Goal: Task Accomplishment & Management: Use online tool/utility

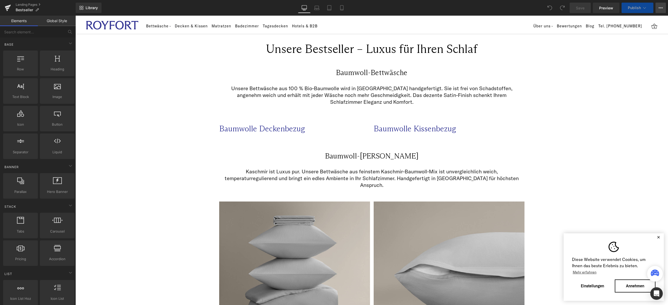
click at [659, 6] on icon at bounding box center [661, 8] width 4 height 4
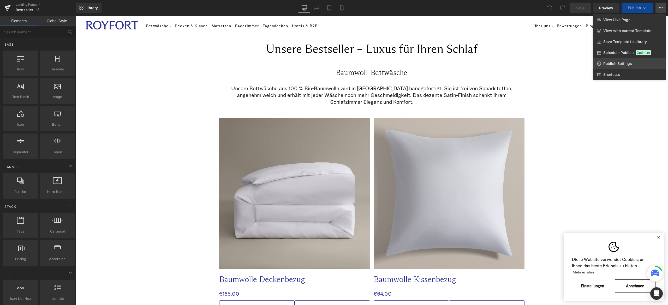
select select "Weiß"
click at [615, 65] on span "Publish Settings" at bounding box center [617, 63] width 29 height 5
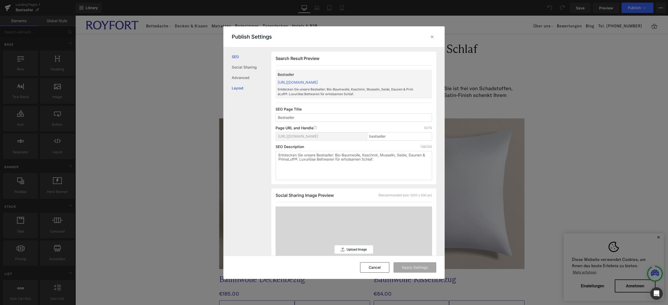
click at [234, 91] on link "Layout" at bounding box center [252, 88] width 40 height 10
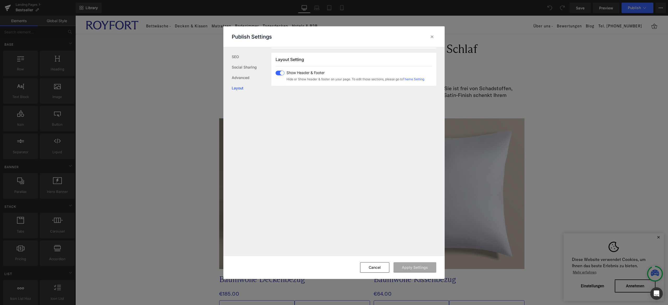
scroll to position [320, 0]
click at [431, 39] on div at bounding box center [432, 37] width 8 height 8
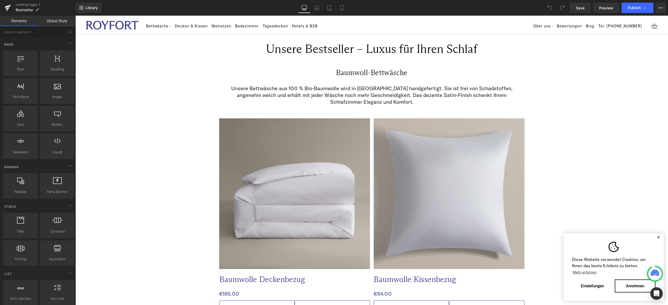
click at [56, 18] on link "Global Style" at bounding box center [57, 21] width 38 height 10
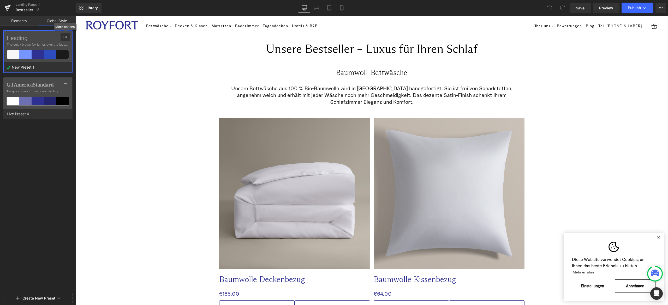
click at [62, 41] on button at bounding box center [65, 37] width 9 height 8
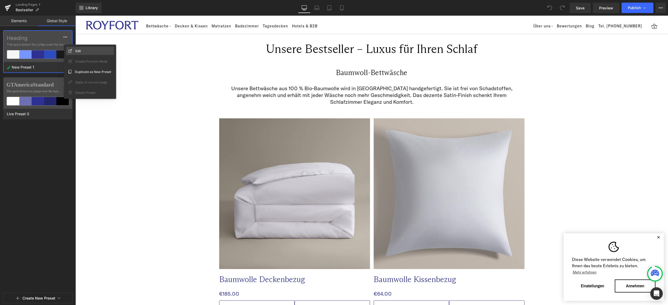
click at [77, 51] on span "Edit" at bounding box center [77, 50] width 5 height 5
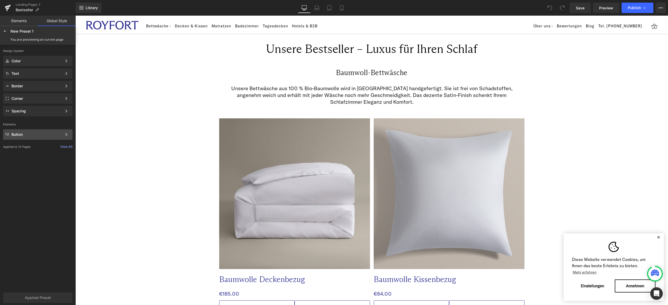
click at [32, 138] on div "Button Color Style Define a color palette and apply it to your pages 1 of 3 Next" at bounding box center [37, 134] width 69 height 10
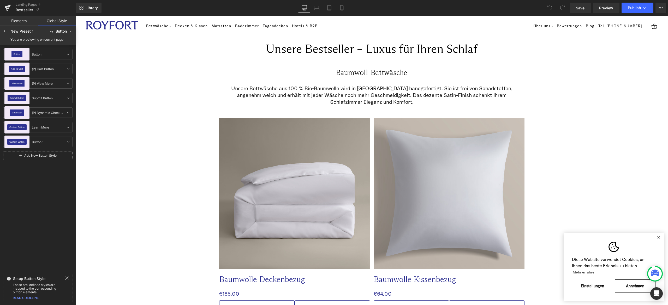
click at [38, 238] on div "Button Button Button Add To Cart (P) Cart Button (P) Cart Button View More (P) …" at bounding box center [38, 158] width 76 height 226
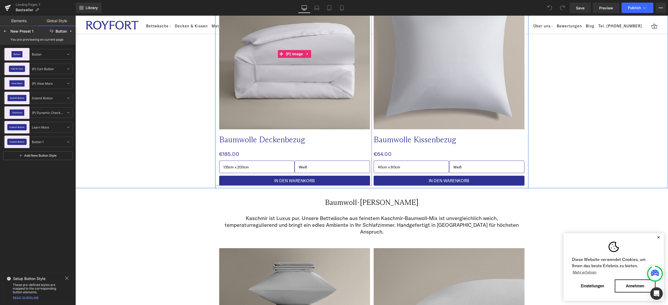
scroll to position [141, 0]
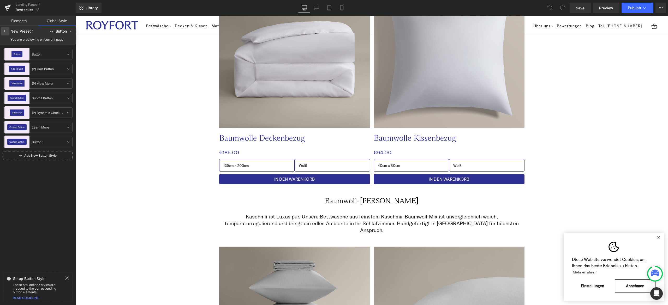
click at [7, 31] on div at bounding box center [5, 31] width 8 height 8
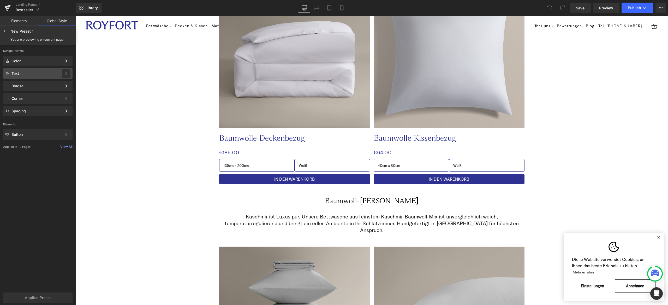
click at [69, 74] on div at bounding box center [66, 73] width 8 height 8
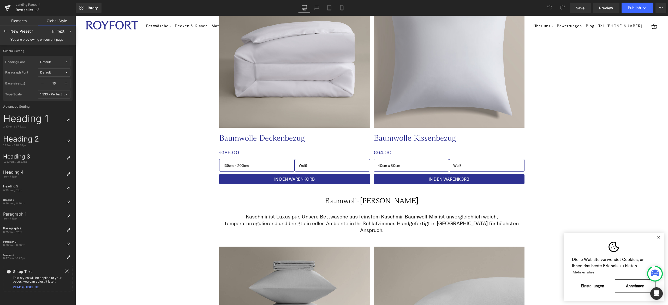
click at [68, 270] on icon at bounding box center [66, 271] width 3 height 3
click at [3, 30] on icon at bounding box center [5, 31] width 4 height 4
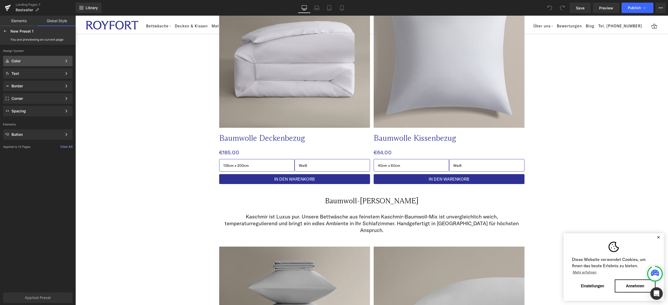
click at [54, 58] on div "Color Color Style Define a color palette and apply it to your pages 1 of 3 Next" at bounding box center [37, 61] width 69 height 10
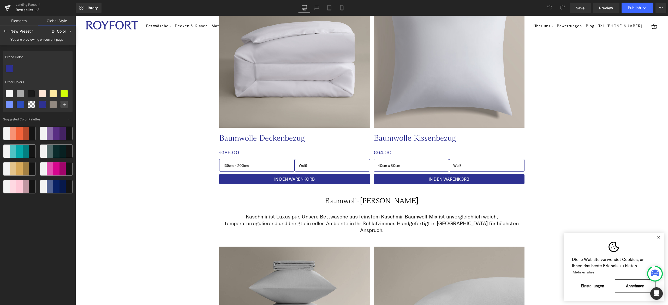
click at [49, 66] on div at bounding box center [37, 68] width 69 height 11
click at [31, 218] on div "Brand Color Other Colors Suggested Color Palettes" at bounding box center [37, 177] width 69 height 256
click at [4, 30] on icon at bounding box center [5, 31] width 4 height 4
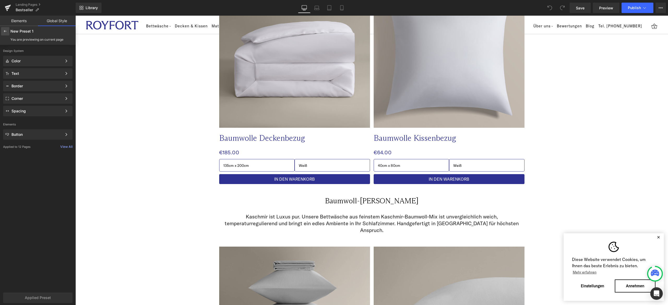
click at [6, 28] on div at bounding box center [5, 31] width 8 height 8
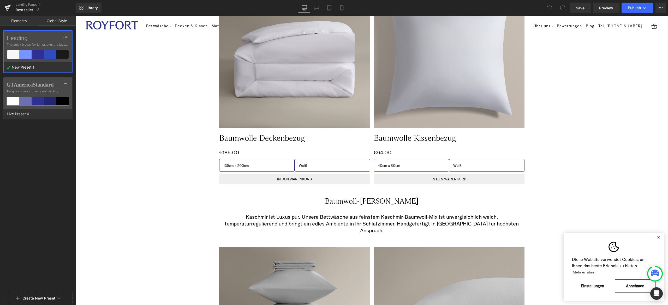
click at [22, 20] on link "Elements" at bounding box center [19, 21] width 38 height 10
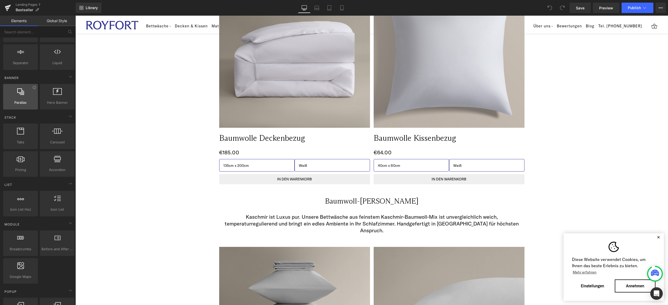
scroll to position [90, 0]
click at [284, 164] on span "(P) Variants" at bounding box center [295, 167] width 24 height 8
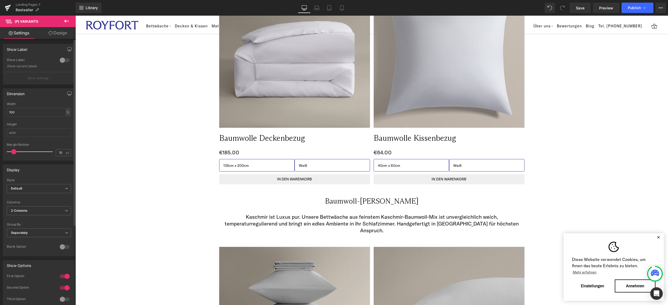
click at [60, 60] on div at bounding box center [64, 60] width 13 height 8
click at [64, 60] on div at bounding box center [64, 60] width 13 height 8
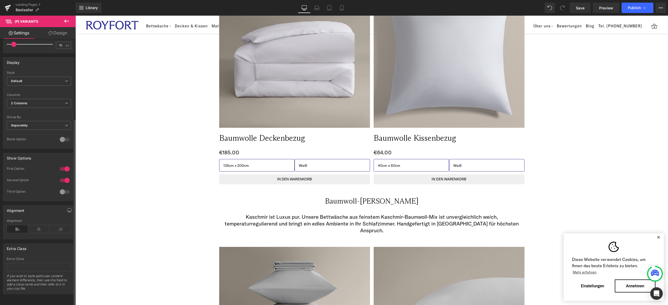
scroll to position [0, 0]
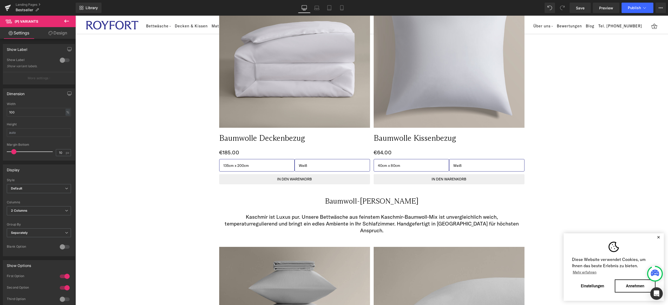
click at [62, 29] on link "Design" at bounding box center [58, 33] width 38 height 12
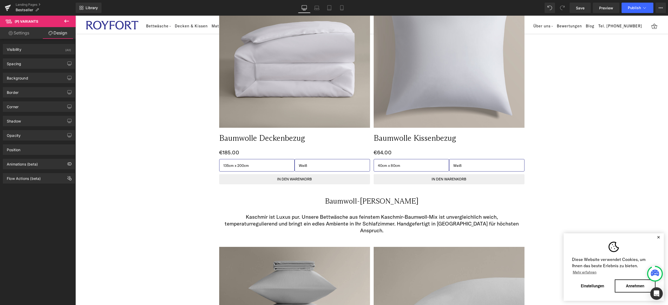
click at [36, 215] on div "Visibility (All) 0|0|0|0 1 Show on Desktop 1 Show on Laptop 1 Show on Tablet 1 …" at bounding box center [39, 173] width 78 height 269
click at [339, 9] on link "Mobile" at bounding box center [342, 8] width 13 height 10
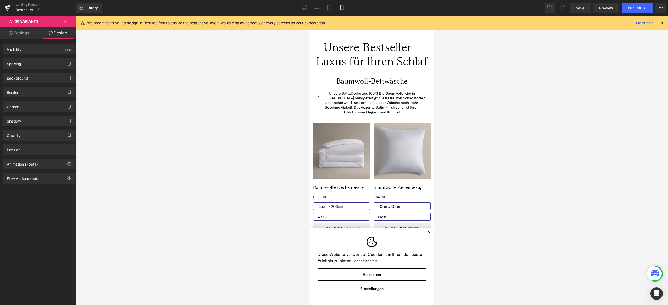
click at [426, 234] on button "✕" at bounding box center [429, 233] width 7 height 4
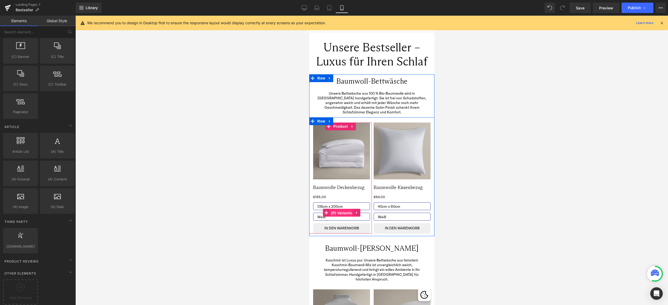
click at [331, 209] on span "(P) Variants" at bounding box center [342, 213] width 24 height 8
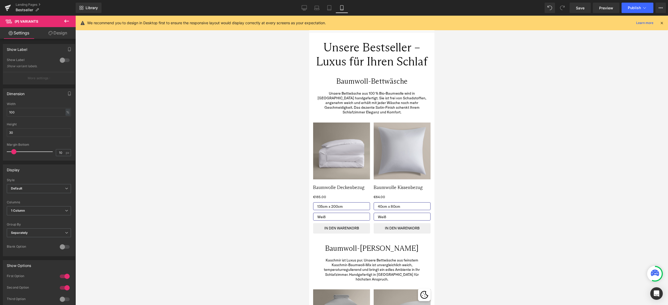
click at [60, 36] on link "Design" at bounding box center [58, 33] width 38 height 12
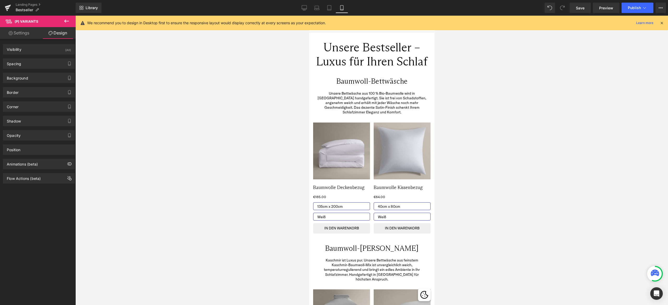
click at [32, 202] on div "Visibility (All) 0|0|0|0 1 Show on Desktop 1 Show on Laptop 1 Show on Tablet 1 …" at bounding box center [39, 173] width 78 height 269
click at [43, 94] on div "Border" at bounding box center [39, 92] width 72 height 10
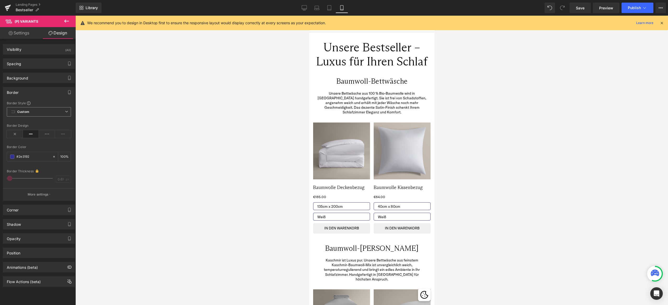
click at [47, 110] on span "Custom" at bounding box center [39, 111] width 64 height 9
click at [43, 96] on div "Border" at bounding box center [39, 92] width 72 height 10
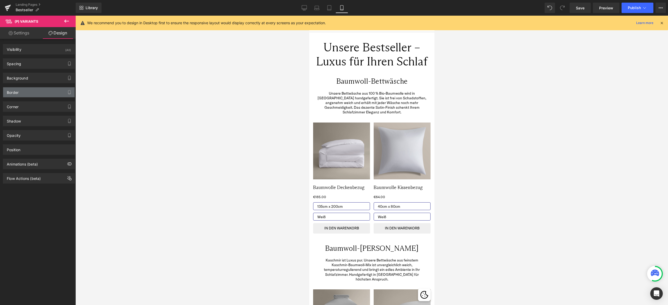
click at [43, 96] on div "Border" at bounding box center [39, 92] width 72 height 10
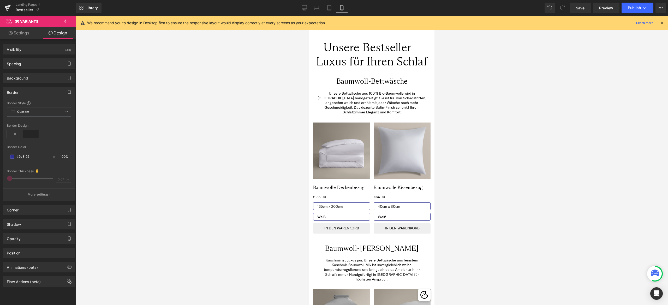
click at [12, 157] on span at bounding box center [12, 157] width 4 height 4
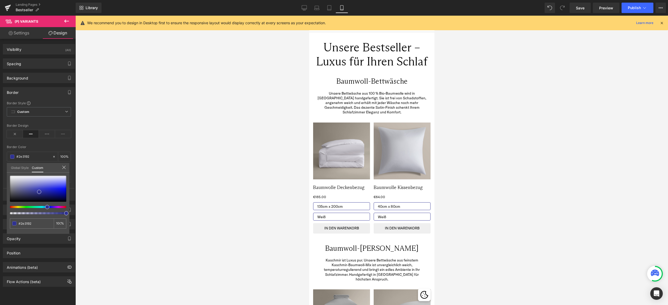
click at [20, 165] on link "Global Style" at bounding box center [20, 167] width 18 height 9
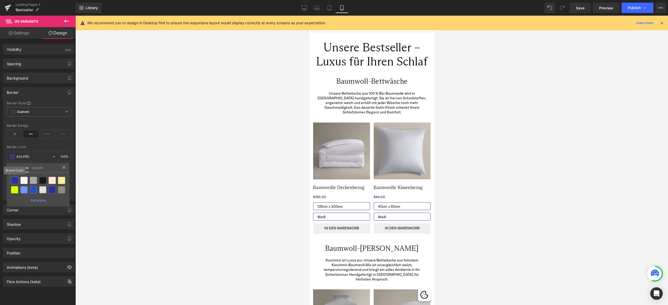
click at [16, 180] on div at bounding box center [14, 180] width 7 height 7
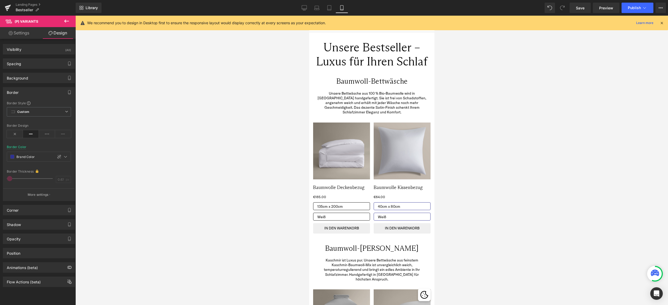
click at [63, 145] on div "Border Color #2e3192 100 %" at bounding box center [39, 156] width 64 height 22
click at [40, 91] on div "Border" at bounding box center [39, 92] width 72 height 10
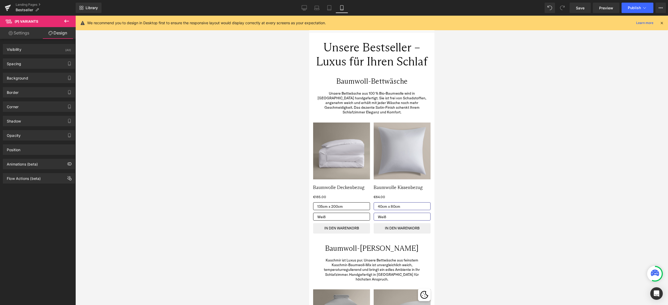
click at [40, 78] on div "Background" at bounding box center [39, 78] width 72 height 10
click at [40, 64] on div "Spacing" at bounding box center [39, 64] width 72 height 10
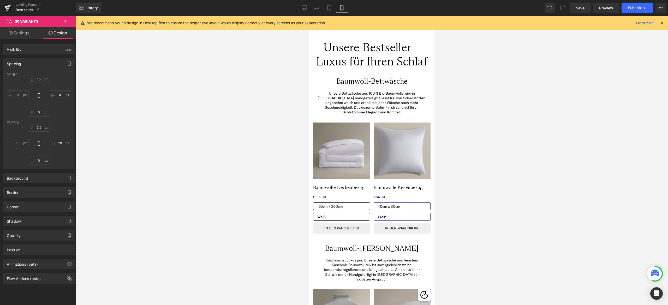
click at [40, 64] on div "Spacing" at bounding box center [39, 64] width 72 height 10
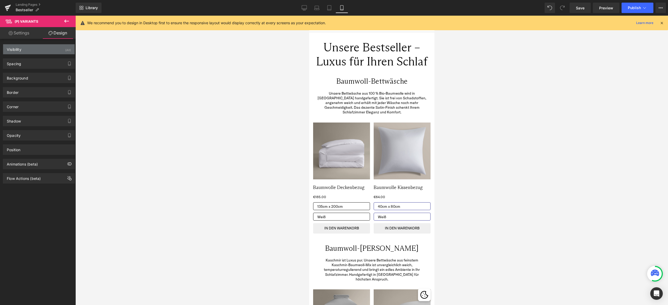
click at [40, 51] on div "Visibility (All)" at bounding box center [39, 49] width 72 height 10
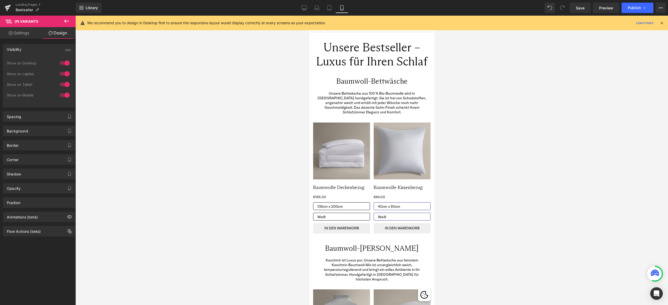
click at [40, 51] on div "Visibility (All)" at bounding box center [39, 49] width 72 height 10
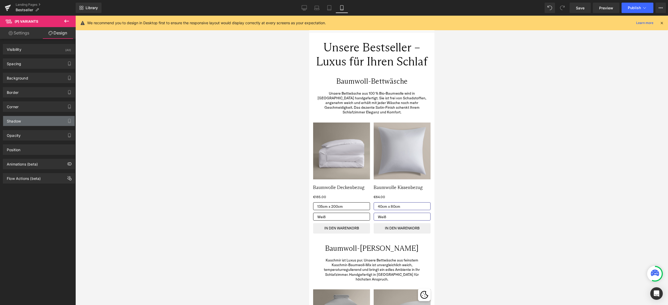
click at [32, 120] on div "Shadow" at bounding box center [39, 121] width 72 height 10
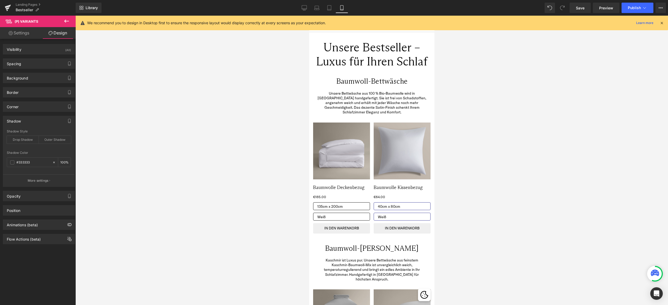
click at [32, 120] on div "Shadow" at bounding box center [39, 121] width 72 height 10
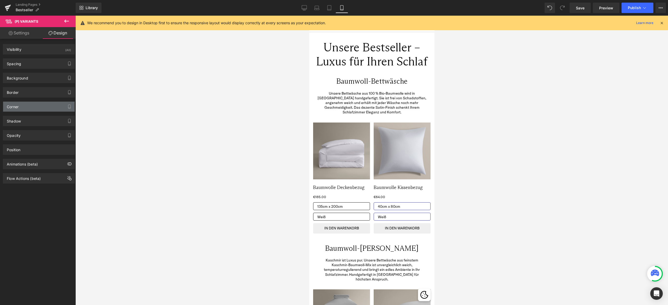
click at [32, 109] on div "Corner" at bounding box center [39, 107] width 72 height 10
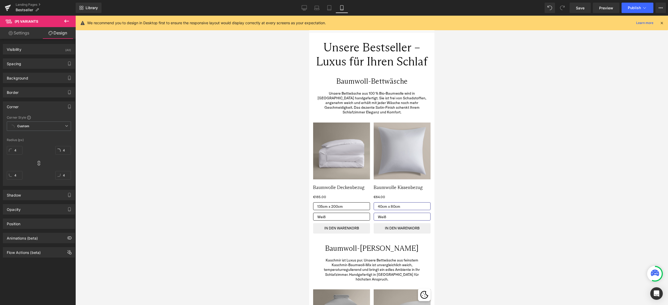
click at [32, 109] on div "Corner" at bounding box center [39, 107] width 72 height 10
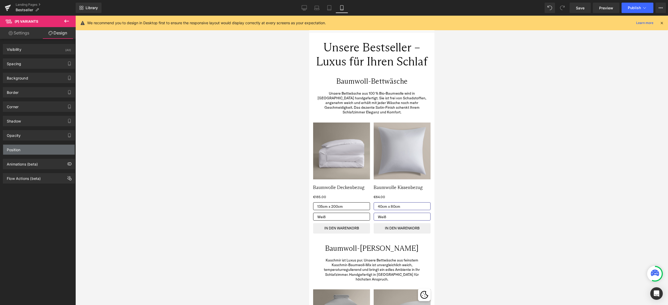
click at [33, 151] on div "Position" at bounding box center [39, 150] width 72 height 10
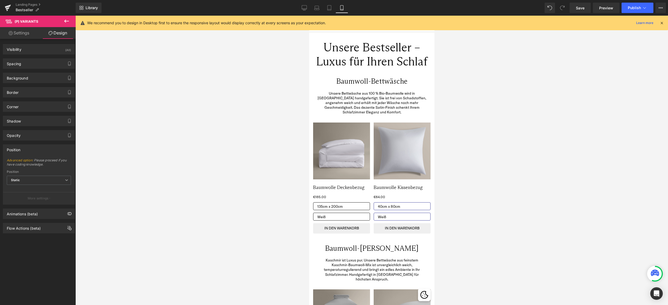
click at [33, 151] on div "Position" at bounding box center [39, 150] width 72 height 10
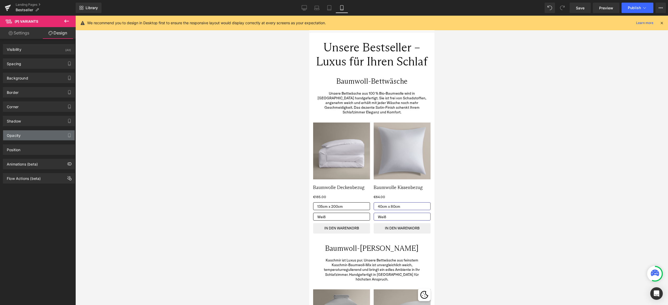
click at [33, 139] on div "Opacity" at bounding box center [39, 135] width 72 height 10
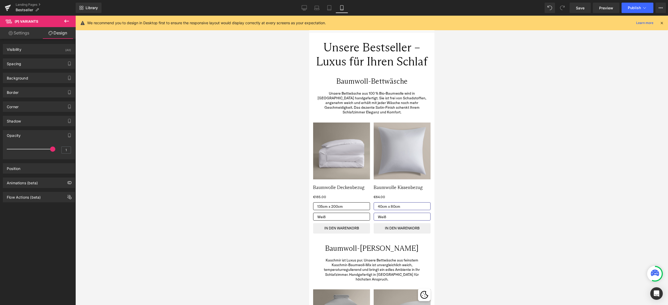
click at [33, 139] on div "Opacity" at bounding box center [39, 135] width 72 height 10
click at [38, 223] on div "Visibility (All) 0|0|0|0 1 Show on Desktop 1 Show on Laptop 1 Show on Tablet 1 …" at bounding box center [39, 173] width 78 height 269
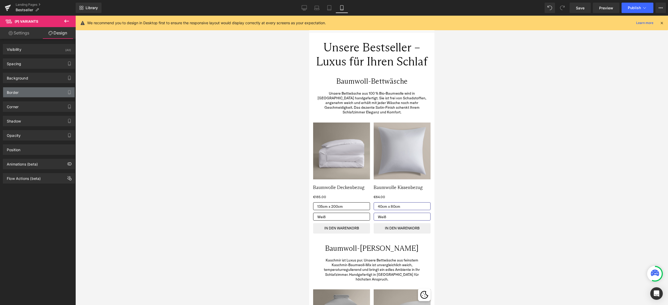
click at [36, 94] on div "Border" at bounding box center [39, 92] width 72 height 10
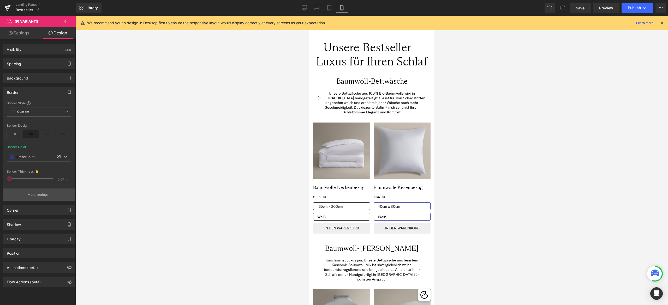
click at [46, 191] on button "More settings" at bounding box center [39, 195] width 72 height 12
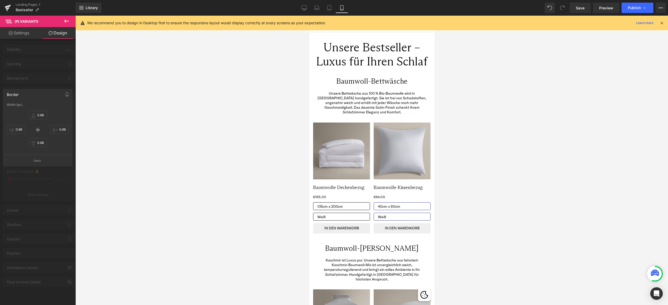
click at [49, 79] on div at bounding box center [38, 162] width 76 height 292
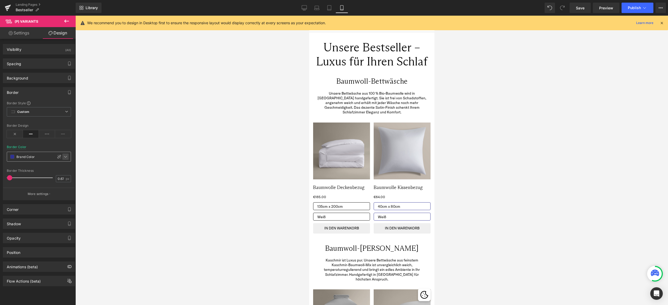
click at [64, 155] on icon at bounding box center [65, 157] width 4 height 4
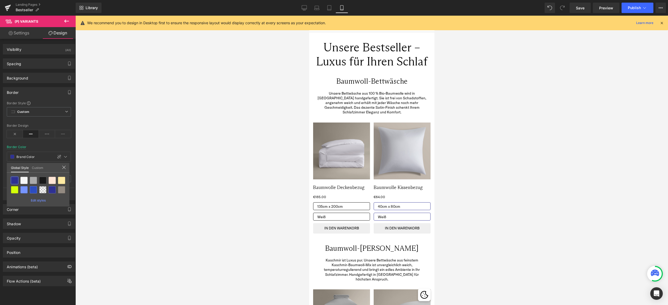
click at [39, 167] on link "Custom" at bounding box center [37, 167] width 11 height 9
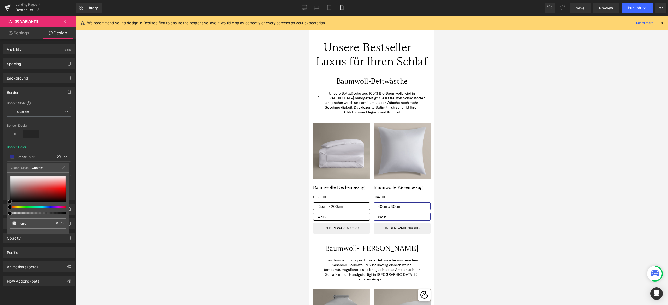
click at [25, 167] on link "Global Style" at bounding box center [20, 167] width 18 height 9
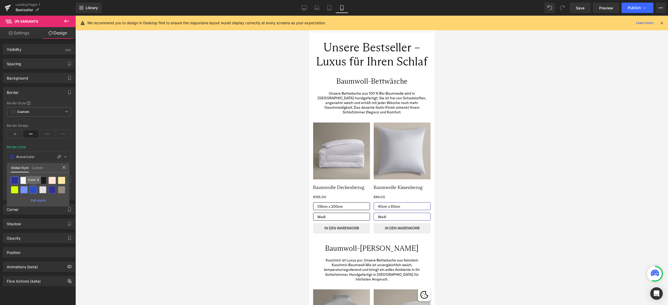
click at [34, 189] on div at bounding box center [33, 189] width 7 height 7
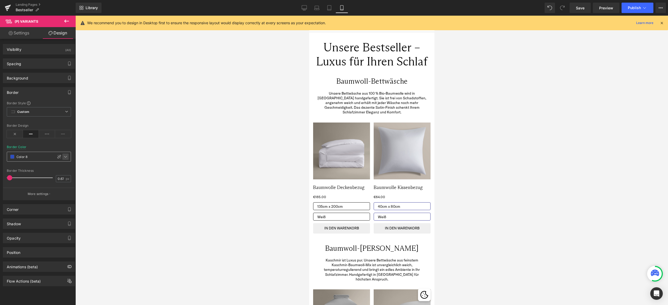
click at [64, 156] on icon at bounding box center [65, 157] width 4 height 4
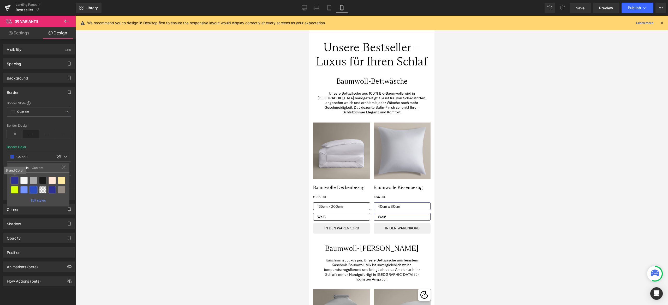
click at [16, 179] on div at bounding box center [14, 180] width 7 height 7
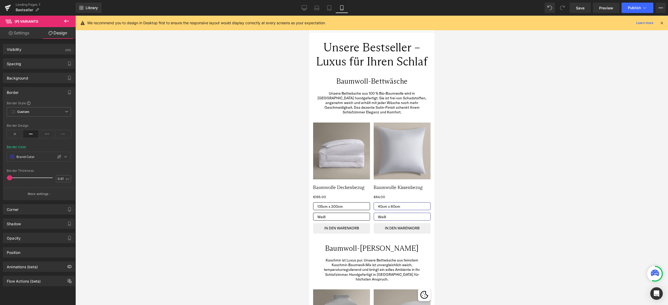
click at [53, 141] on div at bounding box center [39, 142] width 64 height 3
click at [67, 21] on icon at bounding box center [66, 21] width 5 height 3
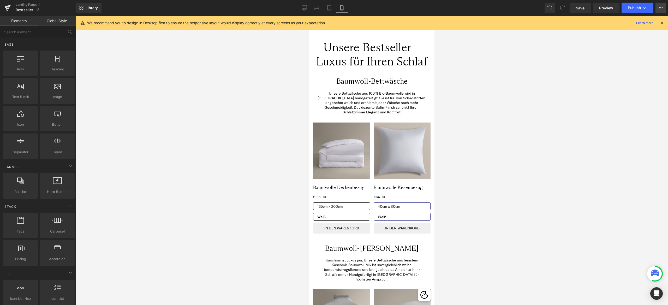
click at [661, 5] on button "View Live Page View with current Template Save Template to Library Schedule Pub…" at bounding box center [661, 8] width 10 height 10
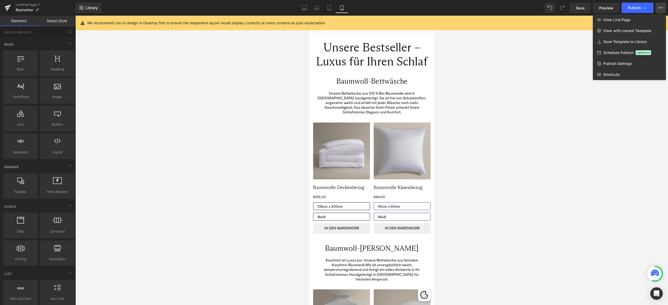
drag, startPoint x: 327, startPoint y: 201, endPoint x: 240, endPoint y: 204, distance: 86.7
click at [240, 204] on div at bounding box center [371, 161] width 593 height 290
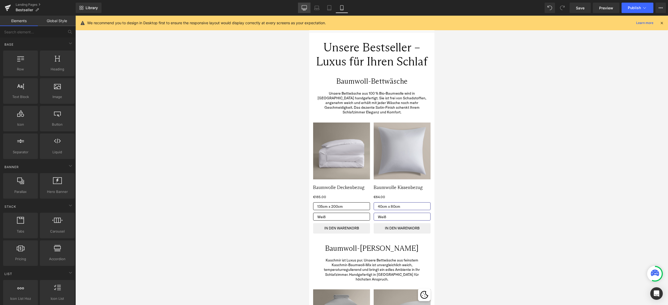
click at [307, 5] on link "Desktop" at bounding box center [304, 8] width 13 height 10
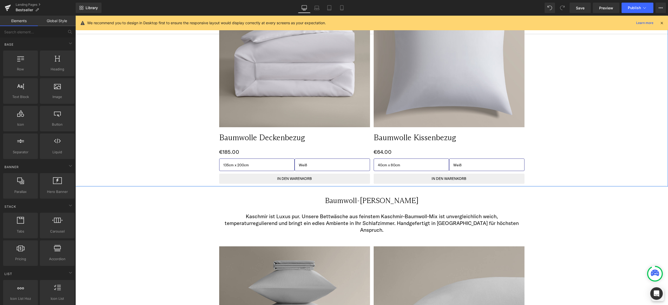
scroll to position [161, 0]
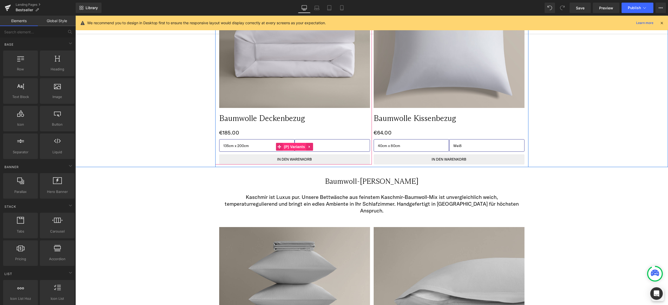
click at [287, 150] on span "(P) Variants" at bounding box center [295, 147] width 24 height 8
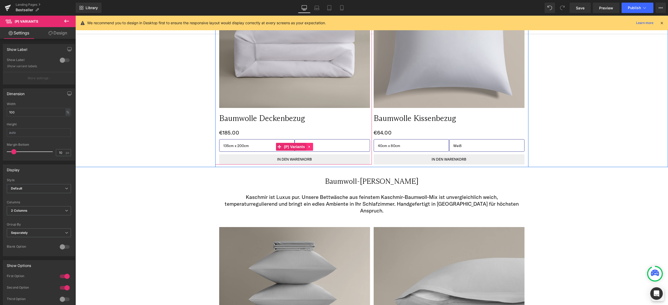
click at [307, 143] on link at bounding box center [309, 147] width 7 height 8
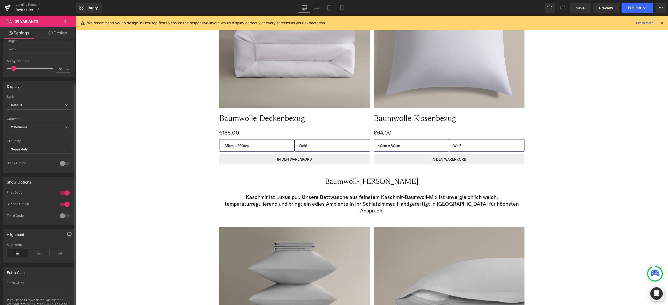
scroll to position [85, 0]
click at [62, 108] on div "Default Default Inline" at bounding box center [39, 106] width 64 height 12
click at [62, 101] on span "Default" at bounding box center [39, 104] width 64 height 9
click at [62, 90] on div "Display Default Inline Style Default Default Inline 300px Label Width 300 px 1 …" at bounding box center [39, 126] width 72 height 92
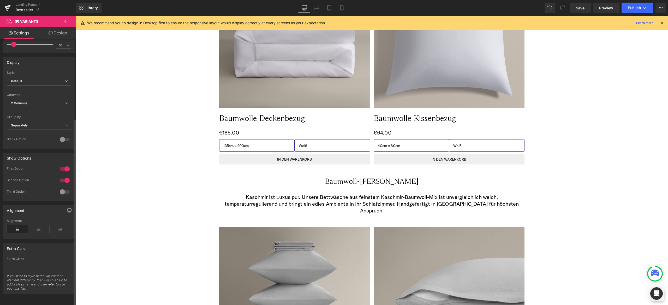
scroll to position [112, 0]
click at [58, 135] on div at bounding box center [64, 139] width 13 height 8
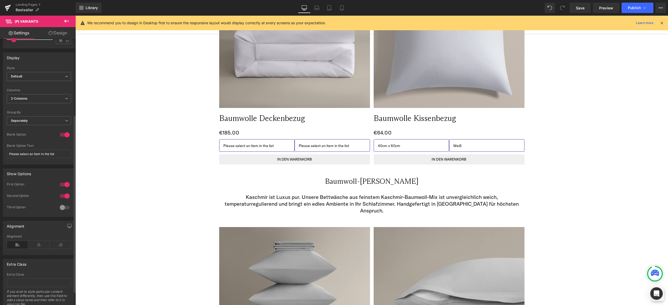
click at [66, 131] on div at bounding box center [64, 135] width 13 height 8
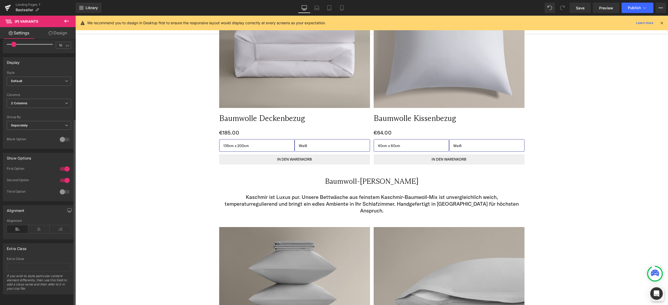
scroll to position [0, 0]
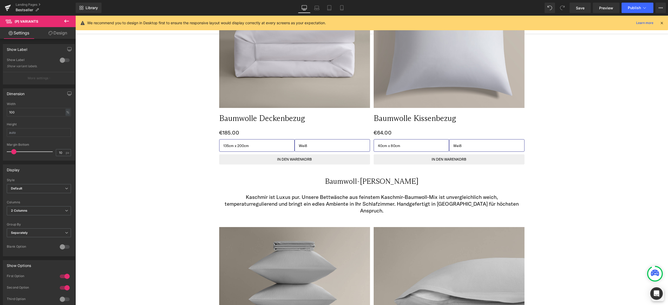
click at [14, 28] on link "Settings" at bounding box center [19, 33] width 38 height 12
click at [26, 5] on link "Landing Pages" at bounding box center [46, 5] width 60 height 4
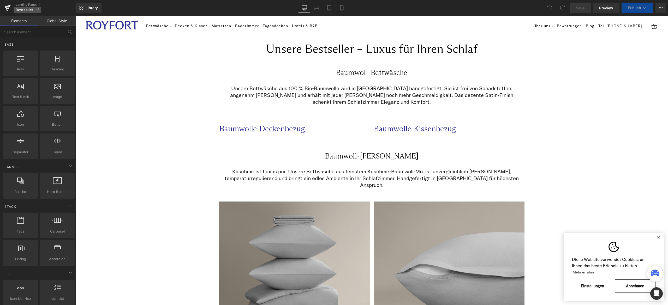
click at [39, 8] on p "Bestseller" at bounding box center [27, 10] width 27 height 6
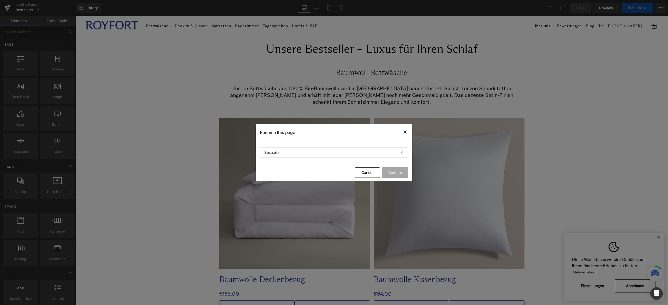
select select "Weiß"
click at [403, 132] on icon at bounding box center [405, 132] width 6 height 7
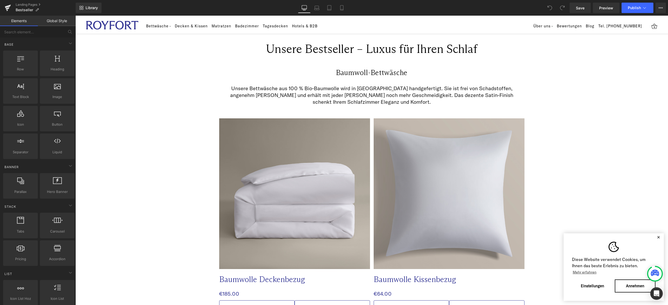
click at [58, 21] on link "Global Style" at bounding box center [57, 21] width 38 height 10
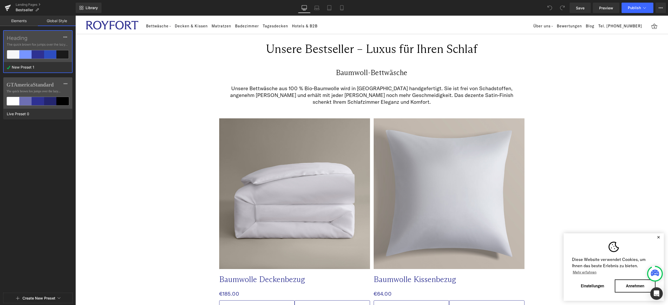
click at [49, 42] on span "The quick brown fox jumps over the lazy..." at bounding box center [38, 44] width 62 height 5
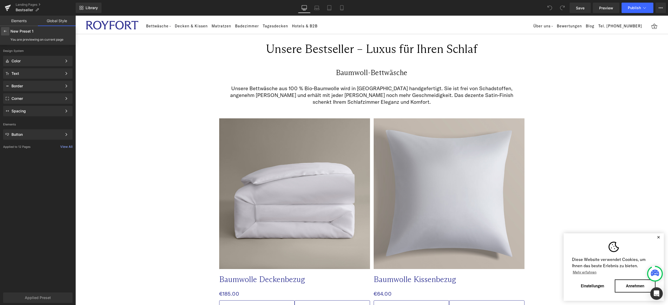
click at [2, 31] on div at bounding box center [5, 31] width 8 height 8
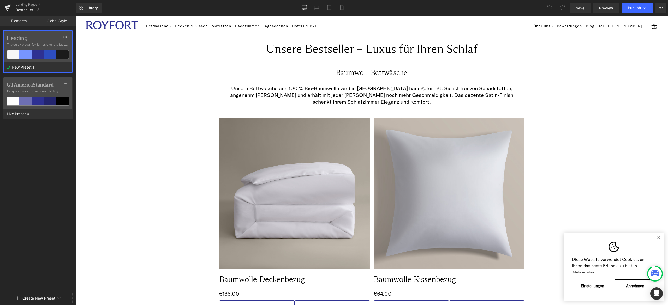
click at [39, 41] on div "Heading The quick brown fox jumps over the lazy..." at bounding box center [38, 46] width 68 height 31
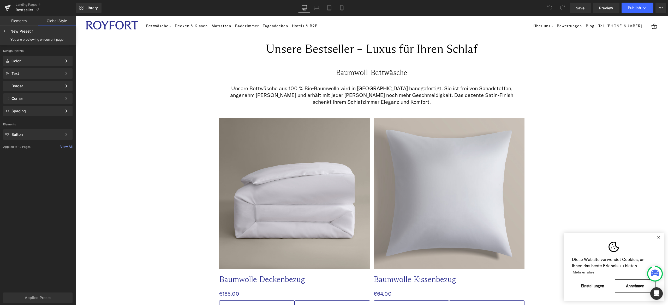
click at [51, 66] on div "Color Color Style Define a color palette and apply it to your pages 1 of 3 Next…" at bounding box center [38, 86] width 76 height 61
click at [54, 62] on div "Color" at bounding box center [36, 61] width 51 height 4
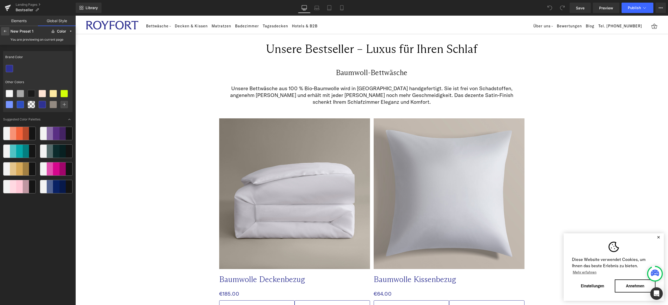
click at [6, 31] on icon at bounding box center [5, 31] width 4 height 4
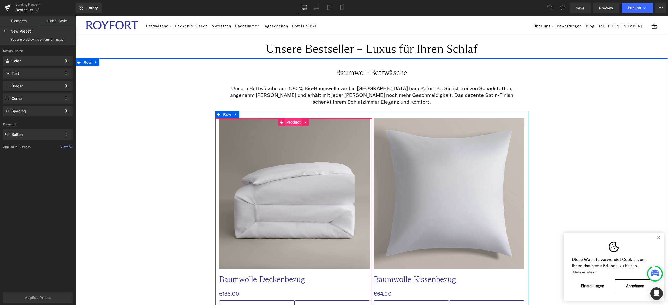
click at [285, 123] on span "Product" at bounding box center [293, 122] width 17 height 8
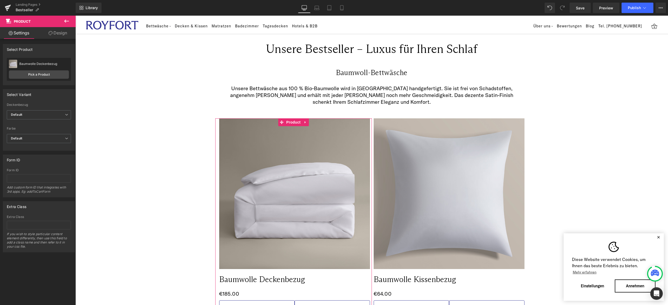
click at [61, 35] on link "Design" at bounding box center [58, 33] width 38 height 12
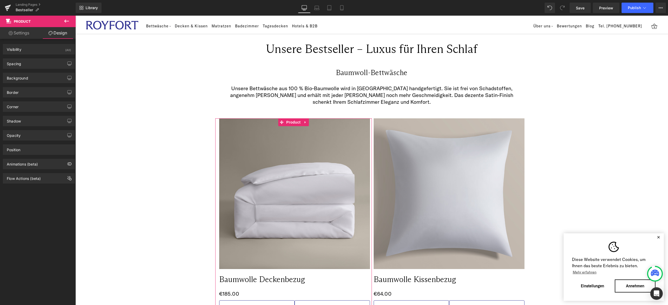
click at [44, 206] on div "Visibility (All) 0|0|0|0 1 Show on Desktop 1 Show on Laptop 1 Show on Tablet 1 …" at bounding box center [39, 173] width 78 height 269
click at [38, 50] on div "Visibility (All)" at bounding box center [39, 49] width 72 height 10
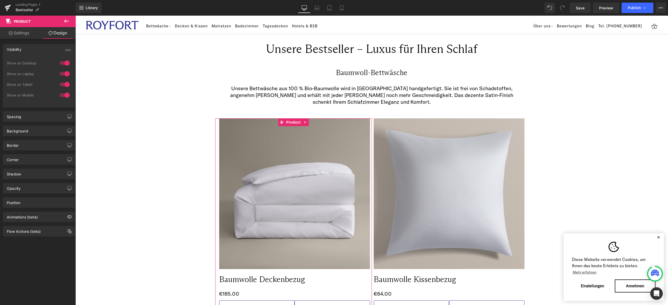
click at [38, 50] on div "Visibility (All)" at bounding box center [39, 49] width 72 height 10
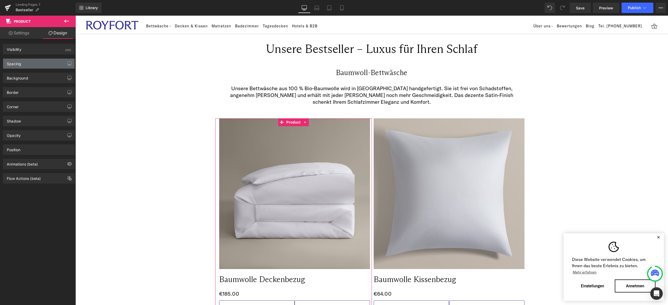
click at [32, 66] on div "Spacing" at bounding box center [39, 64] width 72 height 10
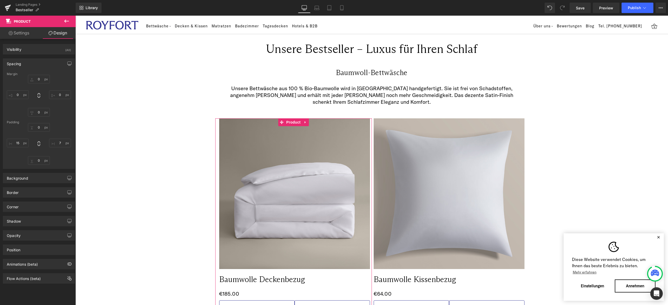
click at [32, 66] on div "Spacing" at bounding box center [39, 64] width 72 height 10
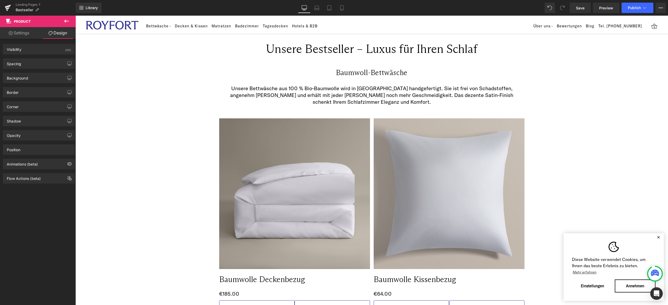
drag, startPoint x: 144, startPoint y: 36, endPoint x: 209, endPoint y: 188, distance: 165.2
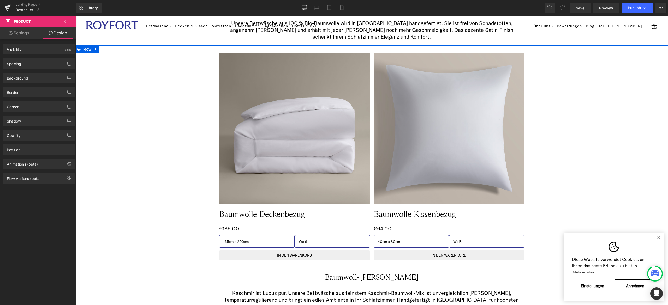
scroll to position [75, 0]
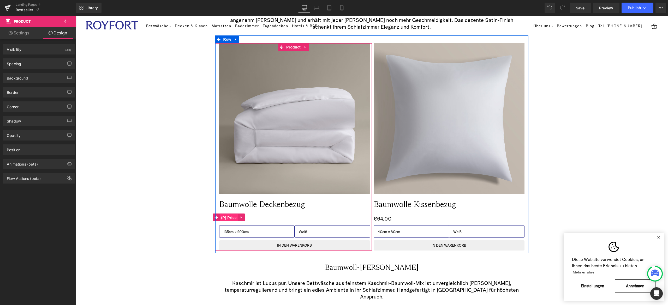
click at [227, 216] on span "(P) Price" at bounding box center [229, 218] width 18 height 8
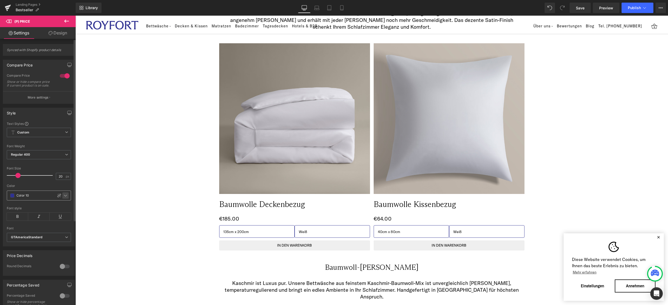
click at [64, 197] on icon at bounding box center [65, 196] width 4 height 4
click at [14, 220] on div at bounding box center [14, 222] width 7 height 7
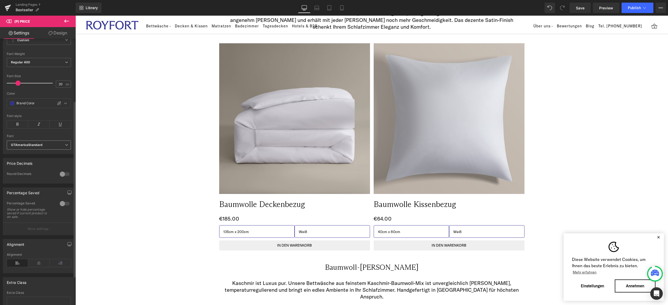
scroll to position [0, 0]
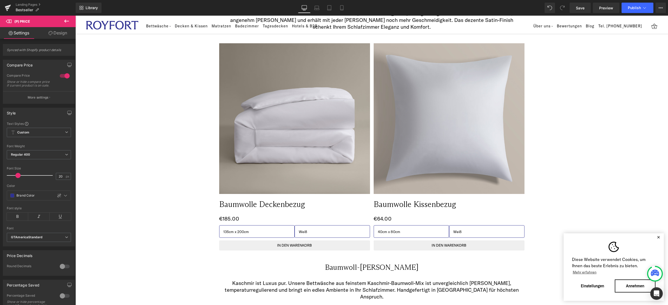
click at [66, 23] on icon at bounding box center [66, 21] width 6 height 6
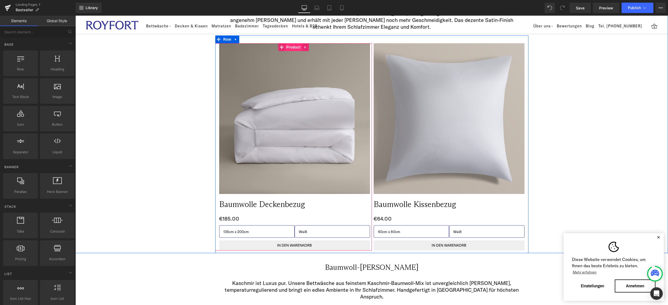
click at [288, 44] on span "Product" at bounding box center [293, 47] width 17 height 8
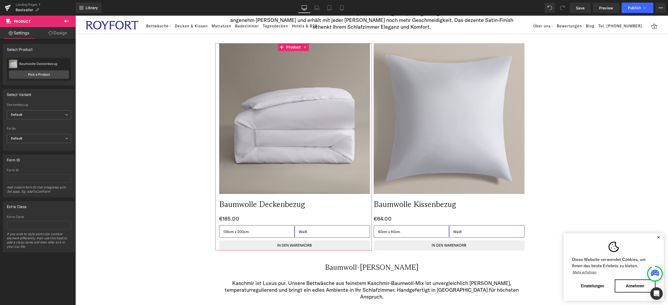
click at [60, 29] on link "Design" at bounding box center [58, 33] width 38 height 12
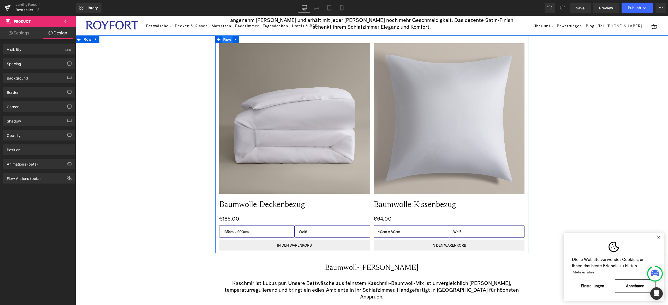
click at [227, 40] on span "Row" at bounding box center [227, 40] width 10 height 8
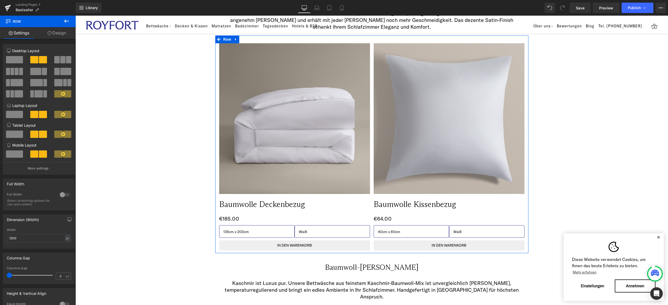
click at [60, 31] on link "Design" at bounding box center [57, 33] width 38 height 12
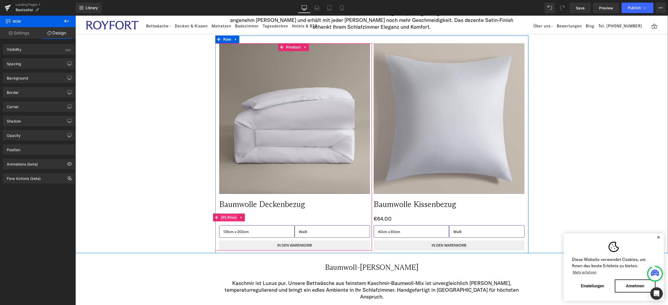
click at [229, 218] on span "(P) Price" at bounding box center [229, 218] width 18 height 8
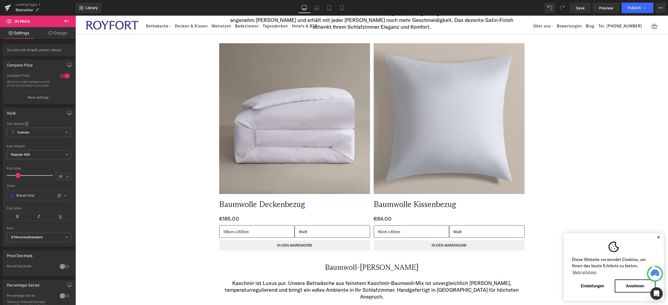
click at [58, 32] on link "Design" at bounding box center [58, 33] width 38 height 12
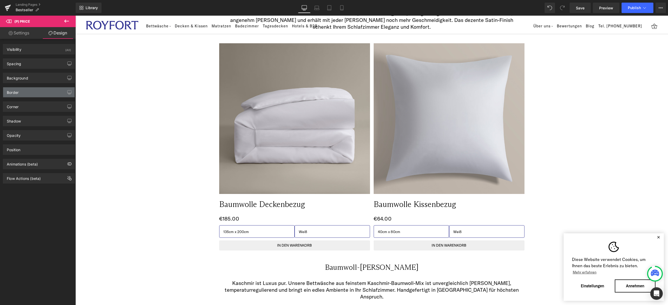
click at [33, 89] on div "Border" at bounding box center [39, 92] width 72 height 10
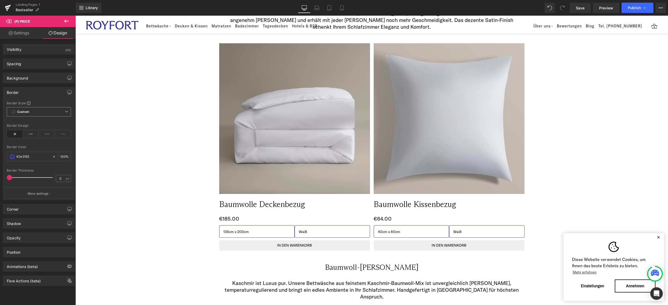
click at [44, 111] on span "Custom" at bounding box center [39, 111] width 64 height 9
click at [41, 197] on button "More settings" at bounding box center [39, 194] width 72 height 12
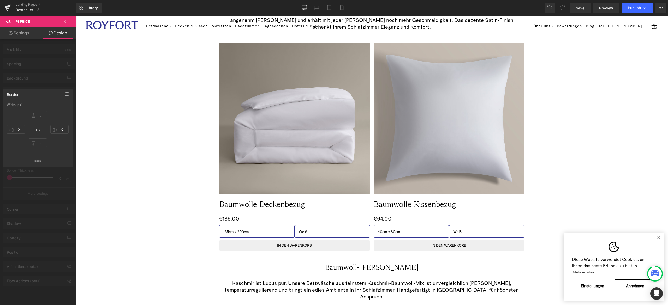
click at [44, 75] on div at bounding box center [38, 162] width 76 height 292
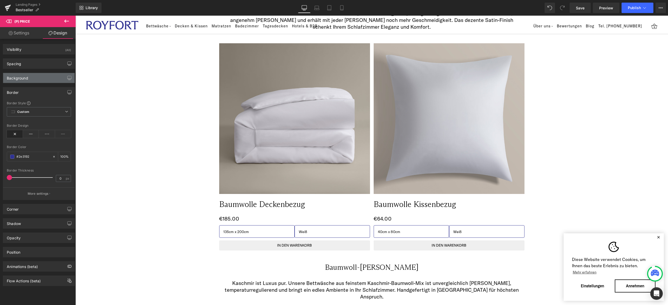
click at [35, 76] on div "Background" at bounding box center [39, 78] width 72 height 10
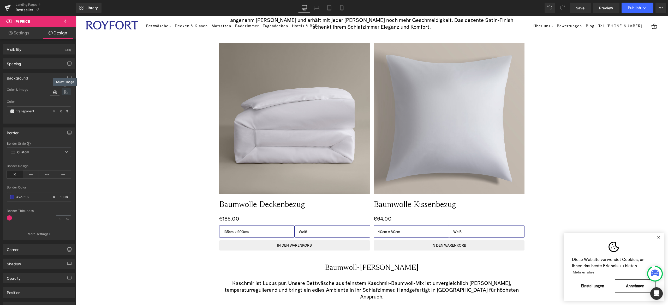
click at [62, 90] on icon at bounding box center [66, 91] width 9 height 7
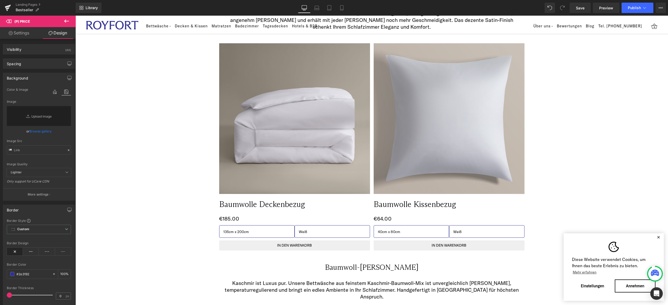
click at [33, 88] on div "Color & Image color" at bounding box center [39, 93] width 64 height 13
click at [48, 76] on div "Background" at bounding box center [39, 78] width 72 height 10
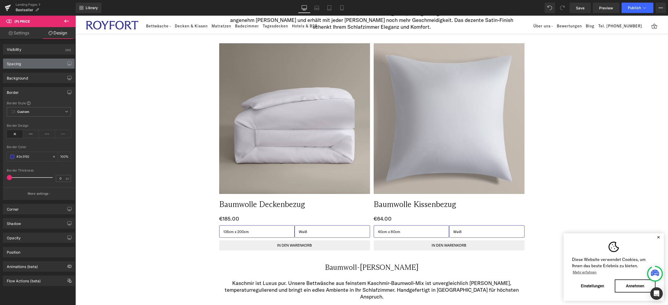
click at [41, 64] on div "Spacing" at bounding box center [39, 64] width 72 height 10
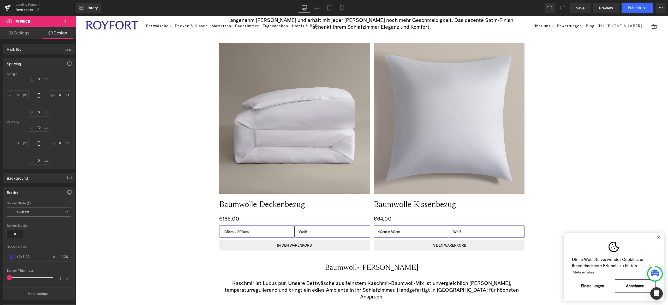
click at [41, 64] on div "Spacing" at bounding box center [39, 64] width 72 height 10
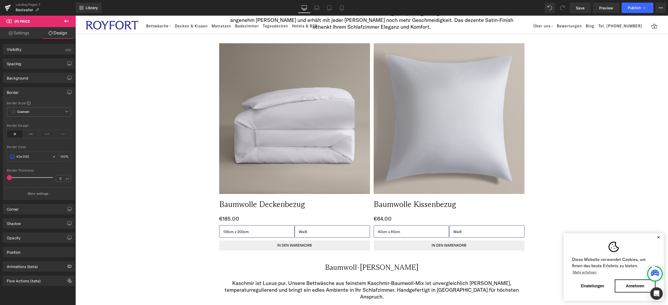
click at [66, 20] on icon at bounding box center [66, 21] width 5 height 3
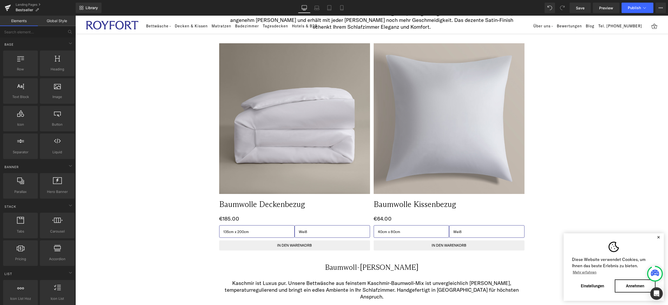
click at [56, 20] on link "Global Style" at bounding box center [57, 21] width 38 height 10
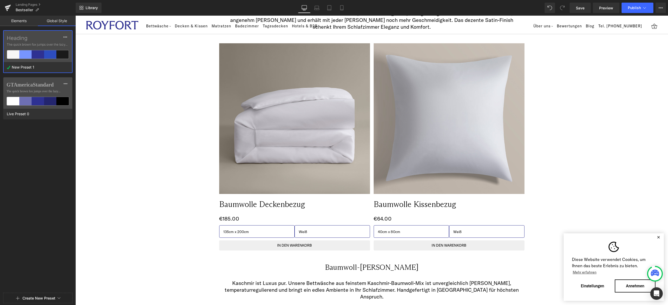
click at [39, 46] on span "The quick brown fox jumps over the lazy..." at bounding box center [38, 44] width 62 height 5
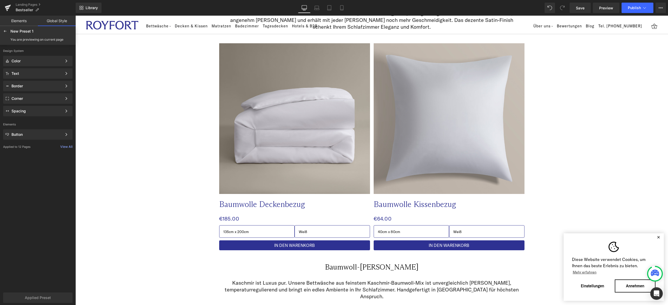
click at [42, 184] on div "Design System Color Color Style Define a color palette and apply it to your pag…" at bounding box center [38, 168] width 76 height 246
click at [63, 114] on div at bounding box center [66, 111] width 8 height 8
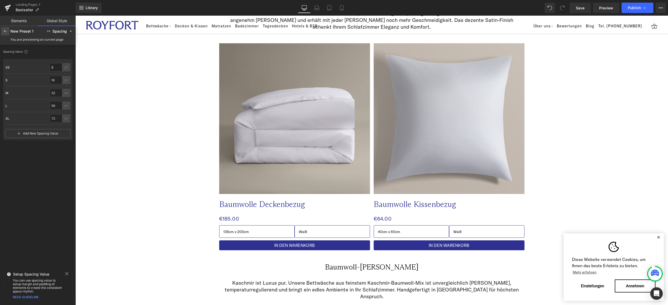
click at [5, 31] on icon at bounding box center [5, 31] width 4 height 4
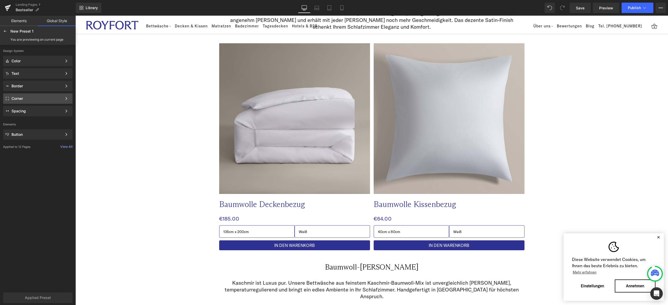
click at [38, 98] on div "Corner" at bounding box center [36, 99] width 51 height 4
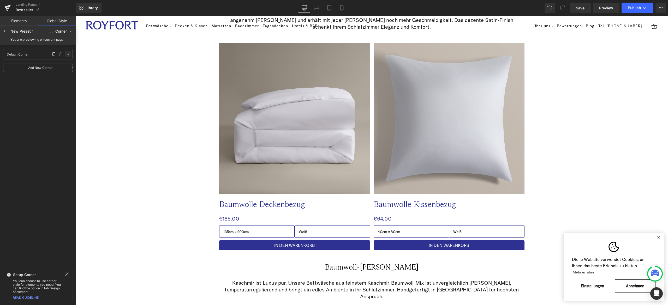
click at [67, 52] on icon at bounding box center [68, 54] width 4 height 4
click at [5, 31] on icon at bounding box center [5, 31] width 4 height 4
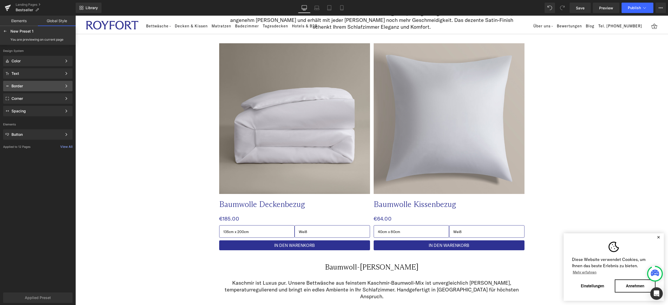
click at [61, 82] on div "Border" at bounding box center [37, 86] width 69 height 10
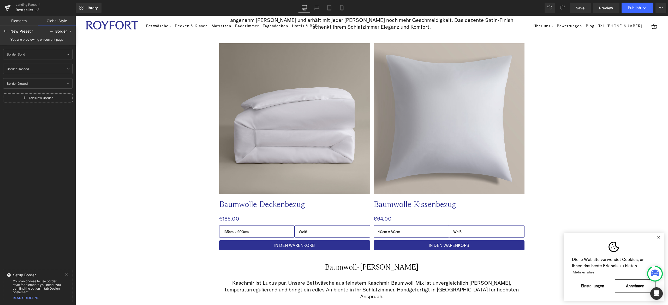
click at [45, 153] on div "Border Solid Border Solid Border Dashed Border Dashed Border Dotted Border Dott…" at bounding box center [38, 155] width 76 height 219
click at [4, 31] on icon at bounding box center [5, 31] width 4 height 4
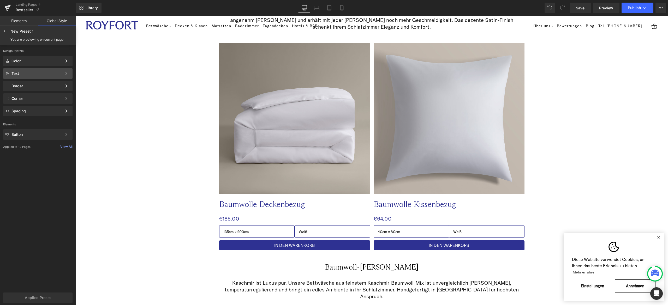
click at [58, 72] on div "Text" at bounding box center [36, 74] width 51 height 4
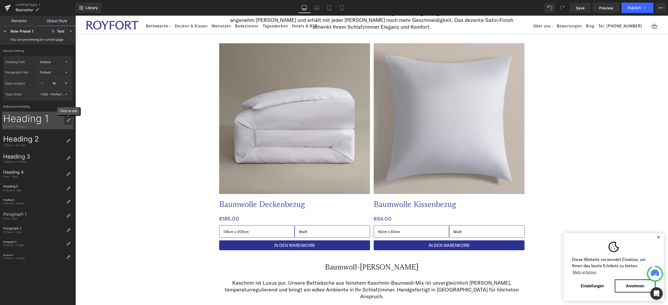
click at [69, 119] on icon at bounding box center [68, 120] width 4 height 4
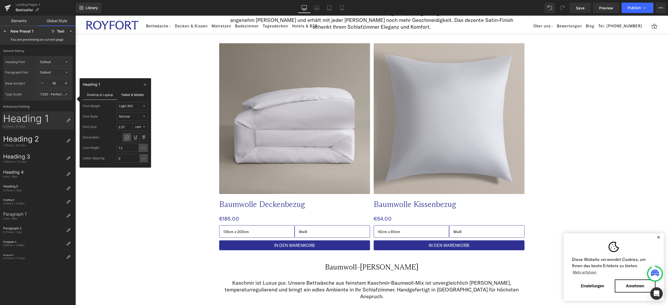
click at [129, 96] on label "Tablet & Mobile" at bounding box center [132, 95] width 31 height 10
click at [105, 95] on label "Desktop & Laptop" at bounding box center [100, 95] width 34 height 10
click at [144, 118] on button "Normal" at bounding box center [132, 116] width 31 height 8
click at [113, 84] on div "Heading 1" at bounding box center [115, 85] width 65 height 8
click at [24, 139] on div "Heading 2" at bounding box center [33, 139] width 61 height 9
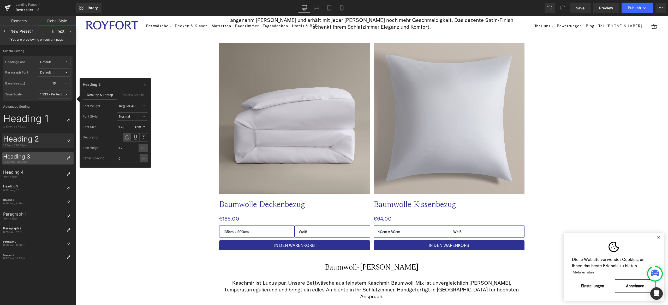
click at [23, 155] on div "Heading 3" at bounding box center [33, 156] width 61 height 7
click at [26, 172] on div "Heading 4" at bounding box center [33, 172] width 61 height 5
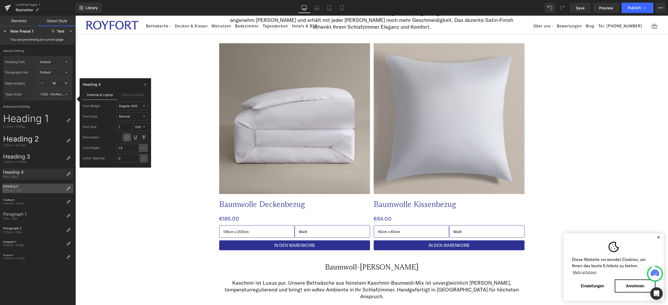
click at [22, 186] on div "Heading 5" at bounding box center [33, 187] width 61 height 4
click at [21, 201] on div "Heading 6" at bounding box center [33, 200] width 61 height 3
click at [24, 212] on div "Paragraph 1" at bounding box center [33, 214] width 61 height 5
click at [28, 228] on div "Paragraph 2" at bounding box center [33, 229] width 61 height 4
click at [28, 241] on div "Paragraph 3" at bounding box center [33, 242] width 61 height 3
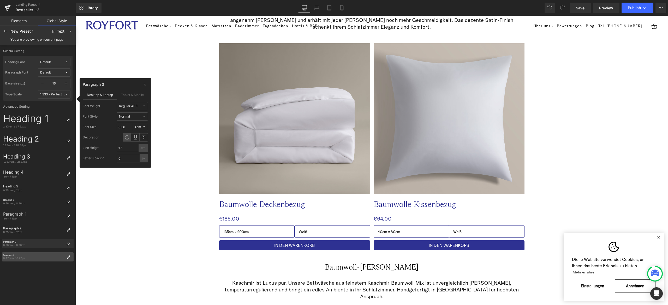
click at [28, 254] on div "Paragraph 4 0.42rem / 6.72px" at bounding box center [33, 257] width 62 height 8
click at [32, 279] on div "General Setting Heading Font Default Paragraph Font Default Base size(px) 16 Ty…" at bounding box center [38, 175] width 76 height 260
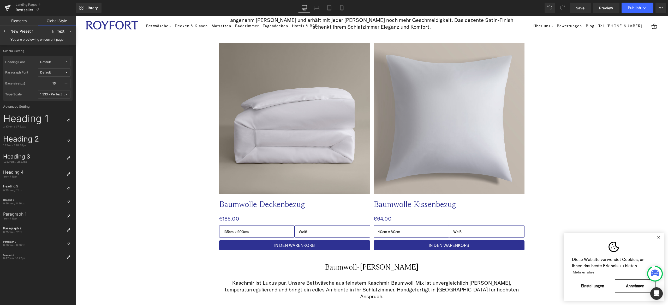
click at [49, 69] on button "Default" at bounding box center [54, 72] width 33 height 8
click at [5, 29] on icon at bounding box center [5, 31] width 4 height 4
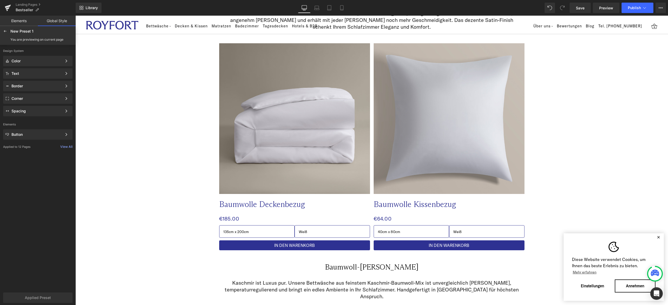
click at [5, 29] on icon at bounding box center [5, 31] width 4 height 4
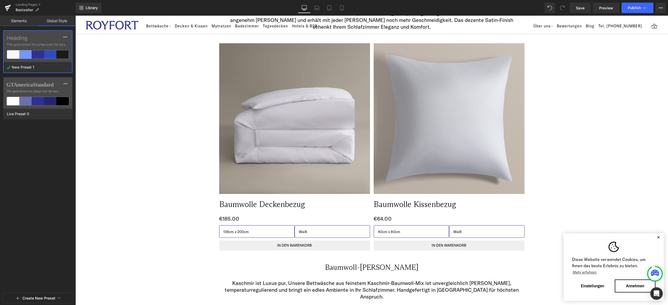
click at [48, 41] on div "Heading The quick brown fox jumps over the lazy..." at bounding box center [38, 46] width 68 height 31
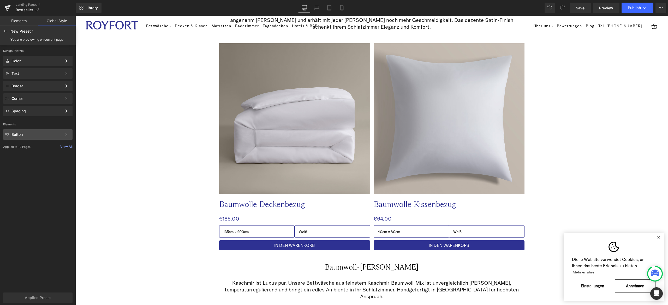
click at [48, 129] on div "Button Color Style Define a color palette and apply it to your pages 1 of 3 Next" at bounding box center [37, 134] width 69 height 10
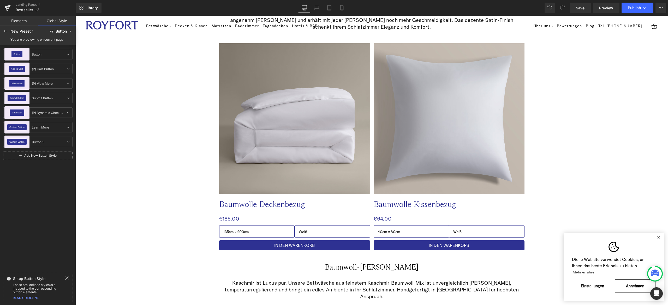
click at [46, 181] on div "Button Button Button Add To Cart (P) Cart Button (P) Cart Button View More (P) …" at bounding box center [38, 158] width 76 height 226
click at [70, 82] on icon at bounding box center [68, 83] width 4 height 4
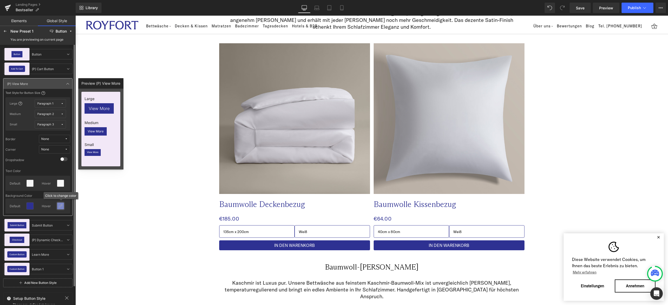
click at [60, 206] on icon at bounding box center [60, 206] width 4 height 4
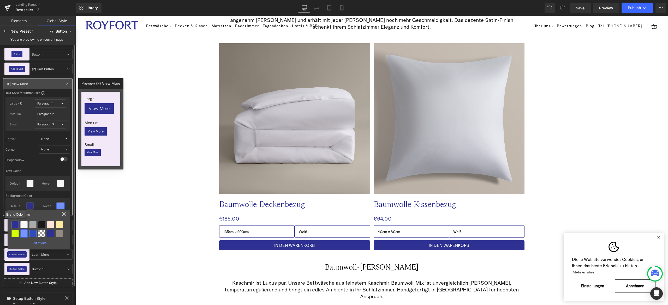
click at [14, 225] on div at bounding box center [14, 224] width 7 height 7
click at [54, 196] on div "Background Color" at bounding box center [37, 195] width 65 height 5
click at [69, 85] on icon at bounding box center [68, 84] width 4 height 4
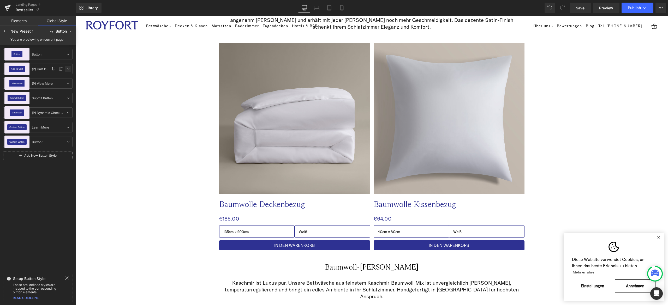
click at [68, 68] on icon at bounding box center [68, 69] width 4 height 4
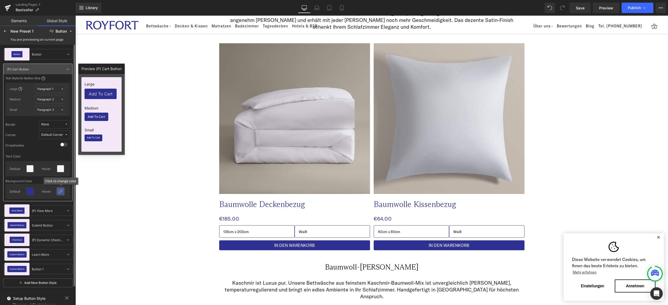
click at [64, 192] on div at bounding box center [60, 191] width 7 height 7
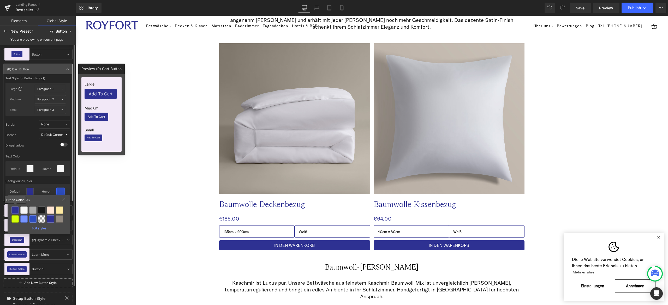
click at [16, 210] on div at bounding box center [14, 210] width 7 height 7
click at [54, 180] on div "Background Color" at bounding box center [37, 181] width 65 height 5
click at [68, 66] on div at bounding box center [60, 69] width 21 height 6
click at [68, 67] on icon at bounding box center [68, 69] width 4 height 4
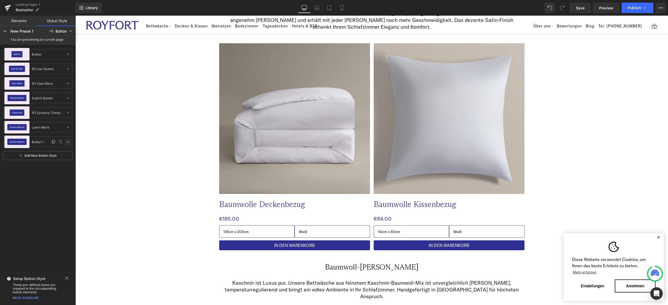
click at [67, 141] on icon at bounding box center [68, 142] width 4 height 4
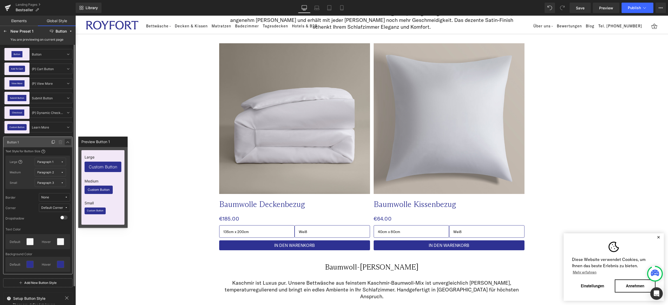
click at [66, 141] on icon at bounding box center [68, 142] width 4 height 4
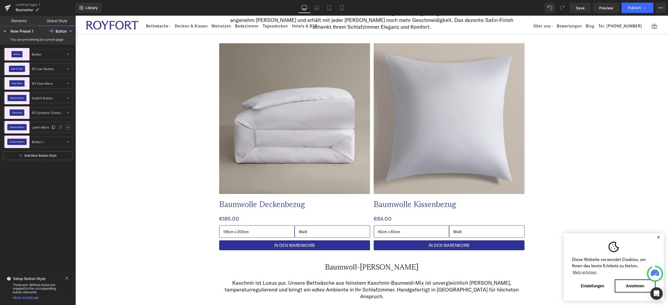
click at [68, 129] on icon at bounding box center [68, 127] width 4 height 4
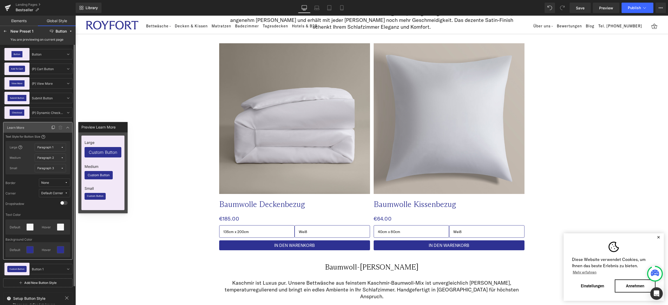
click at [64, 124] on div at bounding box center [60, 127] width 21 height 6
click at [69, 112] on icon at bounding box center [68, 113] width 4 height 4
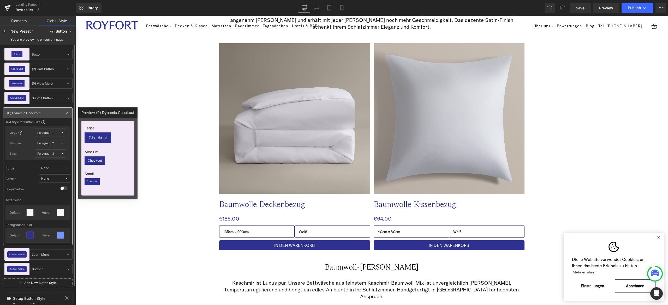
click at [63, 240] on div at bounding box center [61, 235] width 12 height 11
click at [61, 236] on icon at bounding box center [60, 235] width 4 height 4
click at [15, 252] on div at bounding box center [14, 254] width 7 height 7
click at [68, 112] on icon at bounding box center [68, 113] width 4 height 4
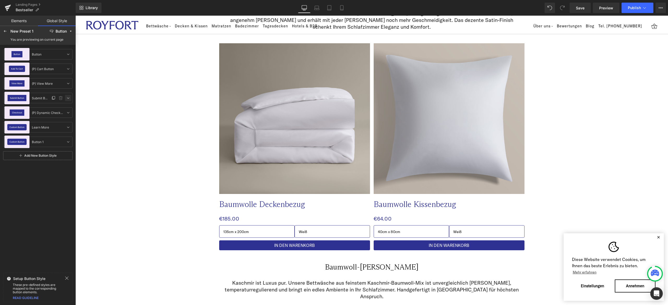
click at [67, 98] on icon at bounding box center [68, 98] width 4 height 4
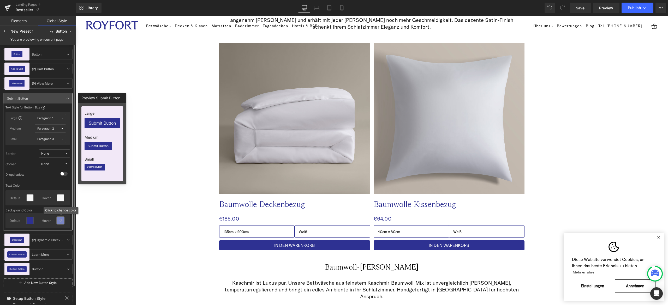
click at [62, 221] on icon at bounding box center [60, 221] width 4 height 4
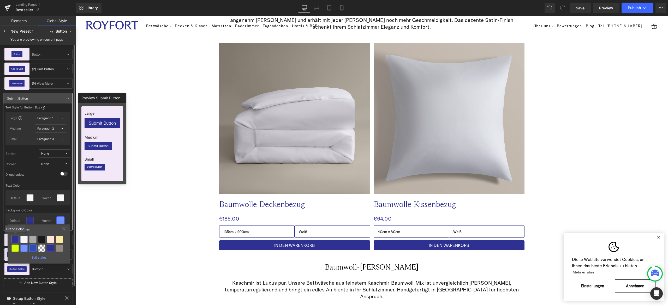
click at [17, 240] on div at bounding box center [14, 239] width 7 height 7
click at [68, 98] on icon at bounding box center [68, 98] width 4 height 4
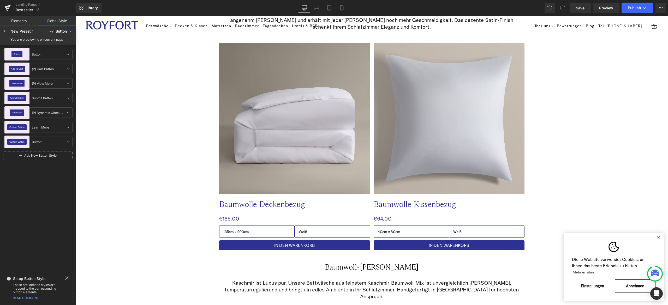
click at [23, 157] on link "Add New Button Style" at bounding box center [37, 155] width 69 height 9
click at [67, 154] on link at bounding box center [68, 156] width 6 height 6
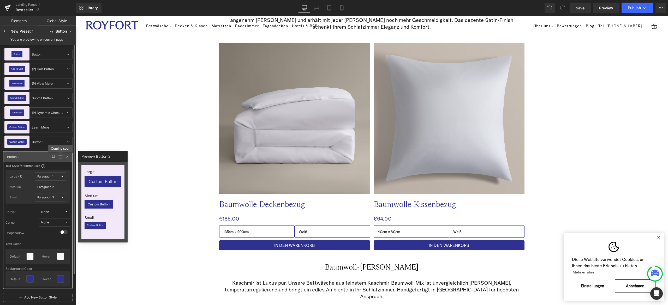
click at [60, 155] on icon at bounding box center [60, 157] width 4 height 4
click at [69, 157] on icon at bounding box center [68, 157] width 4 height 4
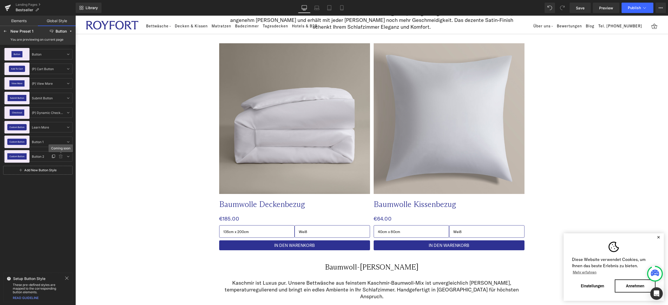
click at [59, 159] on link at bounding box center [61, 156] width 6 height 6
click at [35, 191] on div "Button Button Button Add To Cart (P) Cart Button (P) Cart Button View More (P) …" at bounding box center [38, 158] width 76 height 226
click at [71, 29] on button "Button" at bounding box center [61, 31] width 27 height 8
click at [58, 41] on label "Color" at bounding box center [59, 42] width 8 height 4
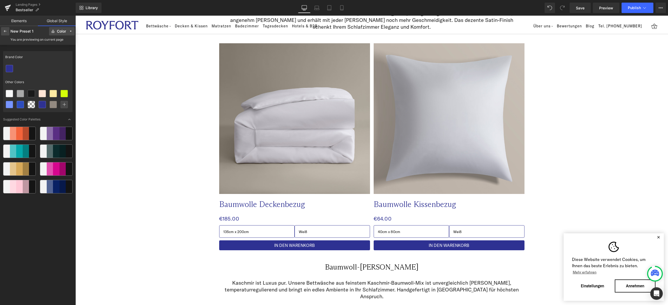
click at [3, 29] on icon at bounding box center [5, 31] width 4 height 4
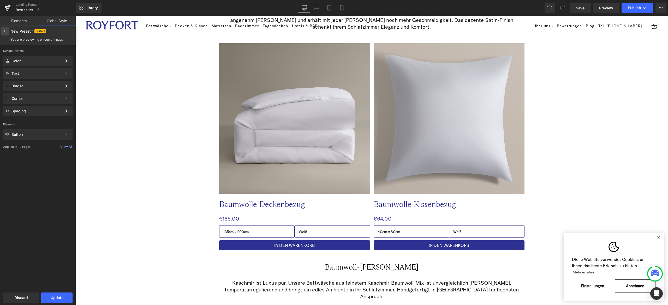
click at [6, 32] on icon at bounding box center [5, 31] width 4 height 4
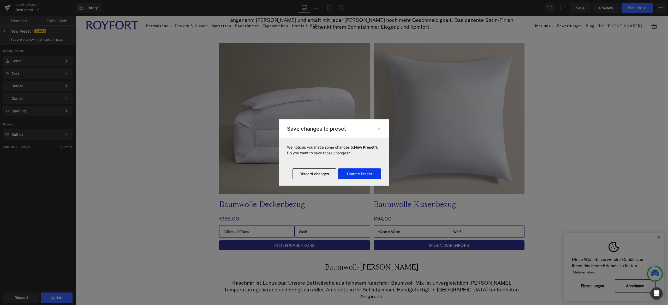
click at [369, 170] on button "Update Preset" at bounding box center [359, 174] width 43 height 11
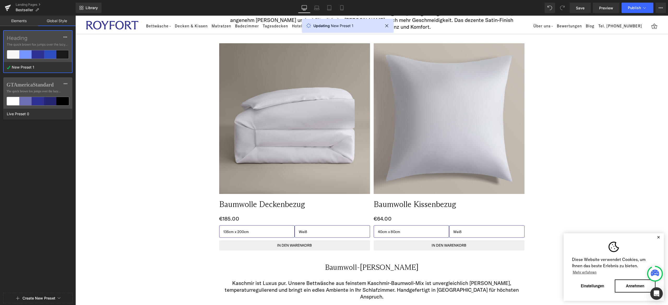
click at [16, 154] on div at bounding box center [38, 152] width 76 height 305
click at [35, 159] on div at bounding box center [38, 152] width 76 height 305
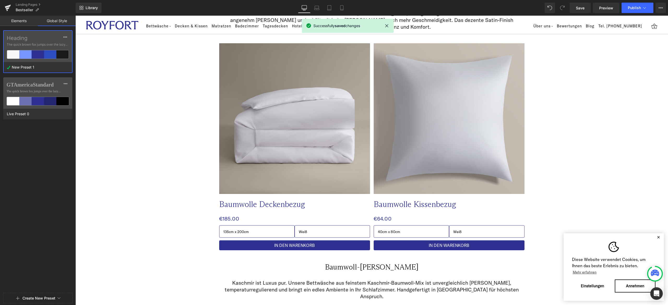
click at [49, 55] on div at bounding box center [50, 54] width 12 height 8
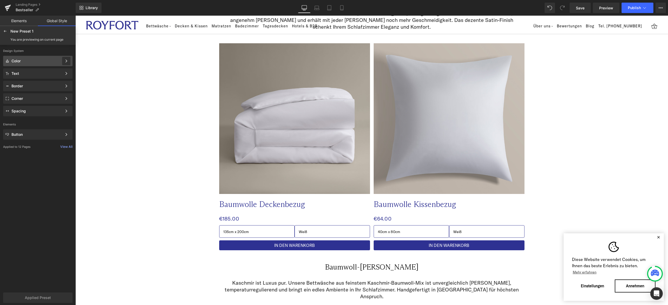
click at [68, 62] on icon at bounding box center [66, 61] width 4 height 4
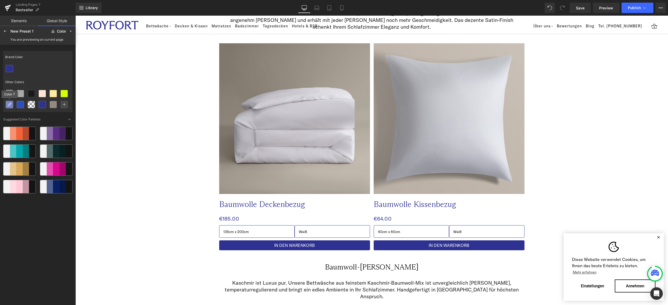
click at [9, 103] on icon at bounding box center [9, 105] width 4 height 4
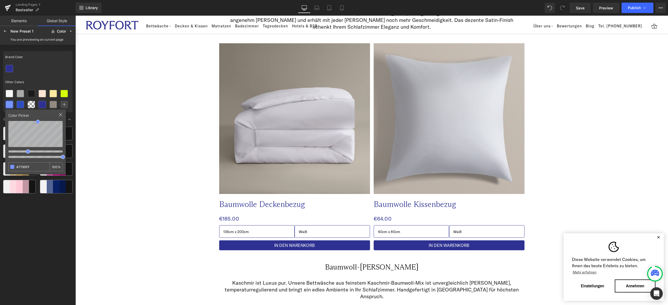
click at [59, 113] on icon at bounding box center [60, 115] width 4 height 4
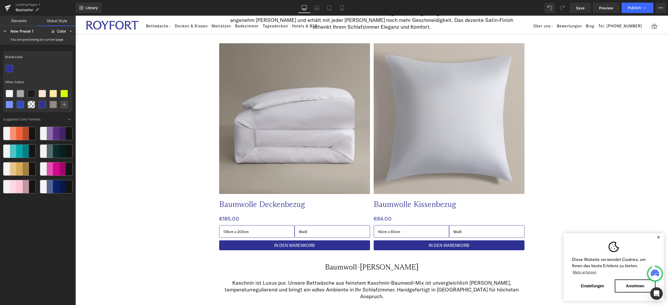
click at [60, 63] on div "Brand Color" at bounding box center [37, 57] width 69 height 12
click at [68, 119] on icon at bounding box center [69, 119] width 3 height 3
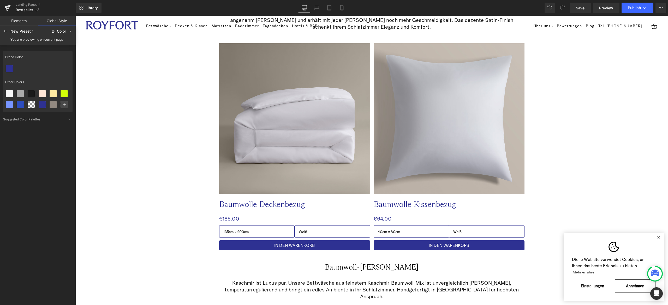
click at [27, 64] on div at bounding box center [37, 68] width 69 height 11
click at [65, 31] on div "Color" at bounding box center [61, 31] width 9 height 4
click at [27, 60] on div "Brand Color" at bounding box center [37, 57] width 69 height 12
click at [4, 29] on icon at bounding box center [5, 31] width 4 height 4
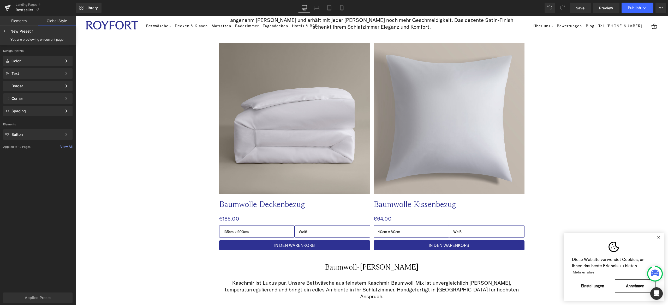
click at [20, 19] on link "Elements" at bounding box center [19, 21] width 38 height 10
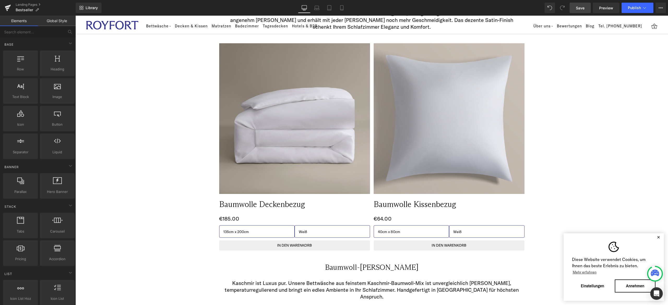
click at [579, 6] on span "Save" at bounding box center [580, 7] width 9 height 5
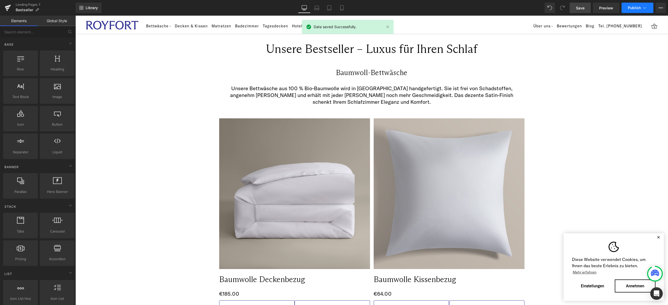
click at [634, 10] on button "Publish" at bounding box center [638, 8] width 32 height 10
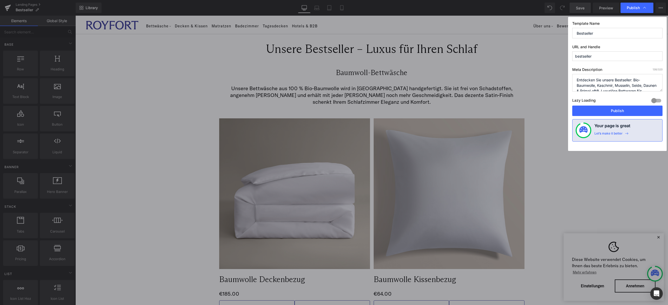
scroll to position [11, 0]
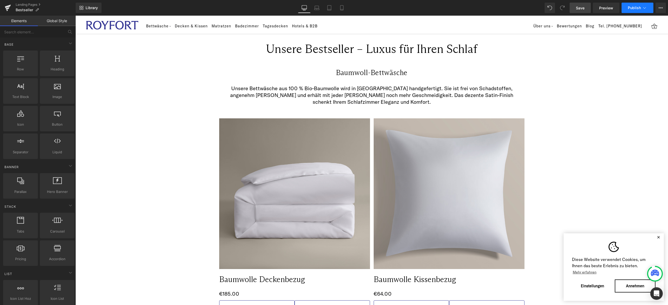
click at [639, 10] on button "Publish" at bounding box center [638, 8] width 32 height 10
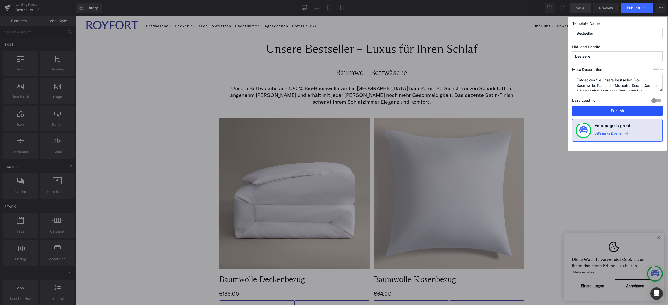
click at [614, 113] on button "Publish" at bounding box center [617, 111] width 90 height 10
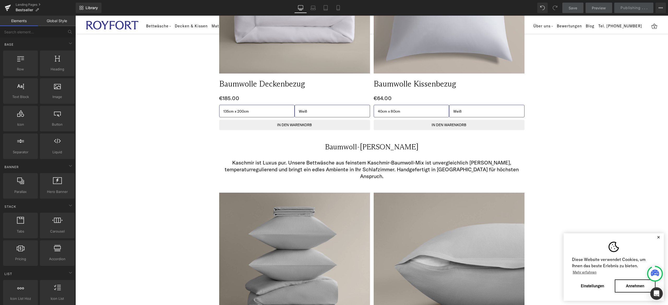
scroll to position [196, 0]
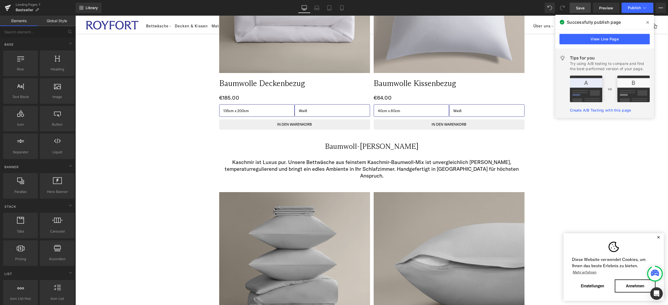
click at [648, 22] on icon at bounding box center [647, 22] width 3 height 3
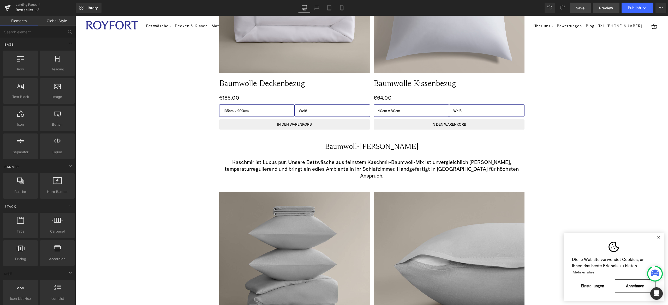
click at [608, 7] on span "Preview" at bounding box center [606, 7] width 14 height 5
click at [343, 7] on icon at bounding box center [341, 7] width 5 height 5
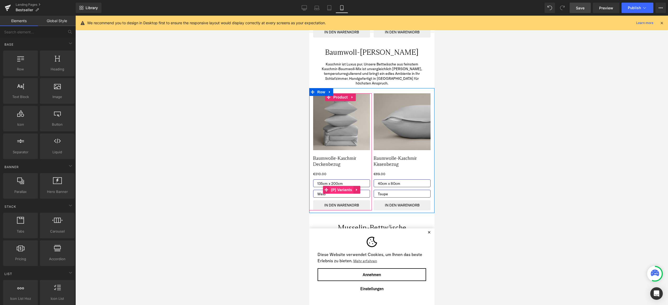
click at [330, 186] on span "(P) Variants" at bounding box center [342, 190] width 24 height 8
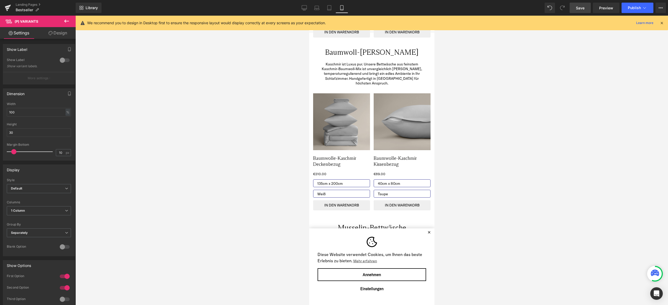
click at [53, 36] on link "Design" at bounding box center [58, 33] width 38 height 12
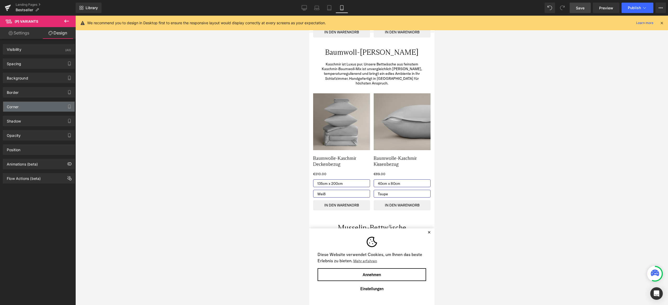
click at [38, 105] on div "Corner" at bounding box center [39, 107] width 72 height 10
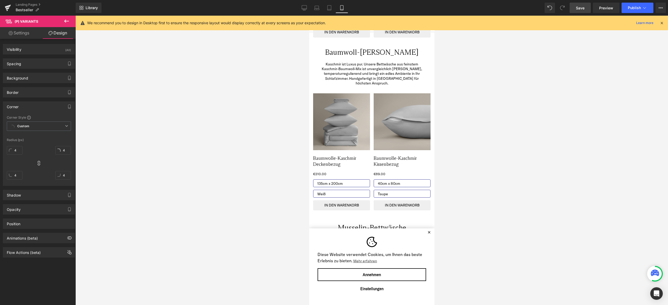
click at [38, 105] on div "Corner" at bounding box center [39, 107] width 72 height 10
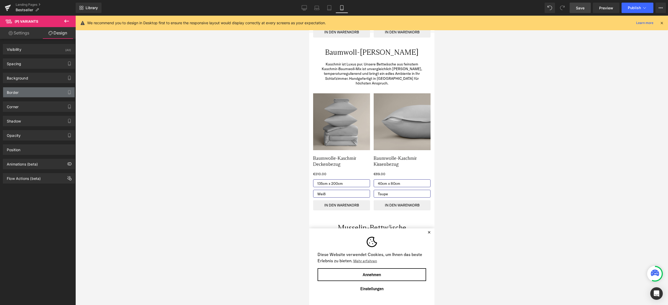
click at [38, 94] on div "Border" at bounding box center [39, 92] width 72 height 10
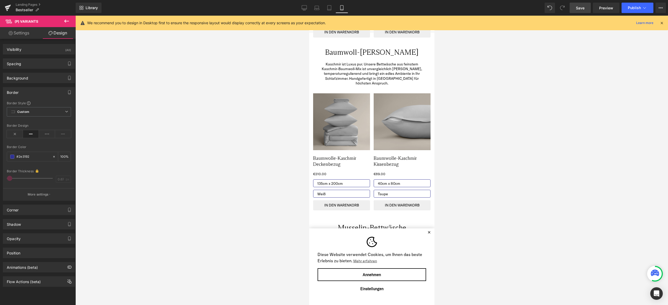
click at [38, 94] on div "Border" at bounding box center [39, 92] width 72 height 10
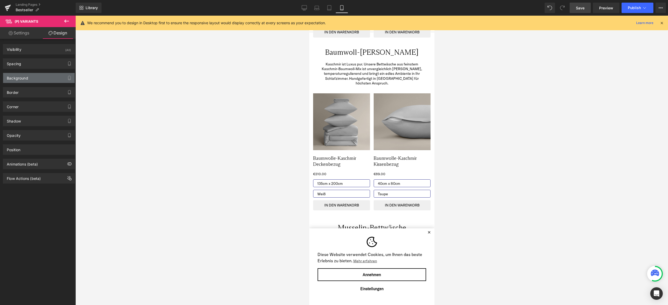
click at [39, 76] on div "Background" at bounding box center [39, 78] width 72 height 10
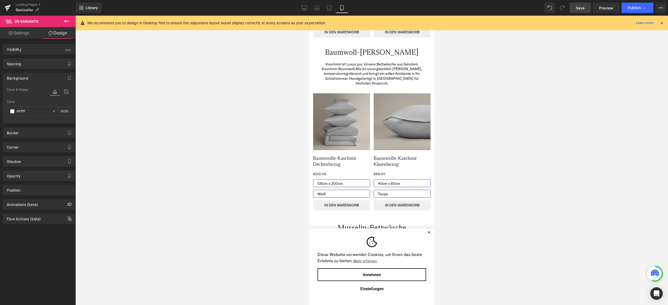
click at [39, 76] on div "Background" at bounding box center [39, 78] width 72 height 10
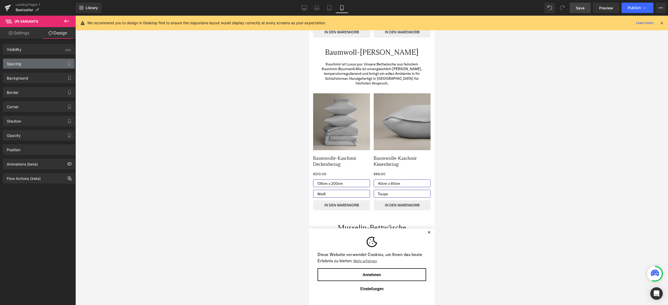
click at [38, 66] on div "Spacing" at bounding box center [39, 64] width 72 height 10
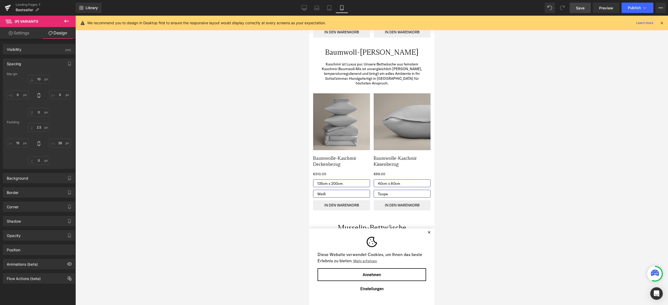
click at [38, 66] on div "Spacing" at bounding box center [39, 64] width 72 height 10
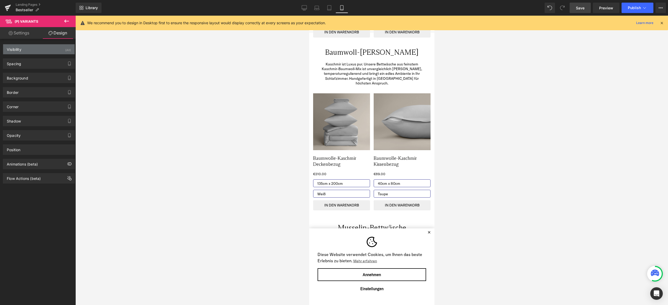
click at [38, 52] on div "Visibility (All)" at bounding box center [39, 49] width 72 height 10
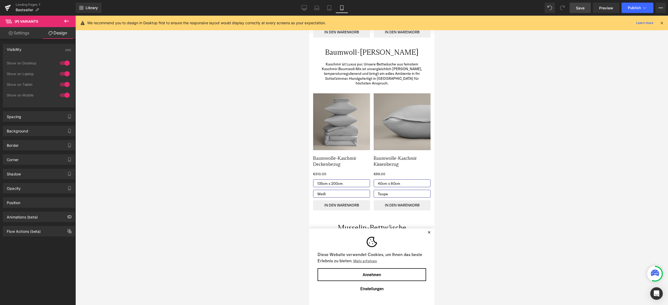
click at [38, 52] on div "Visibility (All)" at bounding box center [39, 49] width 72 height 10
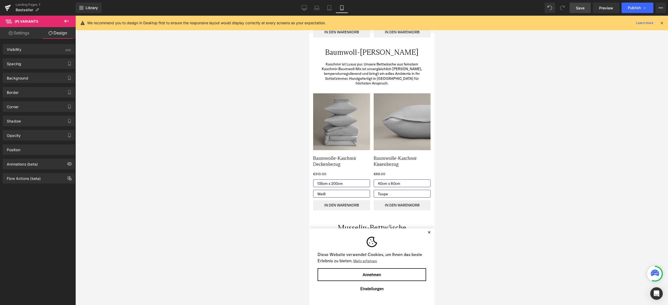
click at [20, 35] on link "Settings" at bounding box center [19, 33] width 38 height 12
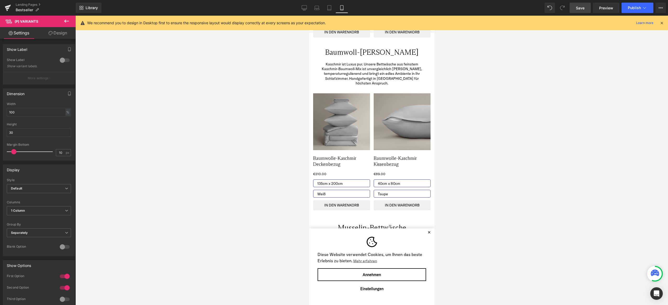
click at [69, 21] on icon at bounding box center [66, 21] width 6 height 6
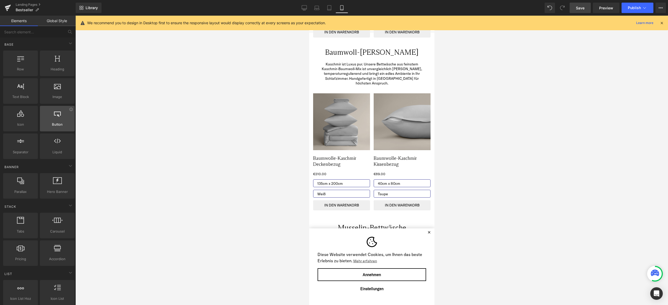
click at [55, 125] on span "Button" at bounding box center [57, 124] width 32 height 5
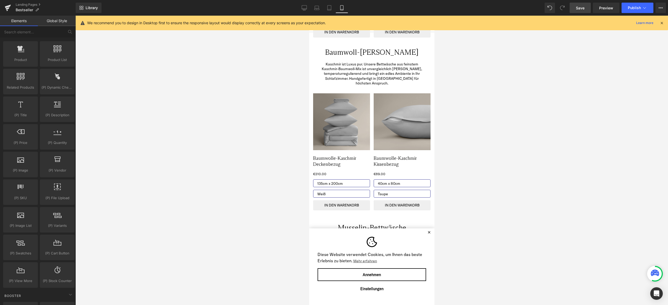
scroll to position [457, 0]
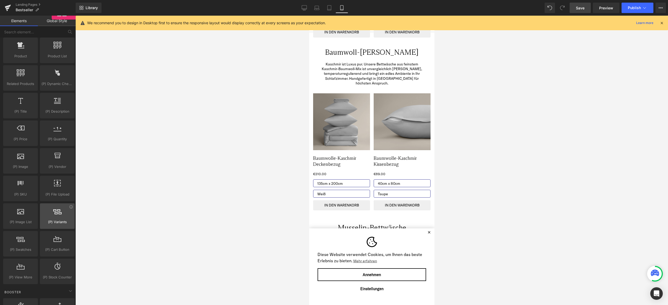
click at [53, 209] on icon at bounding box center [57, 211] width 8 height 7
click at [69, 205] on icon at bounding box center [71, 207] width 4 height 4
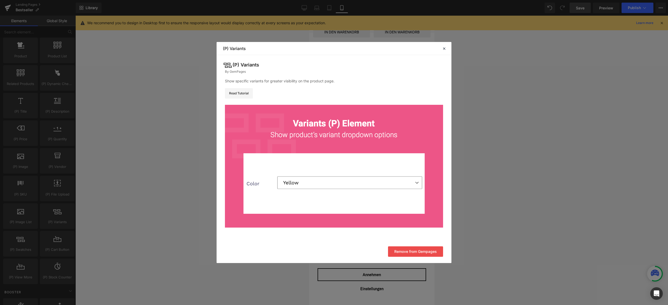
click at [269, 81] on div "Show specific variants for greater visibility on the product page." at bounding box center [334, 81] width 218 height 6
click at [239, 94] on link "Read Tutorial" at bounding box center [239, 93] width 28 height 10
click at [443, 50] on icon at bounding box center [444, 48] width 5 height 5
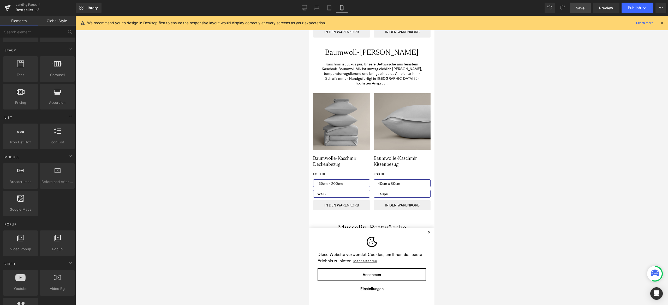
scroll to position [0, 0]
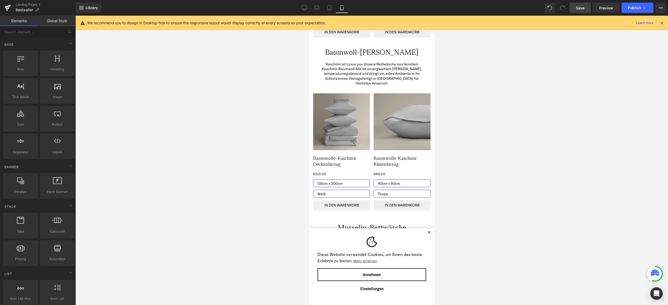
click at [56, 22] on link "Global Style" at bounding box center [57, 21] width 38 height 10
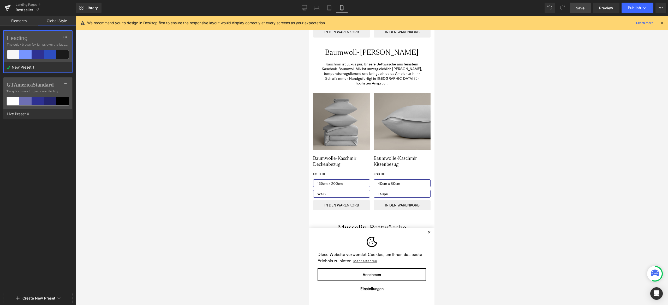
click at [35, 49] on div "Heading The quick brown fox jumps over the lazy..." at bounding box center [38, 46] width 68 height 31
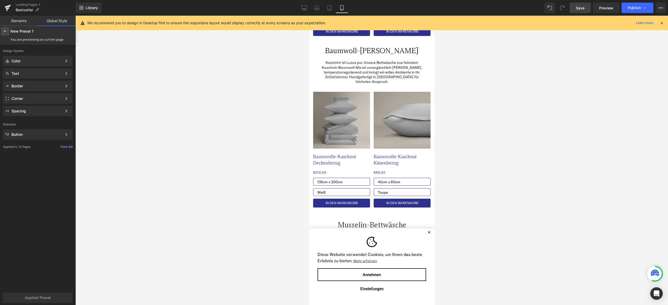
click at [7, 34] on div at bounding box center [5, 31] width 8 height 8
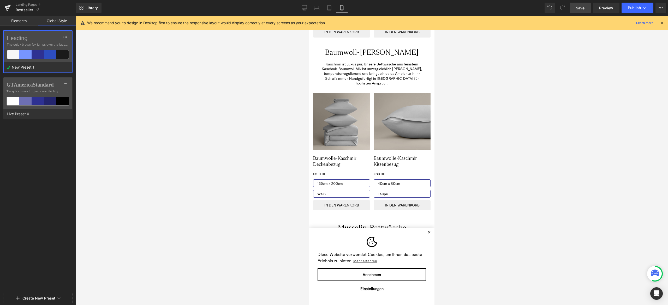
click at [53, 37] on label "Heading" at bounding box center [38, 38] width 62 height 6
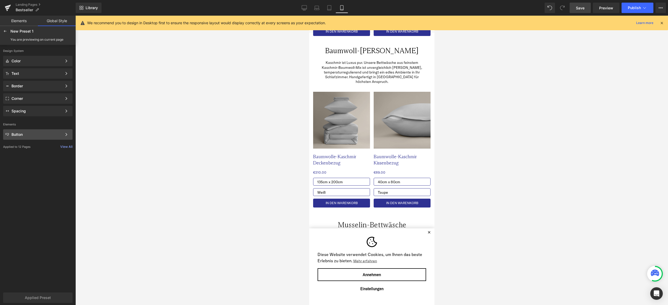
click at [44, 137] on div "Button Color Style Define a color palette and apply it to your pages 1 of 3 Next" at bounding box center [37, 134] width 69 height 10
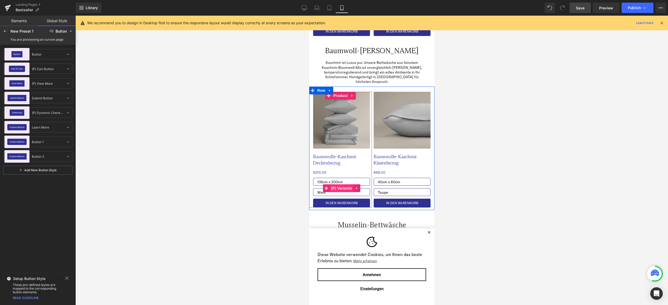
click at [336, 185] on span "(P) Variants" at bounding box center [342, 189] width 24 height 8
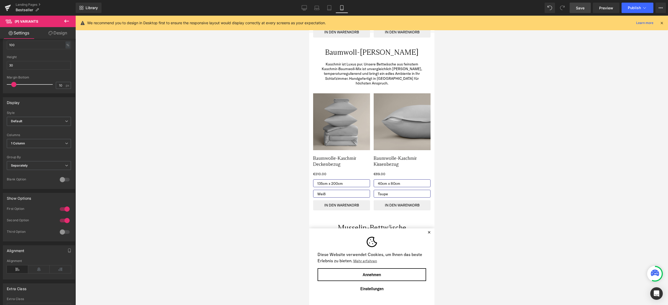
scroll to position [72, 0]
click at [41, 117] on span "Default" at bounding box center [39, 116] width 64 height 9
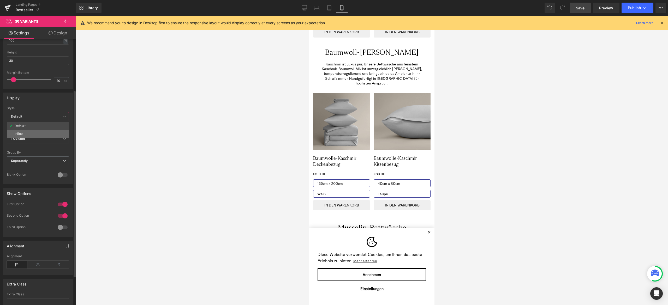
click at [31, 130] on li "Inline" at bounding box center [38, 134] width 62 height 8
select select "Weiß"
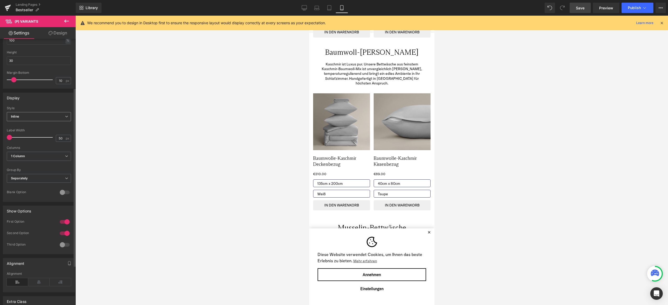
click at [41, 116] on span "Inline" at bounding box center [39, 116] width 64 height 9
click at [47, 94] on div "Display" at bounding box center [39, 98] width 72 height 10
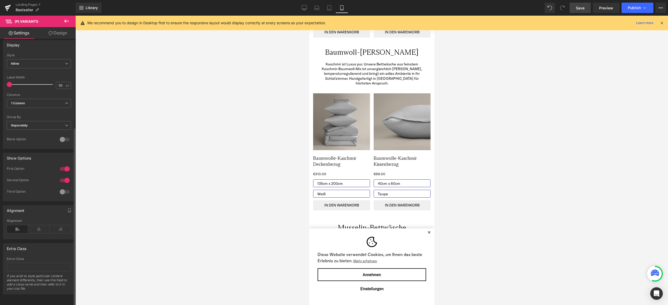
scroll to position [0, 0]
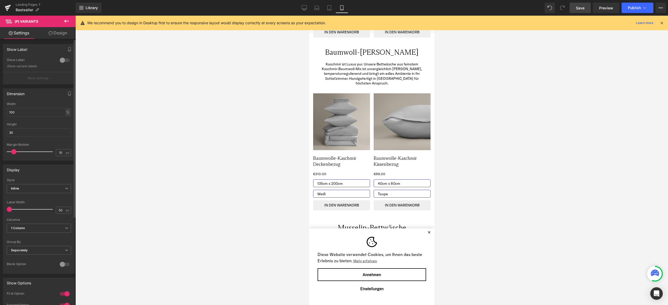
click at [59, 58] on div at bounding box center [64, 60] width 13 height 8
select select "Weiß"
click at [43, 77] on p "More settings" at bounding box center [38, 78] width 21 height 5
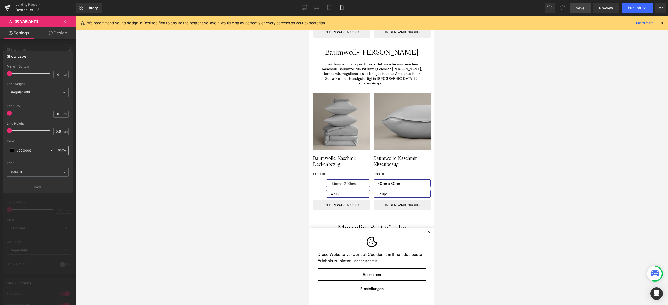
click at [13, 151] on span at bounding box center [12, 151] width 4 height 4
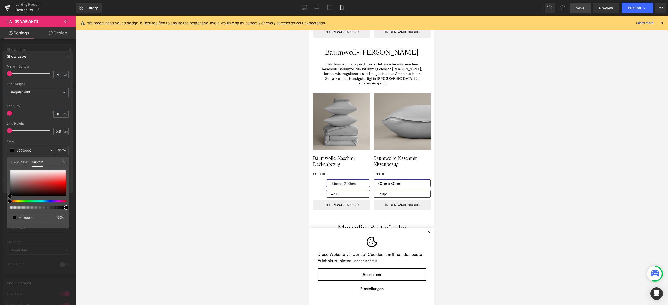
click at [14, 161] on link "Global Style" at bounding box center [20, 161] width 18 height 9
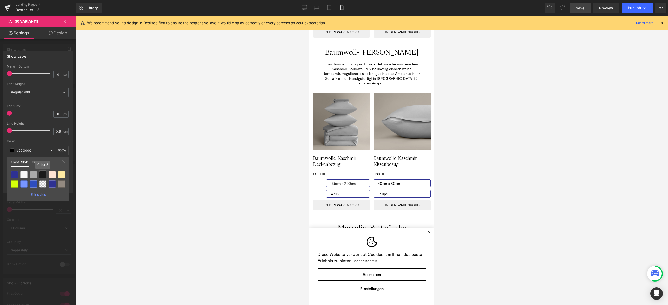
click at [42, 174] on div at bounding box center [42, 174] width 7 height 7
select select "Weiß"
click at [63, 164] on div "Font" at bounding box center [38, 164] width 62 height 4
click at [56, 173] on b "Default" at bounding box center [37, 172] width 52 height 4
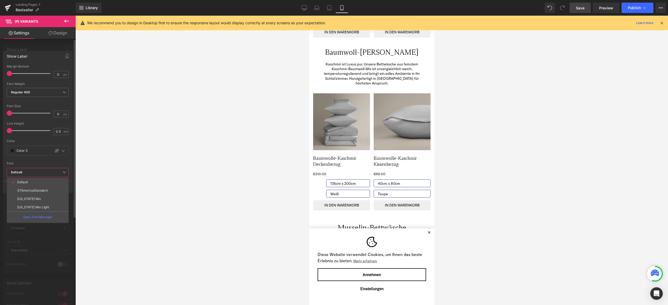
click at [57, 160] on div at bounding box center [38, 159] width 62 height 3
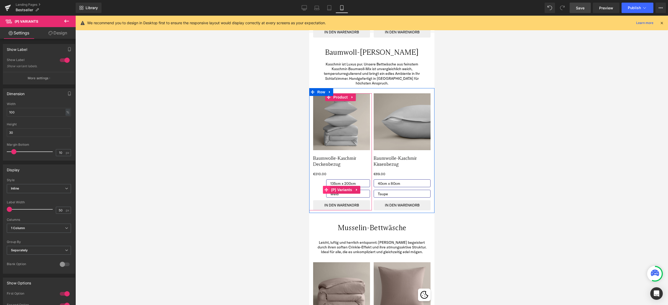
click at [324, 188] on icon at bounding box center [326, 190] width 4 height 4
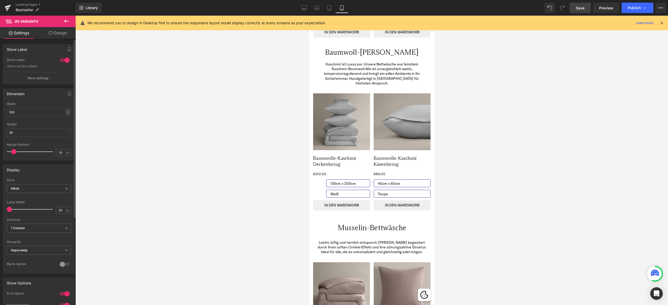
click at [65, 58] on div at bounding box center [64, 60] width 13 height 8
select select "Weiß"
click at [61, 62] on div at bounding box center [64, 60] width 13 height 8
select select "Weiß"
click at [44, 80] on p "More settings" at bounding box center [38, 78] width 21 height 5
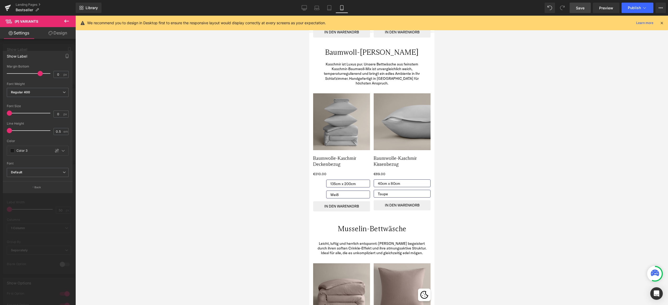
select select "Weiß"
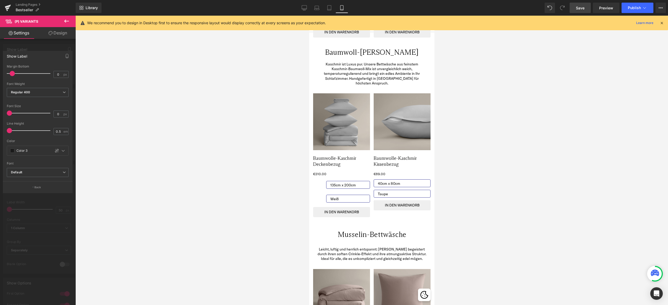
drag, startPoint x: 9, startPoint y: 73, endPoint x: 1, endPoint y: 75, distance: 8.2
click at [1, 75] on div "Show Label 0px Margin Bottom 0 px Thin 100 Semi Thin 200 Light 300 Regular 400 …" at bounding box center [38, 120] width 76 height 146
select select "Weiß"
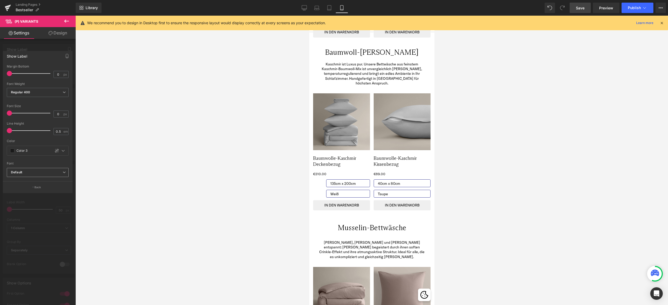
click at [17, 172] on icon "Default" at bounding box center [16, 172] width 11 height 4
click at [37, 162] on div "Font" at bounding box center [38, 164] width 62 height 4
click at [44, 172] on b "Default" at bounding box center [37, 172] width 52 height 4
click at [37, 191] on p "GTAmericaStandard" at bounding box center [32, 191] width 30 height 4
select select "Weiß"
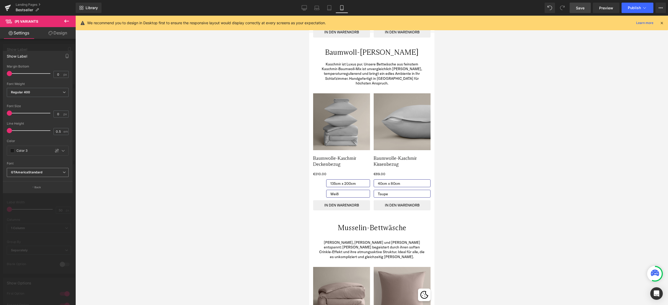
click at [43, 169] on span "GTAmericaStandard" at bounding box center [38, 172] width 62 height 9
click at [38, 200] on li "Arizona Mix" at bounding box center [38, 199] width 62 height 8
select select "Weiß"
click at [45, 172] on b "Arizona Mix" at bounding box center [37, 172] width 52 height 4
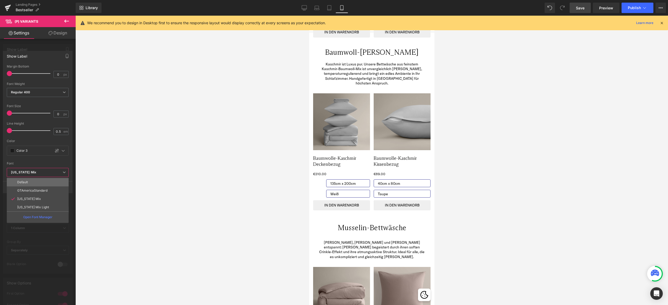
click at [30, 180] on li "Default" at bounding box center [38, 182] width 62 height 8
select select "Weiß"
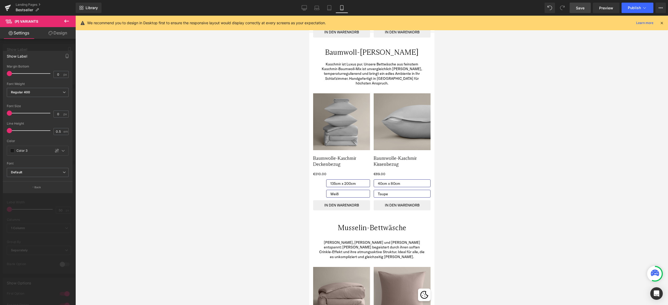
click at [55, 47] on div at bounding box center [38, 162] width 76 height 292
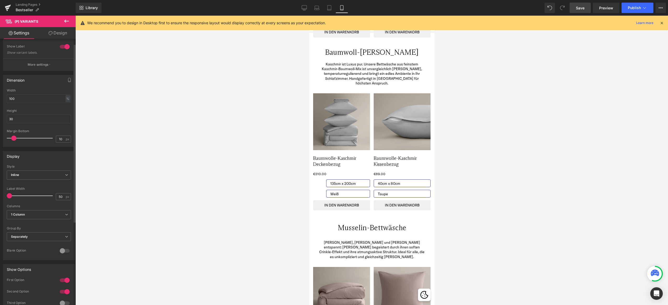
scroll to position [7, 0]
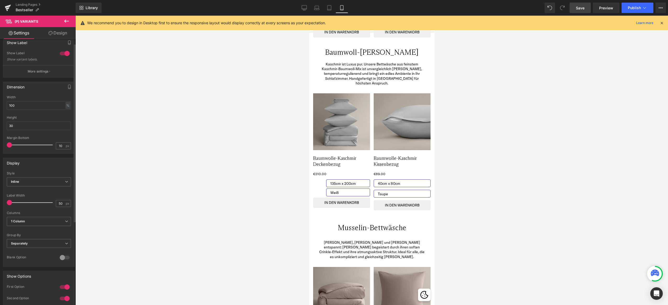
select select "Weiß"
drag, startPoint x: 14, startPoint y: 143, endPoint x: 1, endPoint y: 143, distance: 13.0
click at [1, 143] on div "Dimension 100% Width 100 % % px 30px Height 30 10px Margin Bottom 10 px" at bounding box center [39, 116] width 78 height 76
drag, startPoint x: 60, startPoint y: 142, endPoint x: 55, endPoint y: 142, distance: 5.2
click at [56, 143] on input "10" at bounding box center [60, 146] width 9 height 7
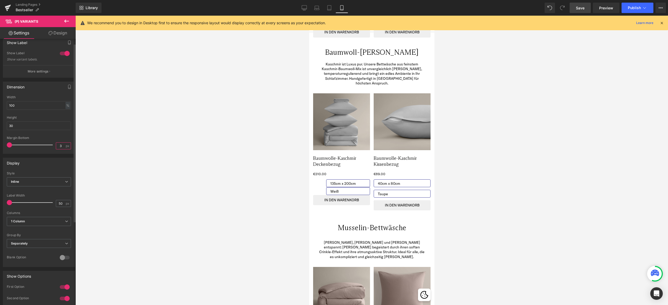
type input "30"
select select "Weiß"
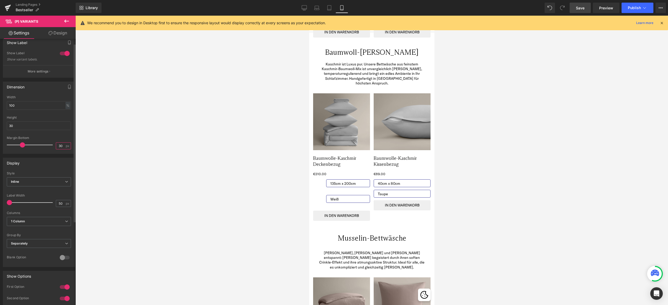
type input "3"
type input "10"
select select "Weiß"
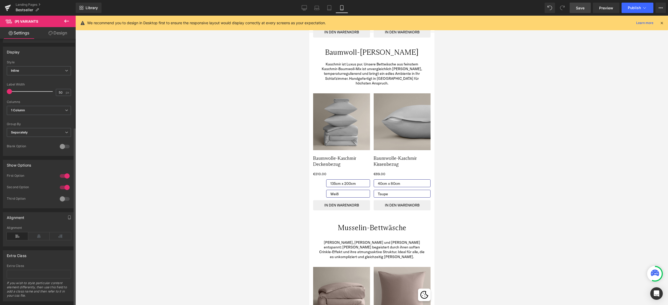
scroll to position [130, 0]
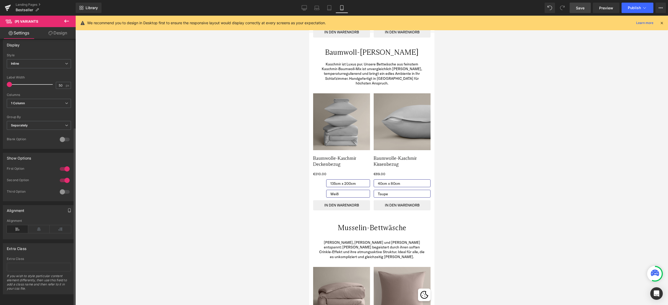
type input "10"
click at [68, 209] on icon "button" at bounding box center [69, 211] width 4 height 4
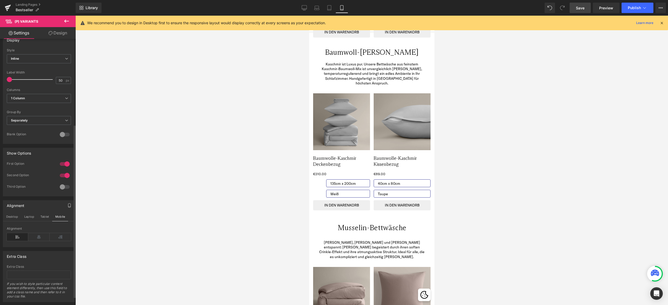
scroll to position [0, 0]
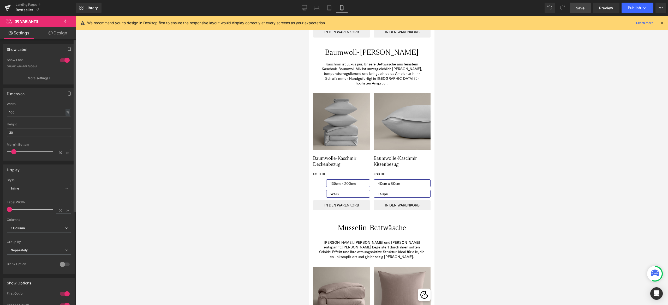
click at [63, 59] on div at bounding box center [64, 60] width 13 height 8
select select "Weiß"
click at [68, 47] on icon "button" at bounding box center [69, 49] width 4 height 4
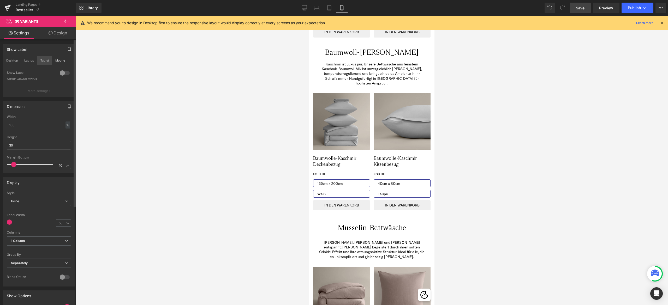
click at [42, 61] on button "Tablet" at bounding box center [44, 60] width 15 height 9
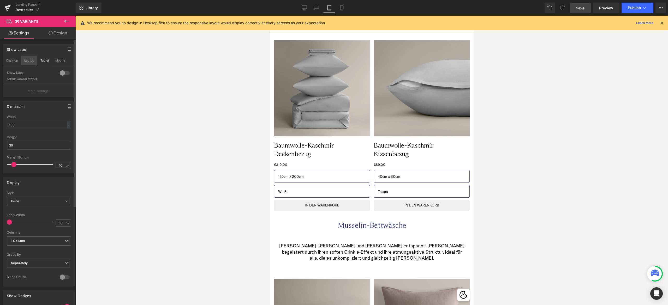
click at [29, 60] on button "Laptop" at bounding box center [29, 60] width 16 height 9
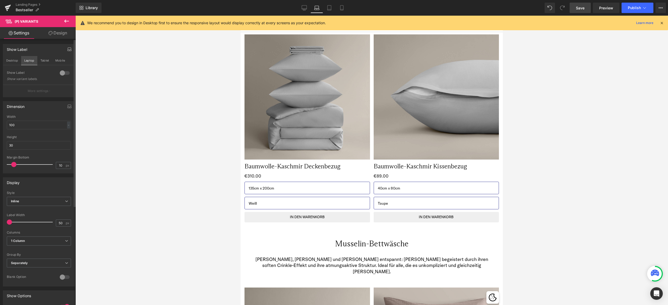
scroll to position [353, 0]
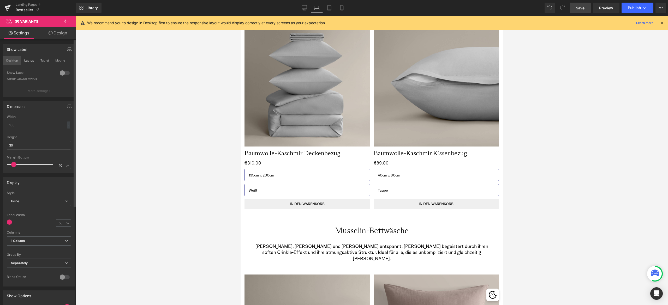
click at [18, 60] on button "Desktop" at bounding box center [12, 60] width 18 height 9
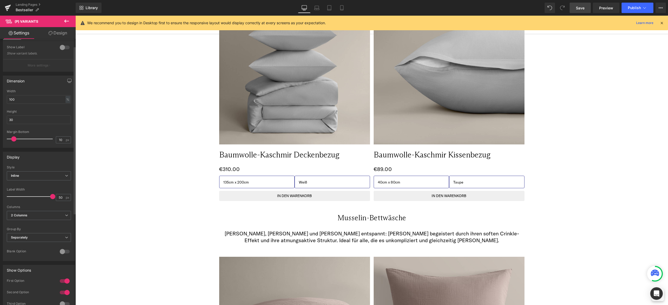
scroll to position [27, 0]
click at [67, 78] on icon "button" at bounding box center [69, 80] width 4 height 4
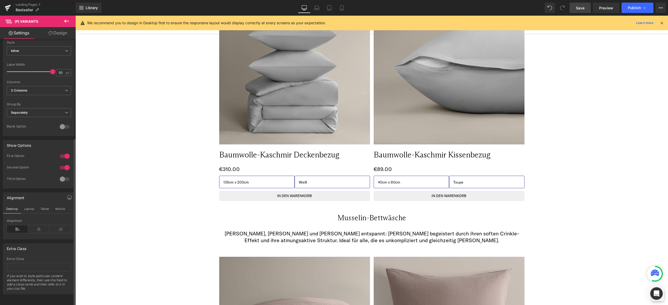
scroll to position [0, 0]
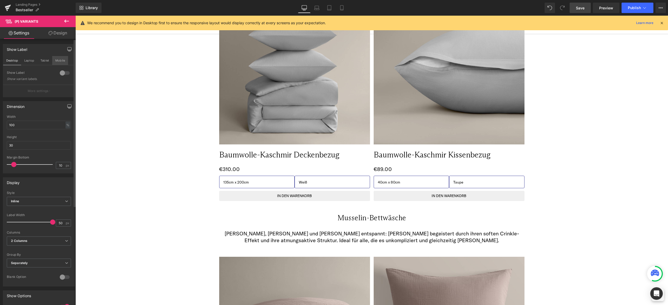
click at [63, 58] on button "Mobile" at bounding box center [60, 60] width 16 height 9
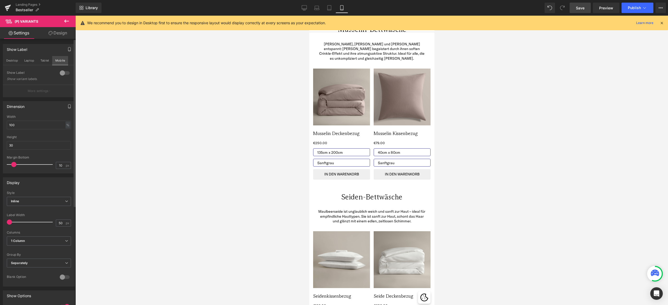
scroll to position [196, 0]
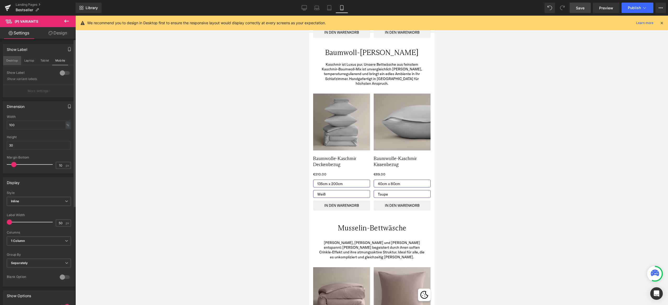
click at [18, 59] on button "Desktop" at bounding box center [12, 60] width 18 height 9
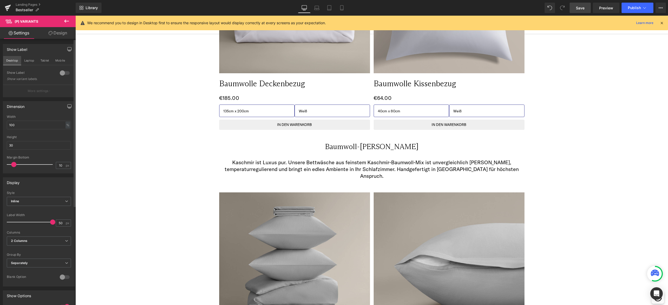
scroll to position [395, 0]
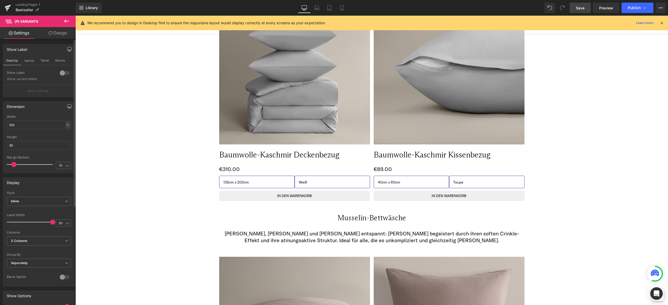
click at [58, 74] on div at bounding box center [64, 73] width 13 height 8
select select "Weiß"
click at [58, 74] on div at bounding box center [64, 73] width 13 height 8
select select "Weiß"
click at [30, 61] on button "Laptop" at bounding box center [29, 60] width 16 height 9
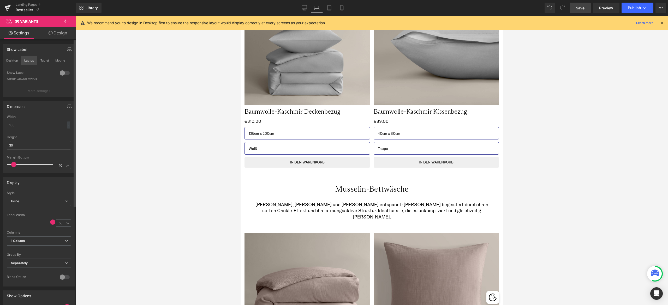
scroll to position [353, 0]
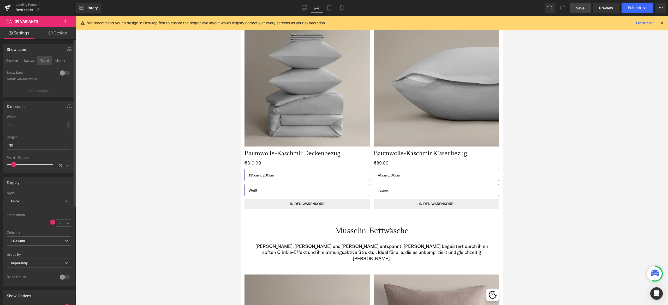
click at [46, 61] on button "Tablet" at bounding box center [44, 60] width 15 height 9
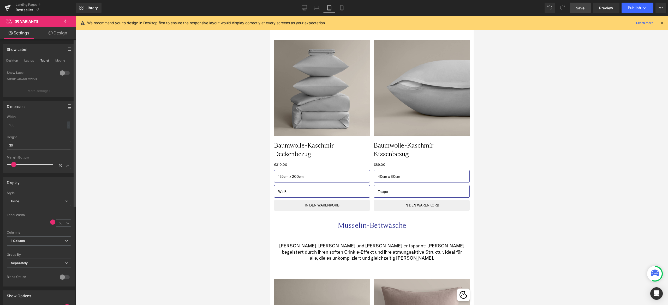
click at [61, 69] on div at bounding box center [64, 73] width 13 height 8
select select "Weiß"
click at [43, 89] on p "More settings" at bounding box center [38, 91] width 21 height 5
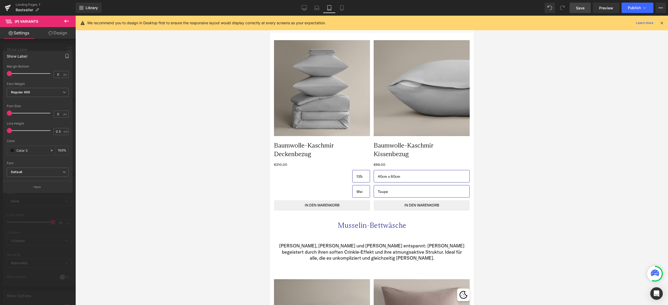
click at [66, 56] on icon "button" at bounding box center [67, 56] width 4 height 4
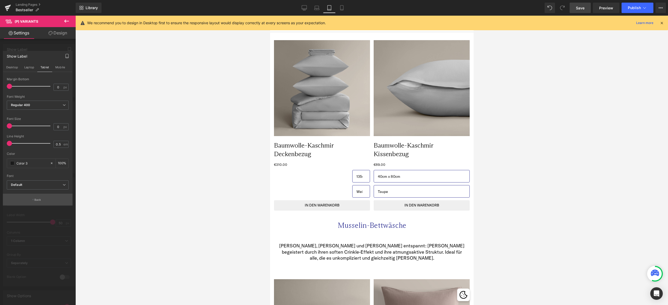
click at [29, 200] on button "Back" at bounding box center [38, 200] width 70 height 12
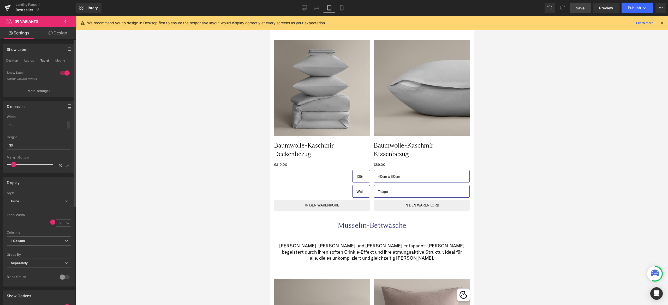
click at [63, 76] on div at bounding box center [64, 73] width 13 height 8
select select "Weiß"
click at [14, 59] on button "Desktop" at bounding box center [12, 60] width 18 height 9
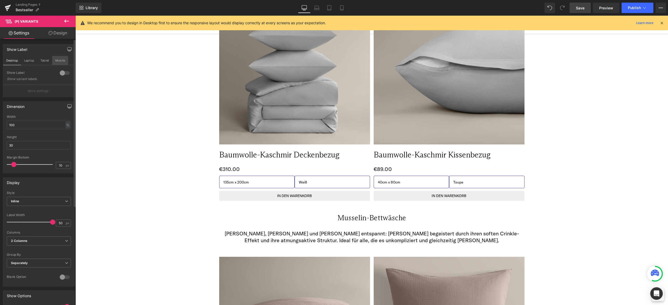
click at [58, 58] on button "Mobile" at bounding box center [60, 60] width 16 height 9
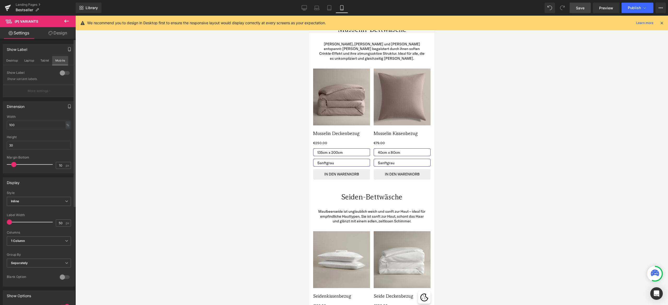
scroll to position [196, 0]
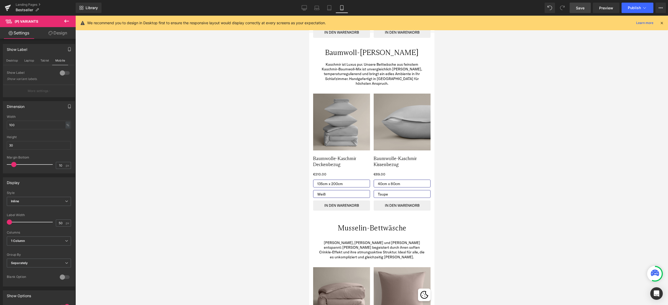
click at [69, 105] on icon "button" at bounding box center [69, 107] width 2 height 4
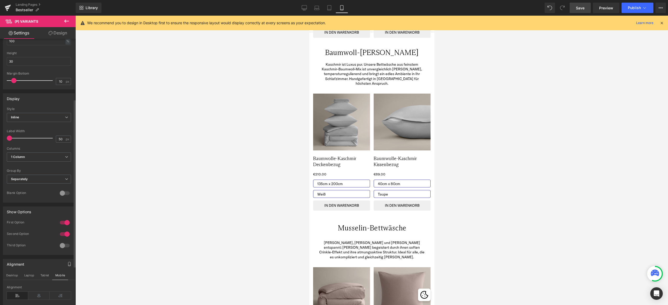
scroll to position [98, 0]
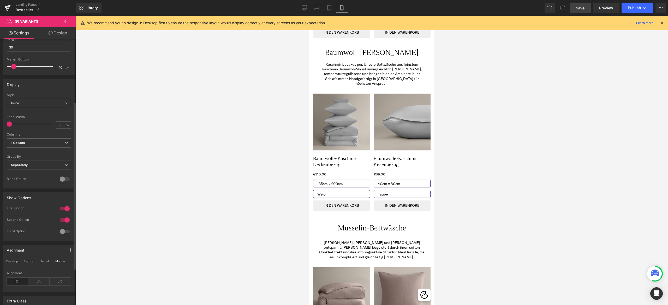
click at [58, 100] on span "Inline" at bounding box center [39, 103] width 64 height 9
click at [44, 112] on li "Default" at bounding box center [38, 113] width 62 height 8
select select "Weiß"
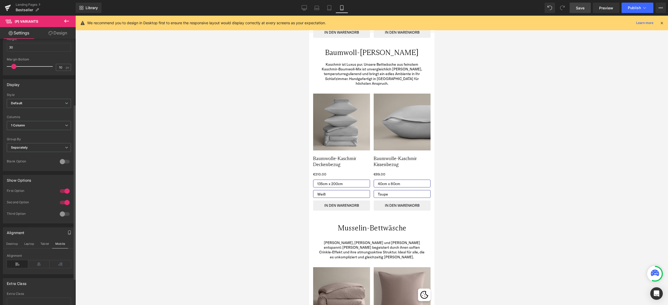
click at [59, 86] on div "Display" at bounding box center [39, 85] width 72 height 10
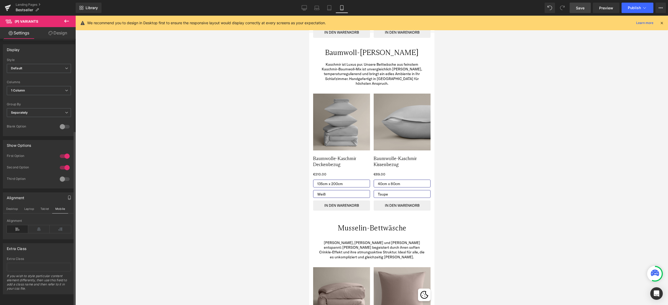
scroll to position [138, 0]
click at [15, 205] on button "Desktop" at bounding box center [12, 209] width 18 height 9
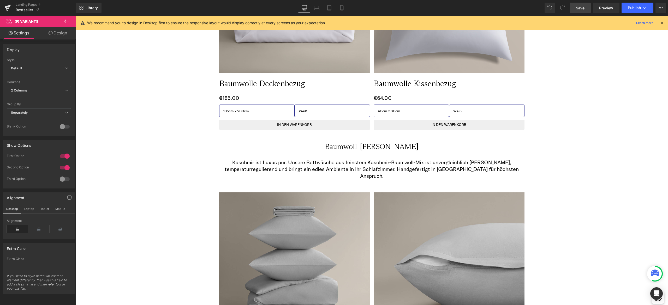
scroll to position [395, 0]
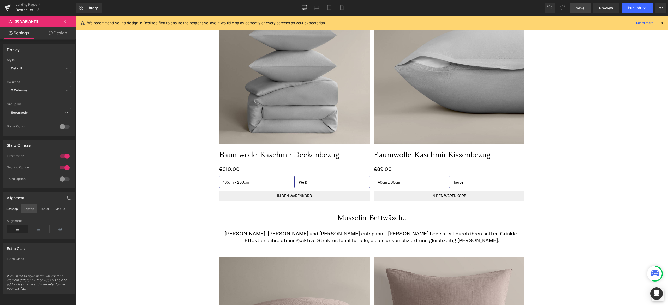
click at [31, 205] on button "Laptop" at bounding box center [29, 209] width 16 height 9
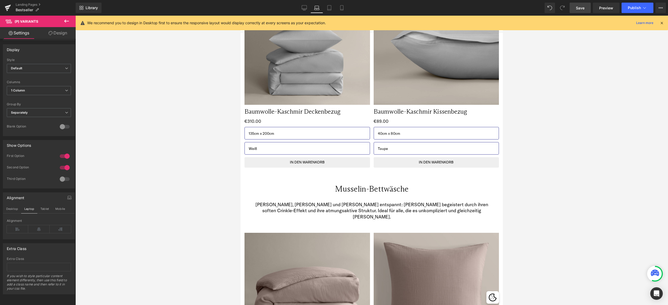
scroll to position [353, 0]
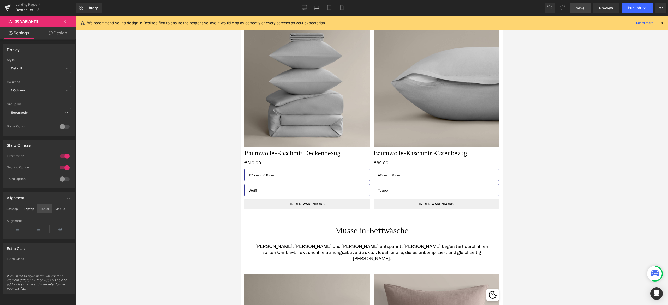
click at [50, 205] on button "Tablet" at bounding box center [44, 209] width 15 height 9
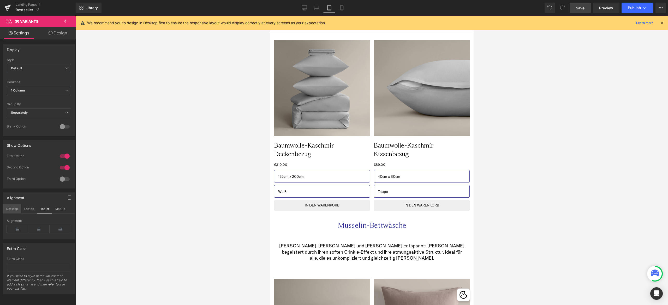
click at [16, 205] on button "Desktop" at bounding box center [12, 209] width 18 height 9
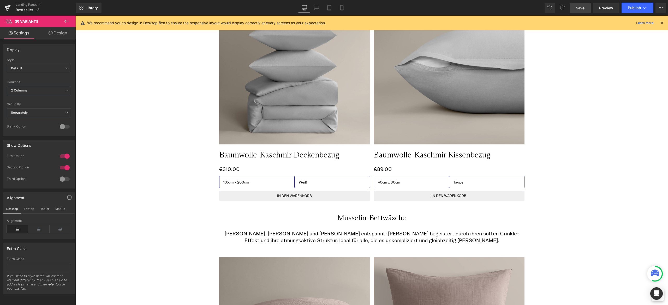
scroll to position [0, 0]
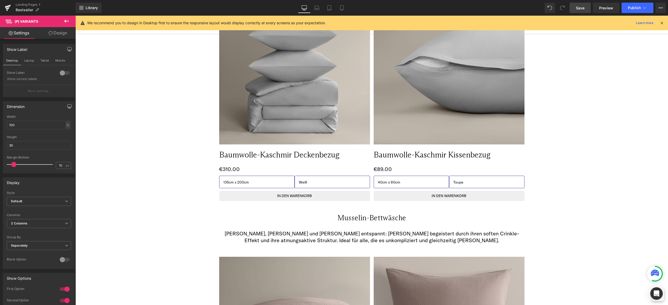
click at [62, 34] on link "Design" at bounding box center [58, 33] width 38 height 12
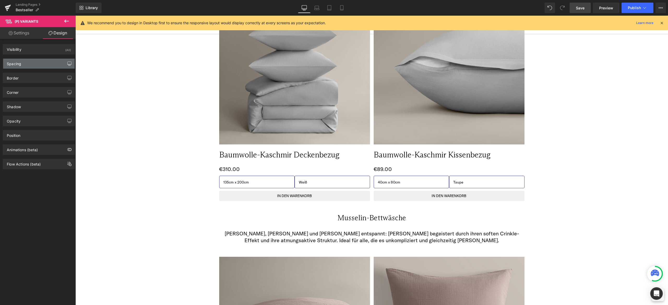
click at [69, 61] on button "button" at bounding box center [69, 64] width 8 height 10
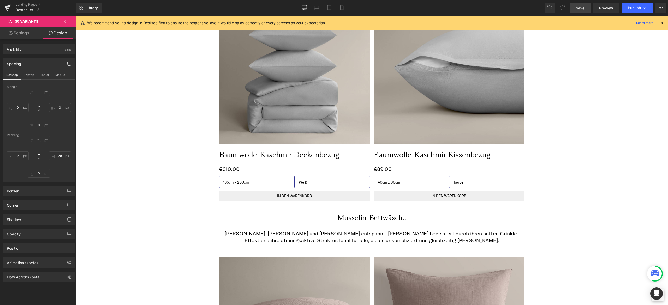
click at [69, 61] on button "button" at bounding box center [69, 64] width 8 height 10
click at [66, 61] on button "button" at bounding box center [69, 64] width 8 height 10
click at [38, 66] on div "Spacing" at bounding box center [39, 64] width 72 height 10
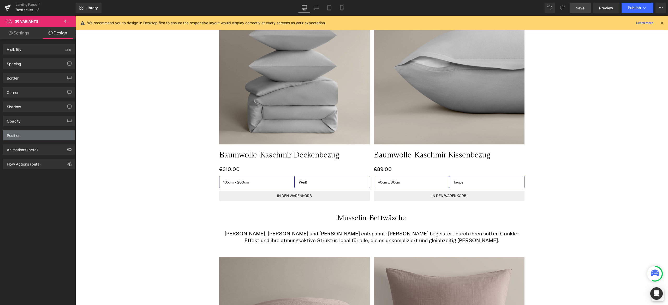
click at [38, 130] on div "Position" at bounding box center [39, 135] width 72 height 10
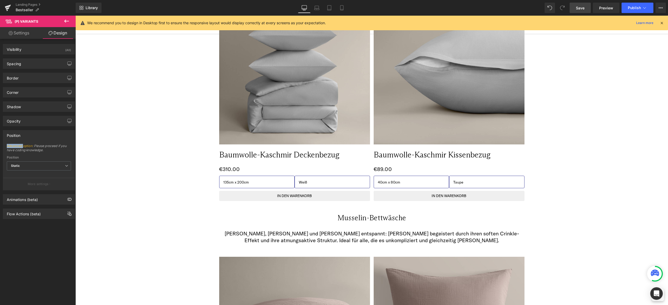
click at [38, 130] on div "Position" at bounding box center [39, 135] width 72 height 10
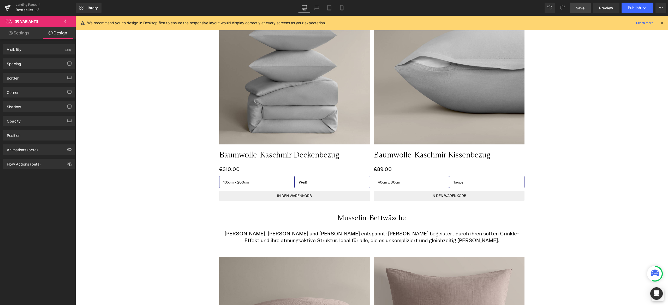
click at [38, 112] on div "Opacity 1 1" at bounding box center [39, 119] width 78 height 14
click at [33, 117] on div "Opacity" at bounding box center [39, 121] width 72 height 10
click at [33, 106] on div "Shadow" at bounding box center [39, 107] width 72 height 10
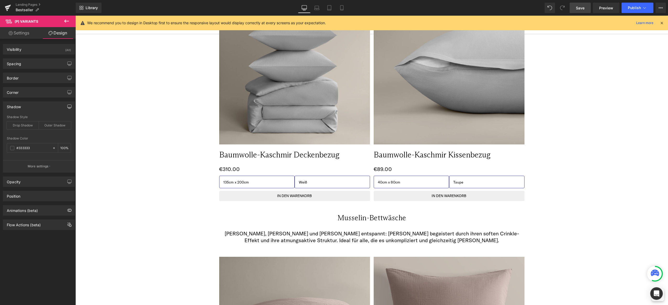
click at [70, 105] on button "button" at bounding box center [69, 107] width 8 height 10
click at [62, 117] on button "Mobile" at bounding box center [60, 118] width 16 height 9
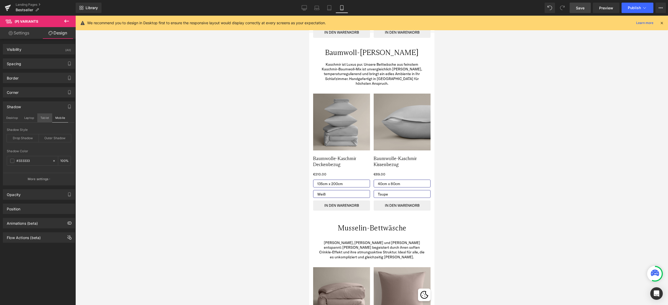
click at [46, 117] on button "Tablet" at bounding box center [44, 118] width 15 height 9
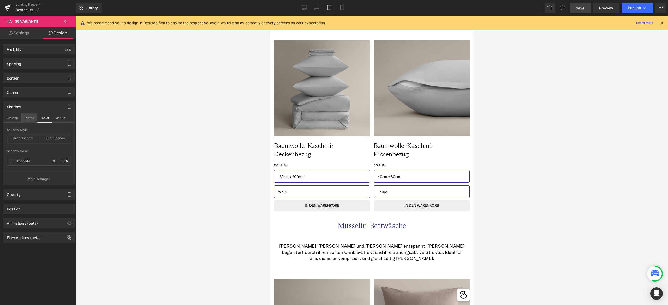
click at [28, 117] on button "Laptop" at bounding box center [29, 118] width 16 height 9
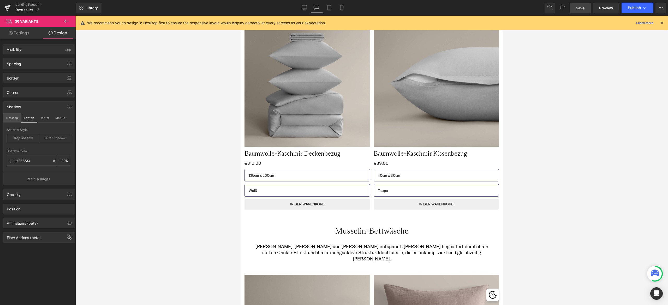
click at [14, 117] on button "Desktop" at bounding box center [12, 118] width 18 height 9
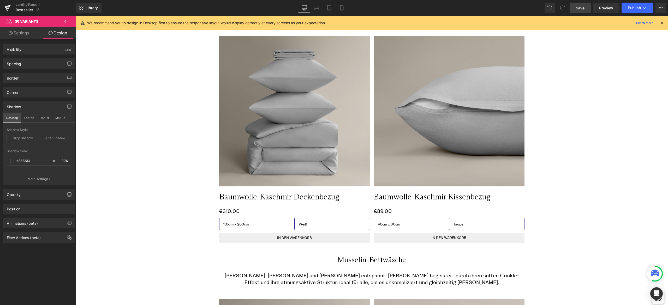
scroll to position [395, 0]
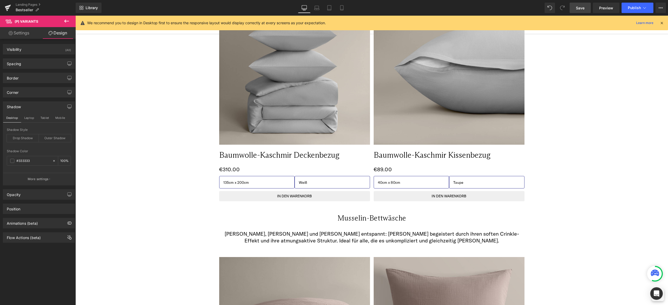
click at [35, 108] on div "Shadow" at bounding box center [39, 107] width 72 height 10
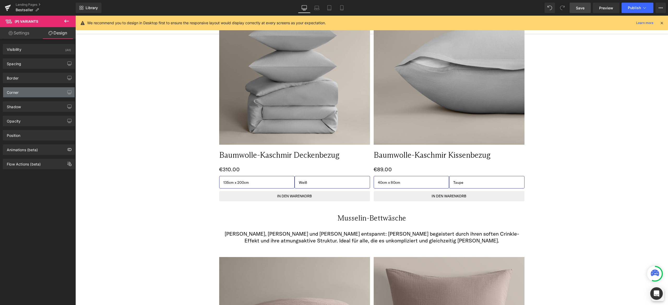
click at [44, 87] on div "Corner" at bounding box center [39, 92] width 72 height 10
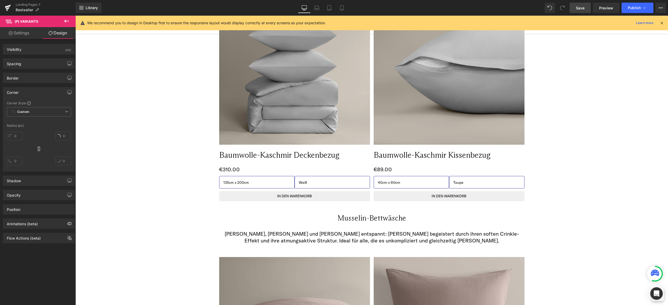
click at [40, 89] on div "Corner" at bounding box center [39, 92] width 72 height 10
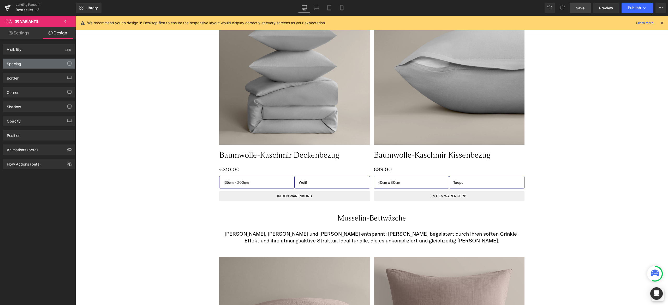
click at [41, 64] on div "Spacing" at bounding box center [39, 64] width 72 height 10
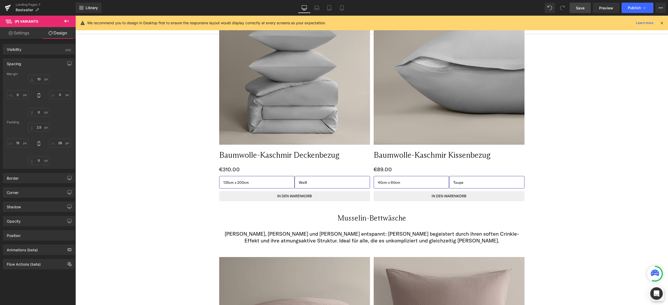
click at [41, 64] on div "Spacing" at bounding box center [39, 64] width 72 height 10
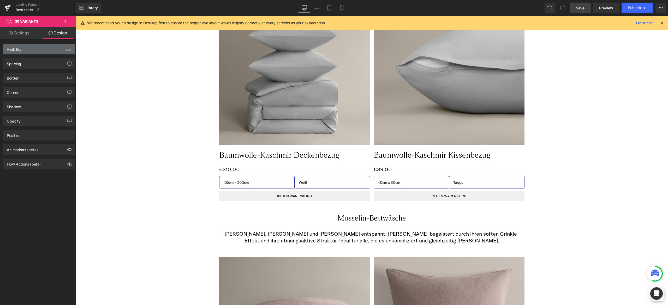
click at [47, 46] on div "Visibility (All)" at bounding box center [39, 49] width 72 height 10
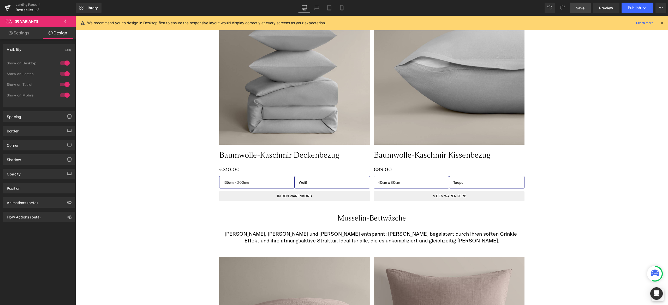
click at [47, 46] on div "Visibility (All)" at bounding box center [39, 49] width 72 height 10
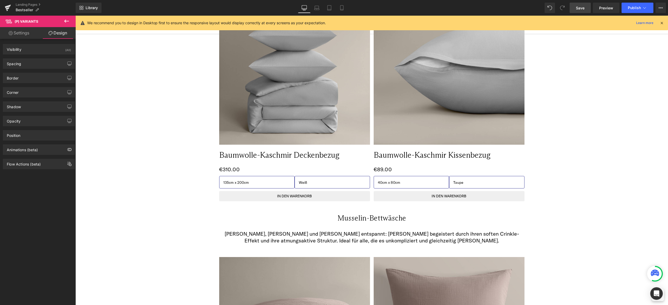
click at [18, 32] on link "Settings" at bounding box center [19, 33] width 38 height 12
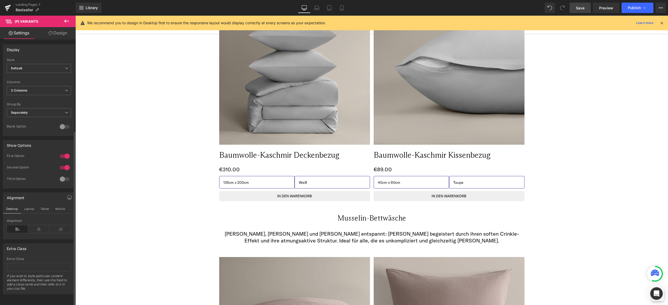
scroll to position [0, 0]
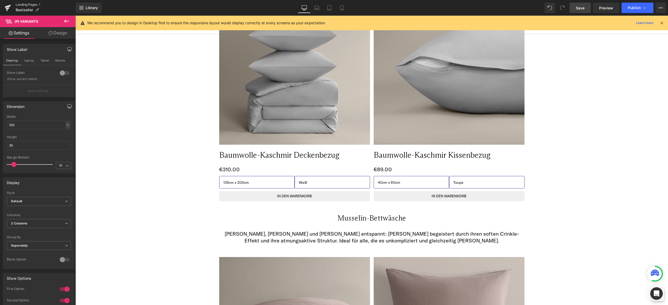
click at [30, 4] on link "Landing Pages" at bounding box center [46, 5] width 60 height 4
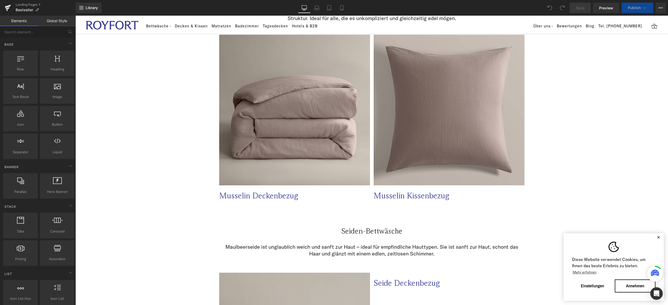
select select "Weiß"
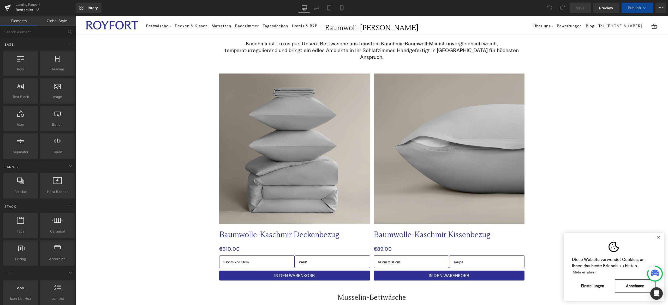
scroll to position [314, 0]
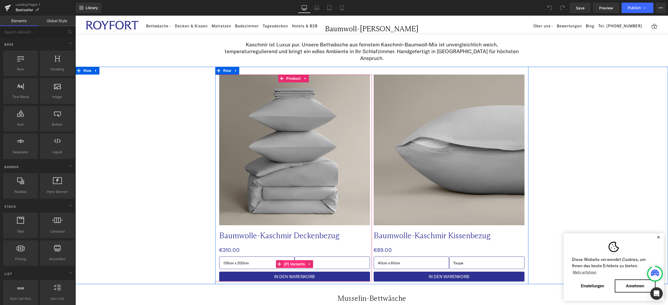
click span "(P) Variants"
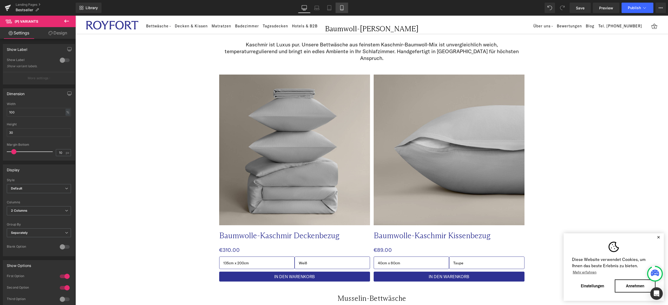
click icon
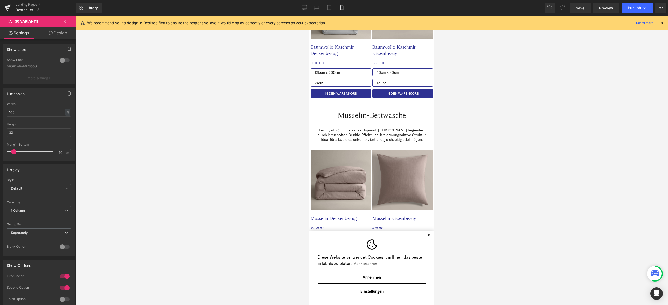
scroll to position [259, 0]
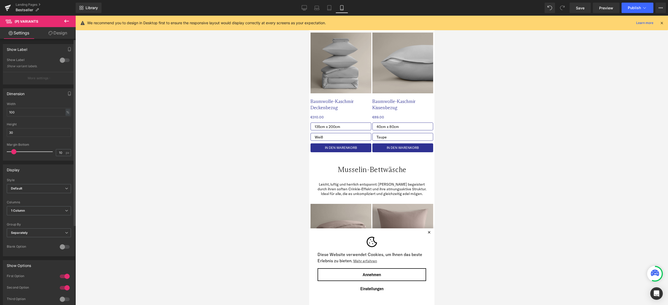
click div
select select "Weiß"
click p "More settings"
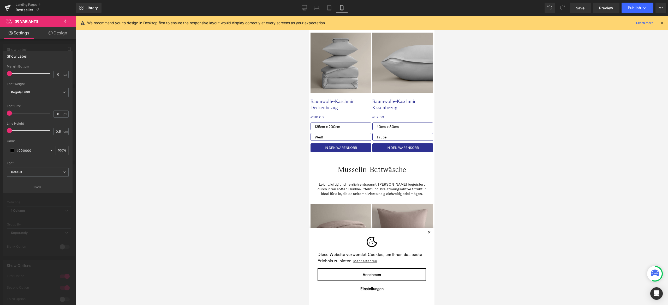
click button "button"
click div "Show Label"
click icon "button"
click div
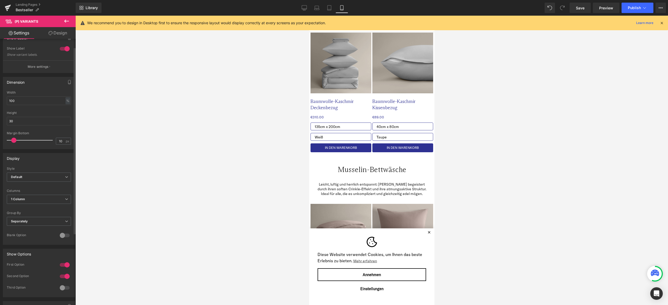
scroll to position [0, 0]
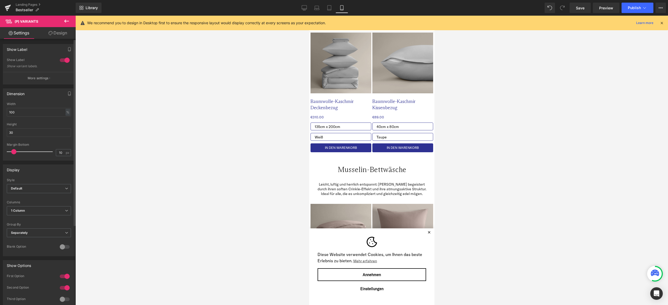
click div
select select "Weiß"
click link "Landing Pages"
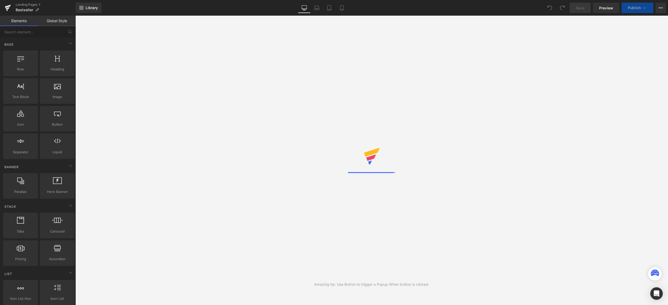
click at [52, 18] on link "Global Style" at bounding box center [57, 21] width 38 height 10
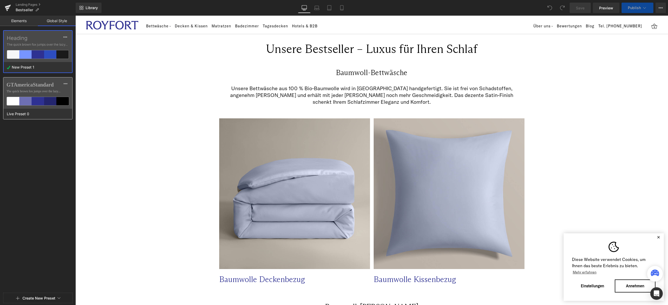
click at [39, 84] on label "GTAmericaStandard" at bounding box center [38, 85] width 63 height 6
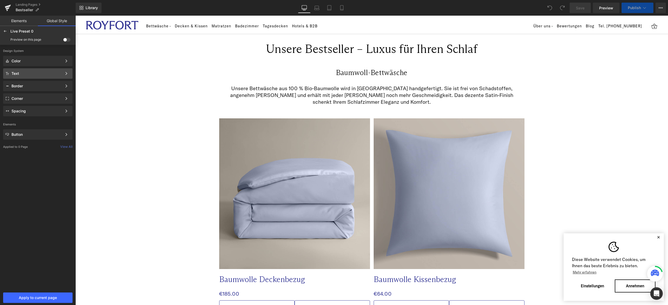
select select "Weiß"
click at [45, 56] on div "Color Color Style Define a color palette and apply it to your pages 1 of 3 Next" at bounding box center [37, 61] width 69 height 10
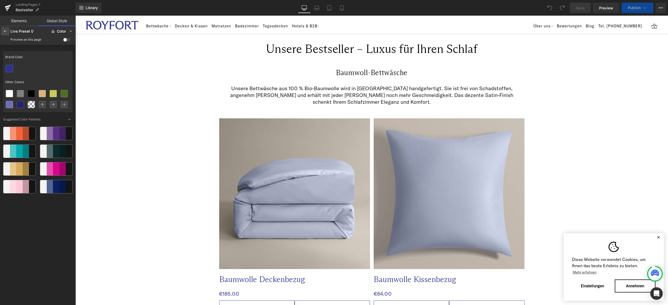
click at [6, 30] on icon at bounding box center [5, 31] width 4 height 4
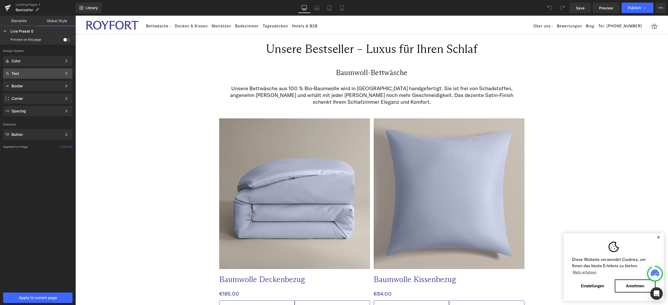
click at [21, 76] on div "Text Color Style Define a color palette and apply it to your pages 1 of 3 Next" at bounding box center [37, 73] width 69 height 10
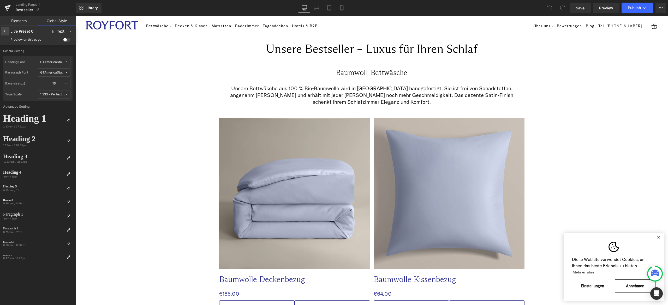
click at [4, 28] on div at bounding box center [5, 31] width 8 height 8
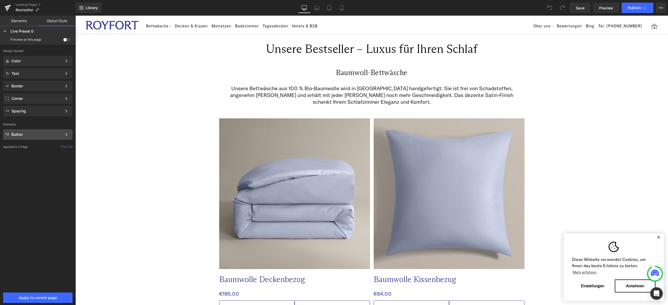
click at [48, 138] on div "Button Color Style Define a color palette and apply it to your pages 1 of 3 Next" at bounding box center [37, 134] width 69 height 10
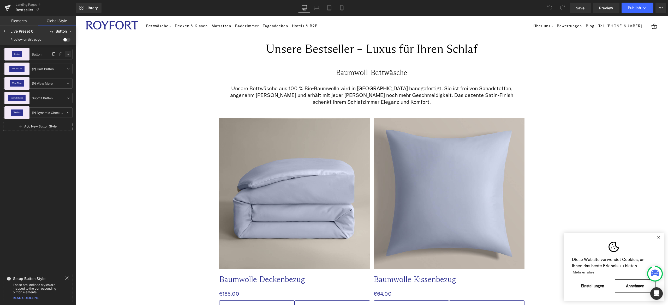
click at [70, 55] on icon at bounding box center [68, 54] width 4 height 4
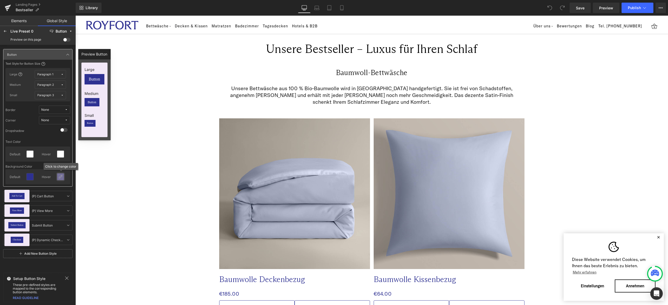
click at [60, 181] on div at bounding box center [60, 177] width 8 height 8
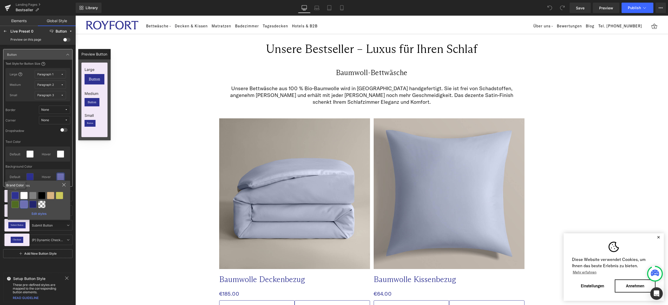
click at [12, 195] on div at bounding box center [14, 195] width 7 height 7
click at [68, 54] on icon at bounding box center [68, 54] width 4 height 4
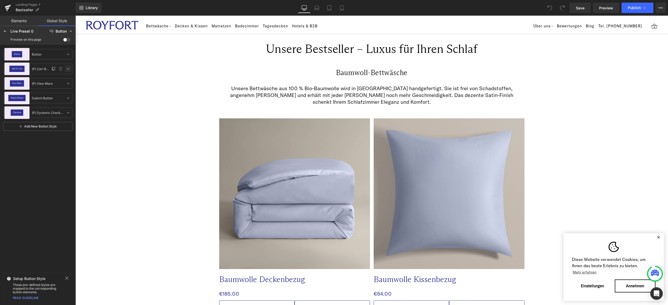
click at [66, 68] on icon at bounding box center [68, 69] width 4 height 4
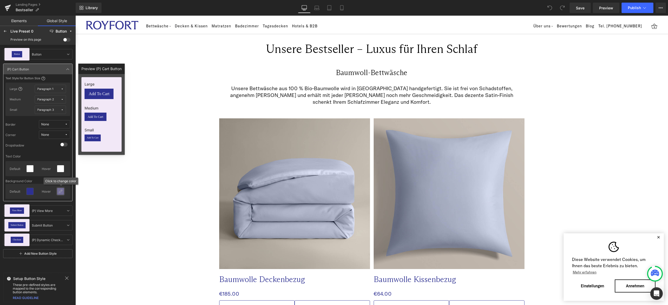
click at [60, 189] on div at bounding box center [60, 191] width 7 height 7
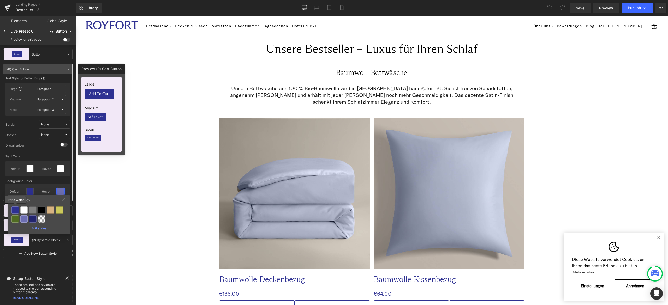
click at [15, 211] on div at bounding box center [14, 210] width 7 height 7
click at [67, 70] on icon at bounding box center [68, 69] width 4 height 4
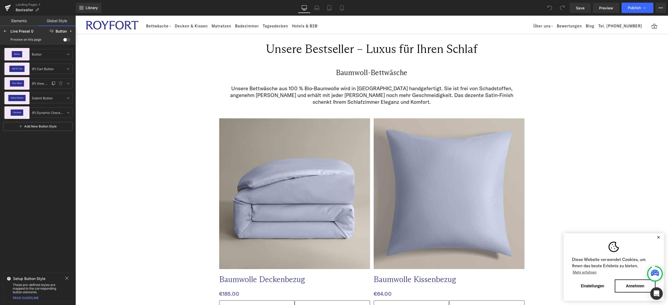
click at [68, 79] on div "View More (P) View More (P) View More" at bounding box center [37, 83] width 69 height 10
click at [68, 82] on icon at bounding box center [68, 83] width 4 height 4
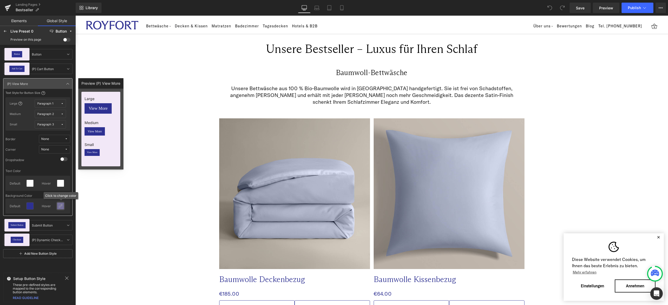
click at [60, 209] on div at bounding box center [60, 206] width 7 height 7
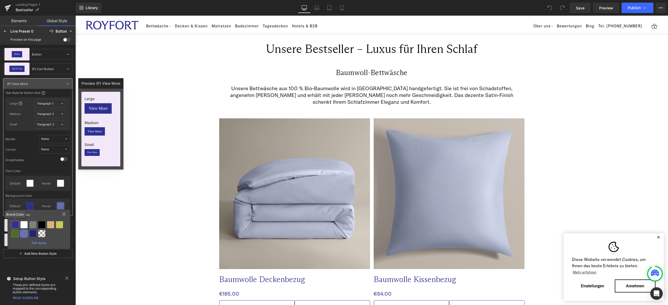
click at [15, 224] on div at bounding box center [14, 224] width 7 height 7
click at [67, 85] on icon at bounding box center [68, 84] width 4 height 4
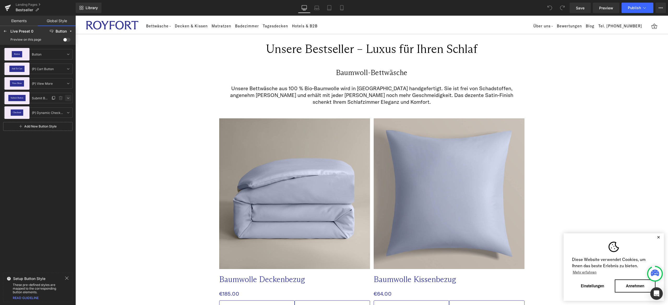
click at [68, 99] on icon at bounding box center [68, 98] width 4 height 4
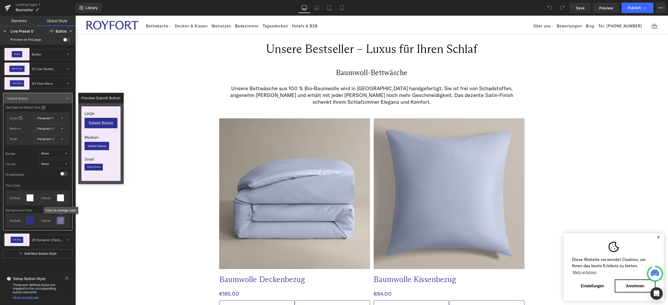
click at [60, 220] on icon at bounding box center [60, 221] width 4 height 4
click at [12, 237] on div at bounding box center [14, 239] width 7 height 7
click at [69, 99] on icon at bounding box center [68, 98] width 4 height 4
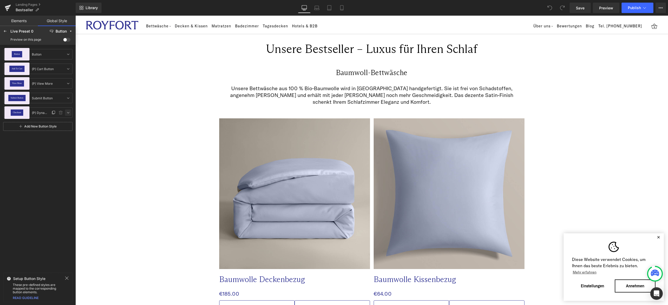
click at [70, 112] on icon at bounding box center [68, 113] width 4 height 4
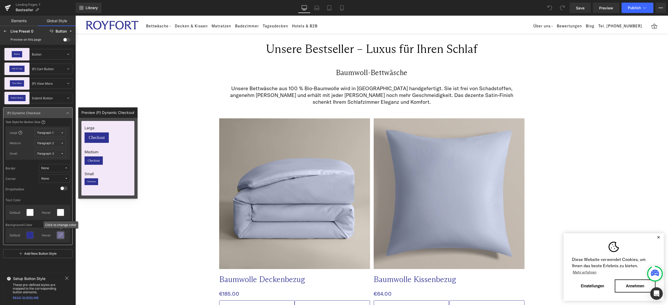
click at [60, 237] on icon at bounding box center [60, 235] width 4 height 4
click at [15, 251] on div at bounding box center [14, 254] width 7 height 7
click at [68, 115] on icon at bounding box center [68, 113] width 4 height 4
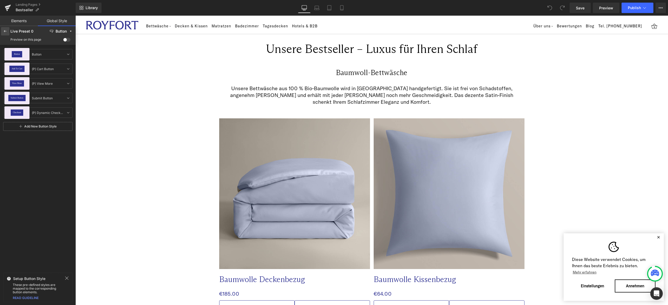
click at [2, 27] on div at bounding box center [5, 31] width 8 height 8
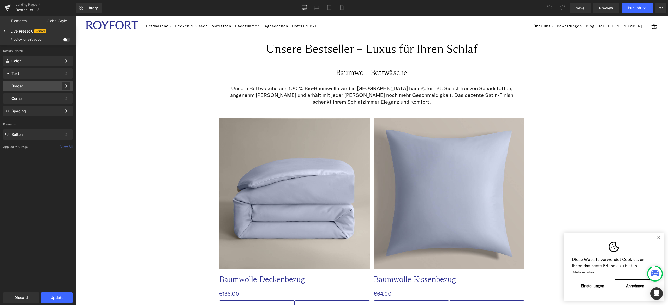
click at [65, 84] on icon at bounding box center [66, 86] width 4 height 4
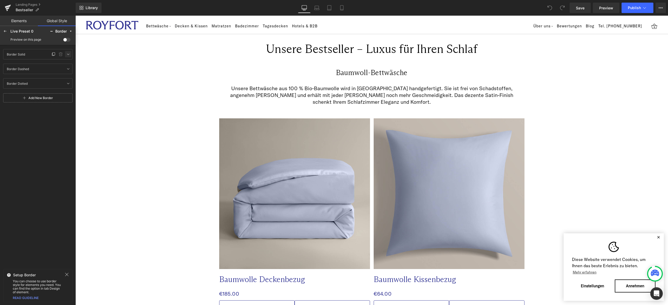
click at [69, 55] on icon at bounding box center [68, 54] width 4 height 4
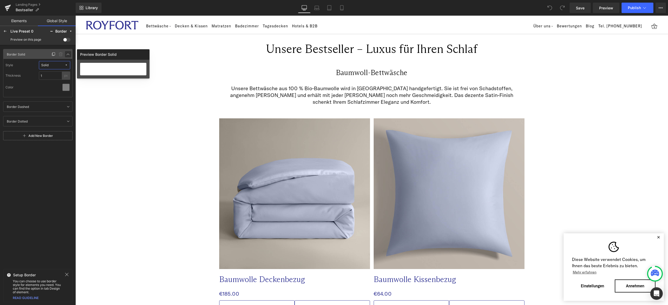
click at [69, 55] on icon at bounding box center [68, 54] width 4 height 4
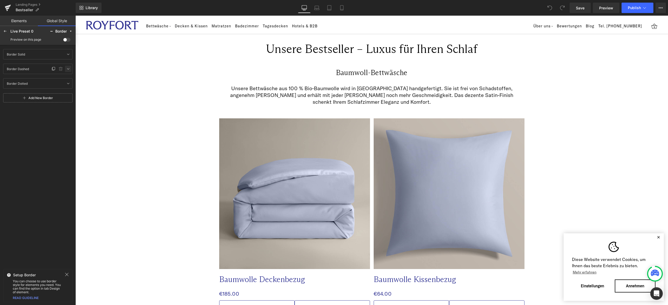
click at [68, 70] on icon at bounding box center [68, 69] width 4 height 4
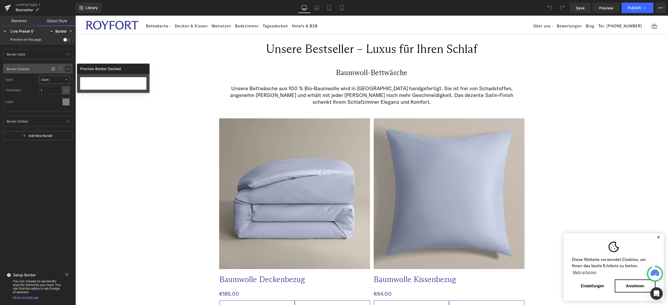
click at [68, 70] on icon at bounding box center [68, 69] width 4 height 4
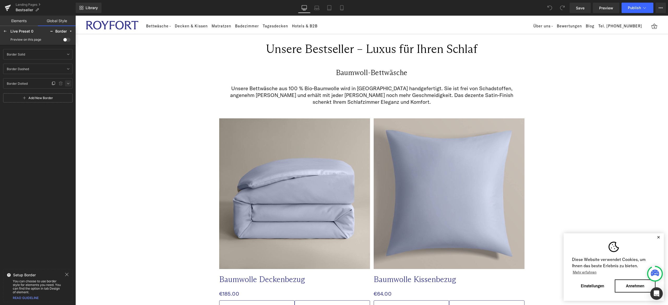
click at [67, 83] on icon at bounding box center [68, 83] width 4 height 4
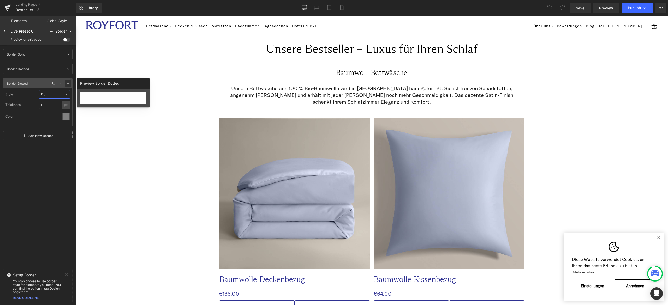
click at [67, 83] on icon at bounding box center [68, 83] width 4 height 4
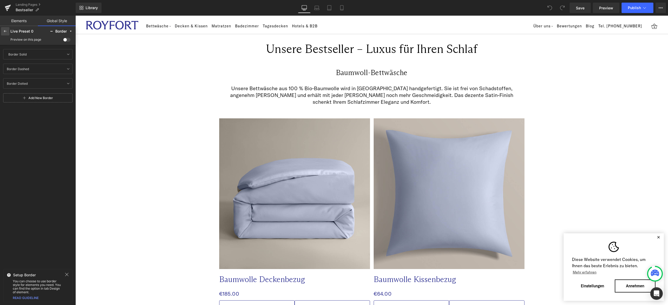
click at [4, 32] on icon at bounding box center [5, 31] width 4 height 4
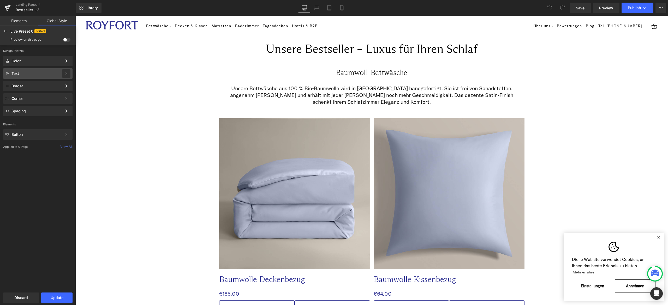
click at [65, 75] on icon at bounding box center [66, 74] width 4 height 4
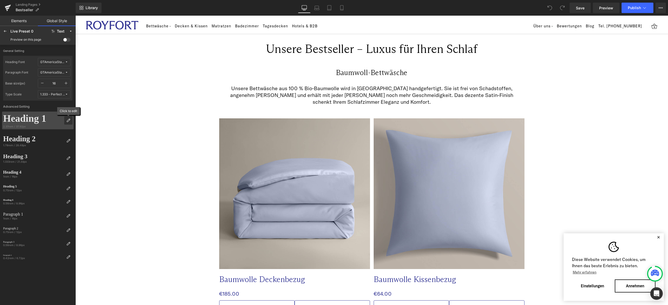
click at [70, 121] on icon at bounding box center [68, 120] width 4 height 4
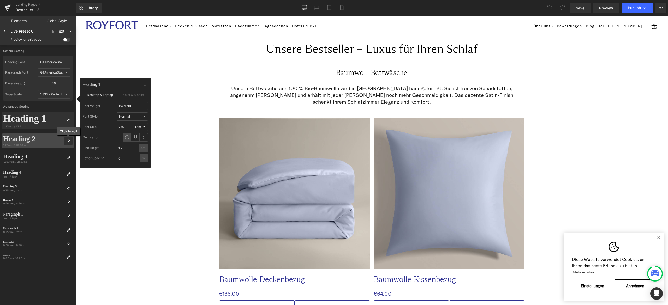
click at [70, 138] on div at bounding box center [68, 141] width 8 height 8
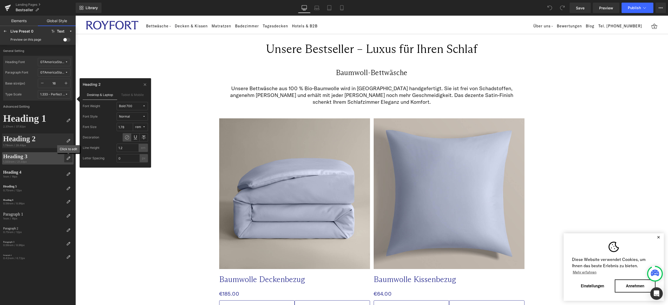
click at [67, 157] on icon at bounding box center [68, 158] width 4 height 4
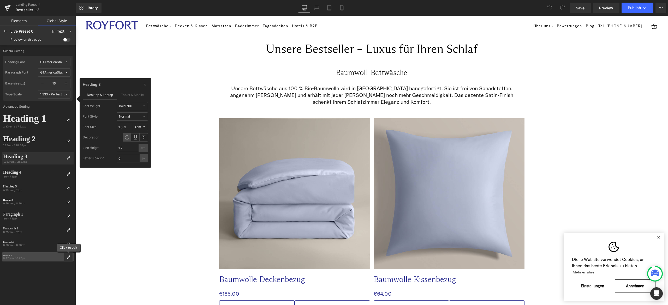
click at [65, 257] on div at bounding box center [68, 257] width 8 height 8
click at [136, 94] on label "Tablet & Mobile" at bounding box center [132, 95] width 31 height 10
click at [97, 94] on label "Desktop & Laptop" at bounding box center [100, 95] width 34 height 10
click at [7, 30] on icon at bounding box center [5, 31] width 4 height 4
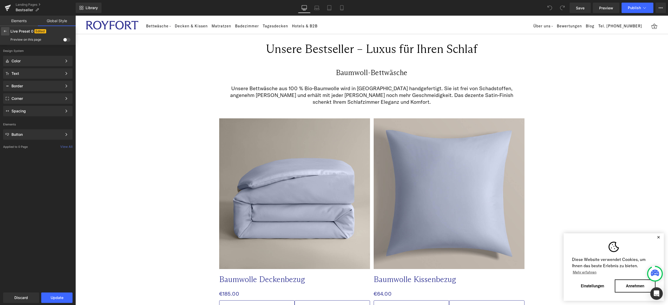
click at [2, 33] on div at bounding box center [5, 31] width 8 height 8
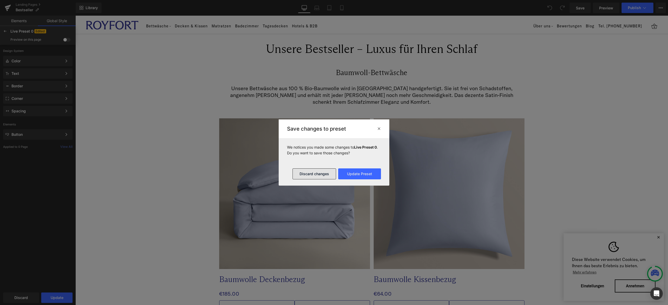
click at [320, 169] on button "Discard changes" at bounding box center [315, 174] width 44 height 11
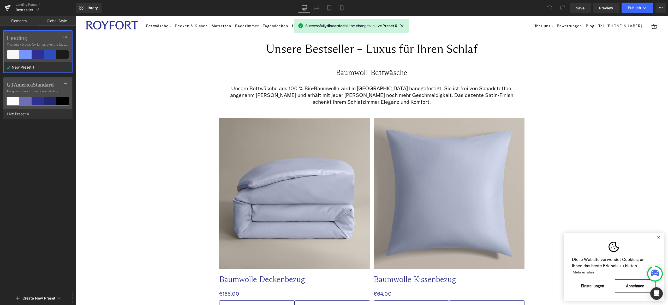
click at [4, 128] on div "Heading The quick brown fox jumps over the lazy... New Preset 1 GTAmericaStanda…" at bounding box center [38, 160] width 76 height 261
click at [55, 169] on div "Heading The quick brown fox jumps over the lazy... New Preset 1 GTAmericaStanda…" at bounding box center [38, 160] width 76 height 261
click at [67, 35] on button at bounding box center [65, 37] width 9 height 8
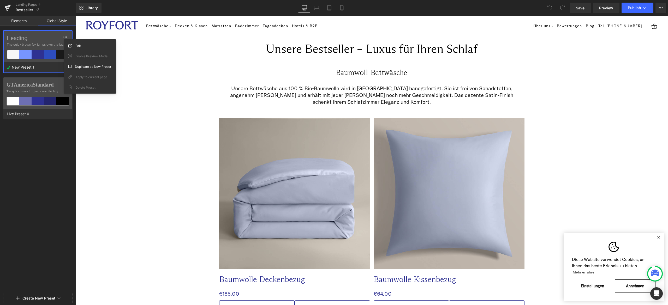
click at [40, 163] on div "Heading The quick brown fox jumps over the lazy... New Preset 1 GTAmericaStanda…" at bounding box center [38, 160] width 76 height 261
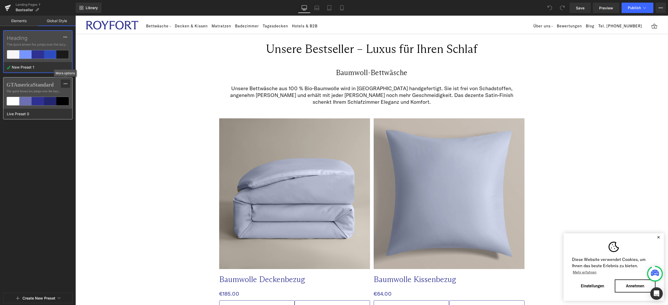
click at [64, 84] on icon at bounding box center [65, 84] width 4 height 4
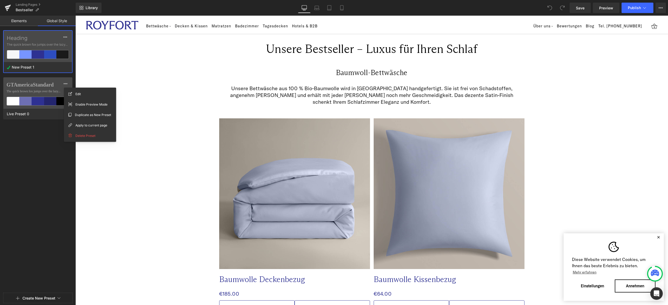
click at [19, 148] on div "Heading The quick brown fox jumps over the lazy... New Preset 1 GTAmericaStanda…" at bounding box center [38, 160] width 76 height 261
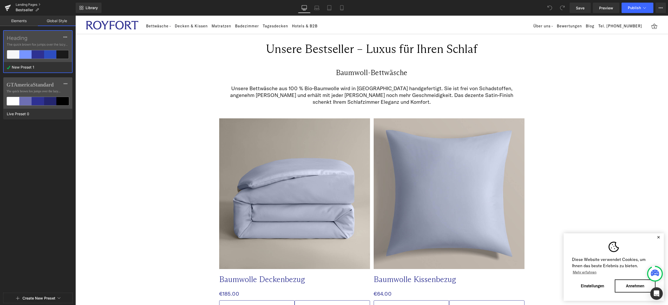
click at [29, 5] on link "Landing Pages" at bounding box center [46, 5] width 60 height 4
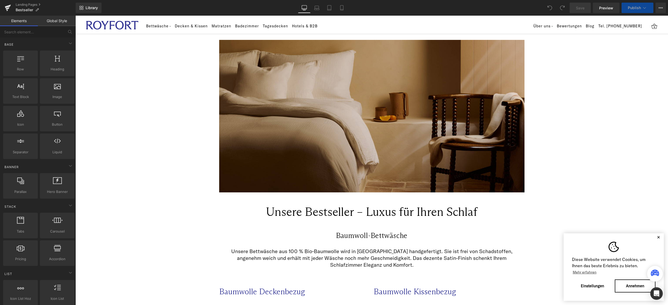
click at [655, 236] on button "✕" at bounding box center [658, 238] width 7 height 4
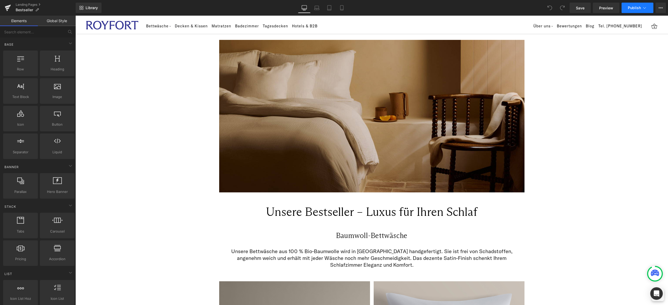
click at [642, 6] on icon at bounding box center [644, 7] width 5 height 5
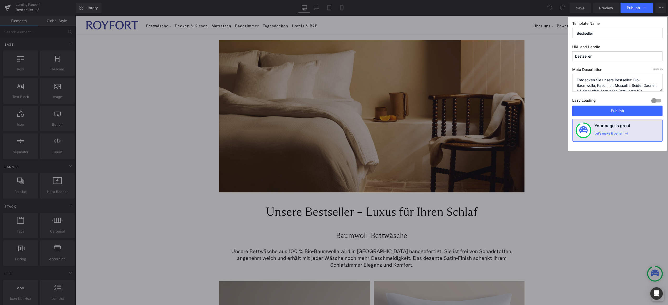
click at [599, 55] on input "bestseller" at bounding box center [617, 56] width 90 height 10
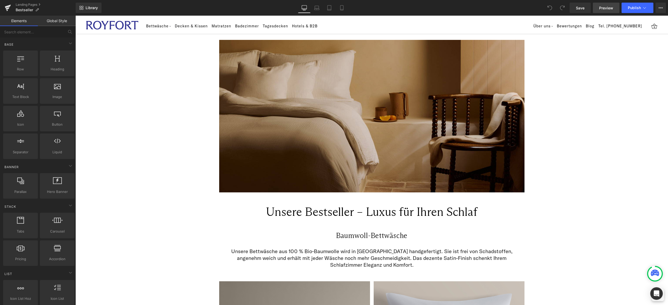
click at [608, 4] on link "Preview" at bounding box center [606, 8] width 27 height 10
click at [39, 3] on link "Landing Pages" at bounding box center [46, 5] width 60 height 4
